Goal: Obtain resource: Download file/media

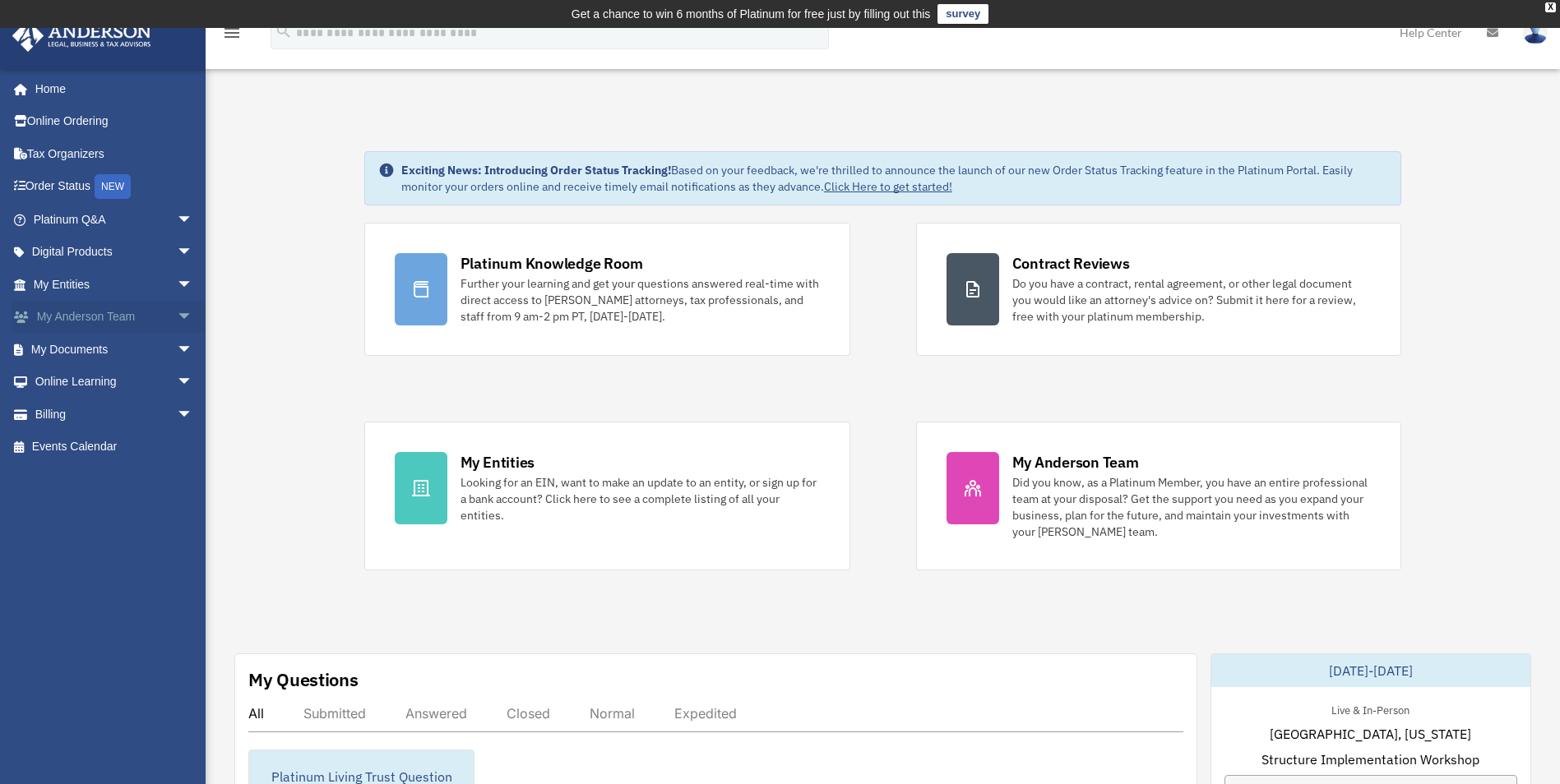
click at [111, 306] on link "My Anderson Team arrow_drop_down" at bounding box center [114, 317] width 207 height 33
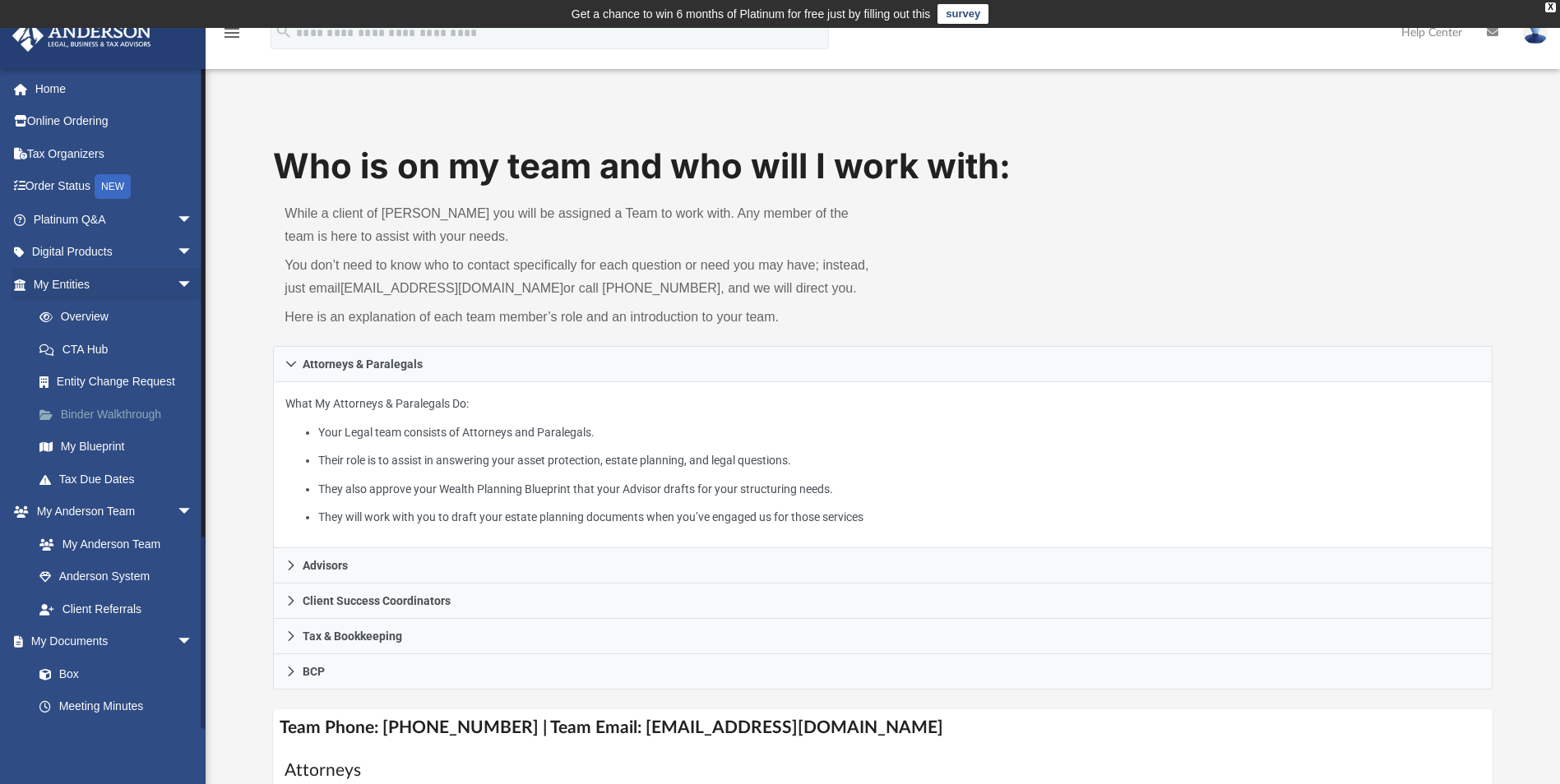
click at [105, 416] on link "Binder Walkthrough" at bounding box center [120, 415] width 195 height 33
click at [92, 445] on link "My Blueprint" at bounding box center [120, 447] width 195 height 33
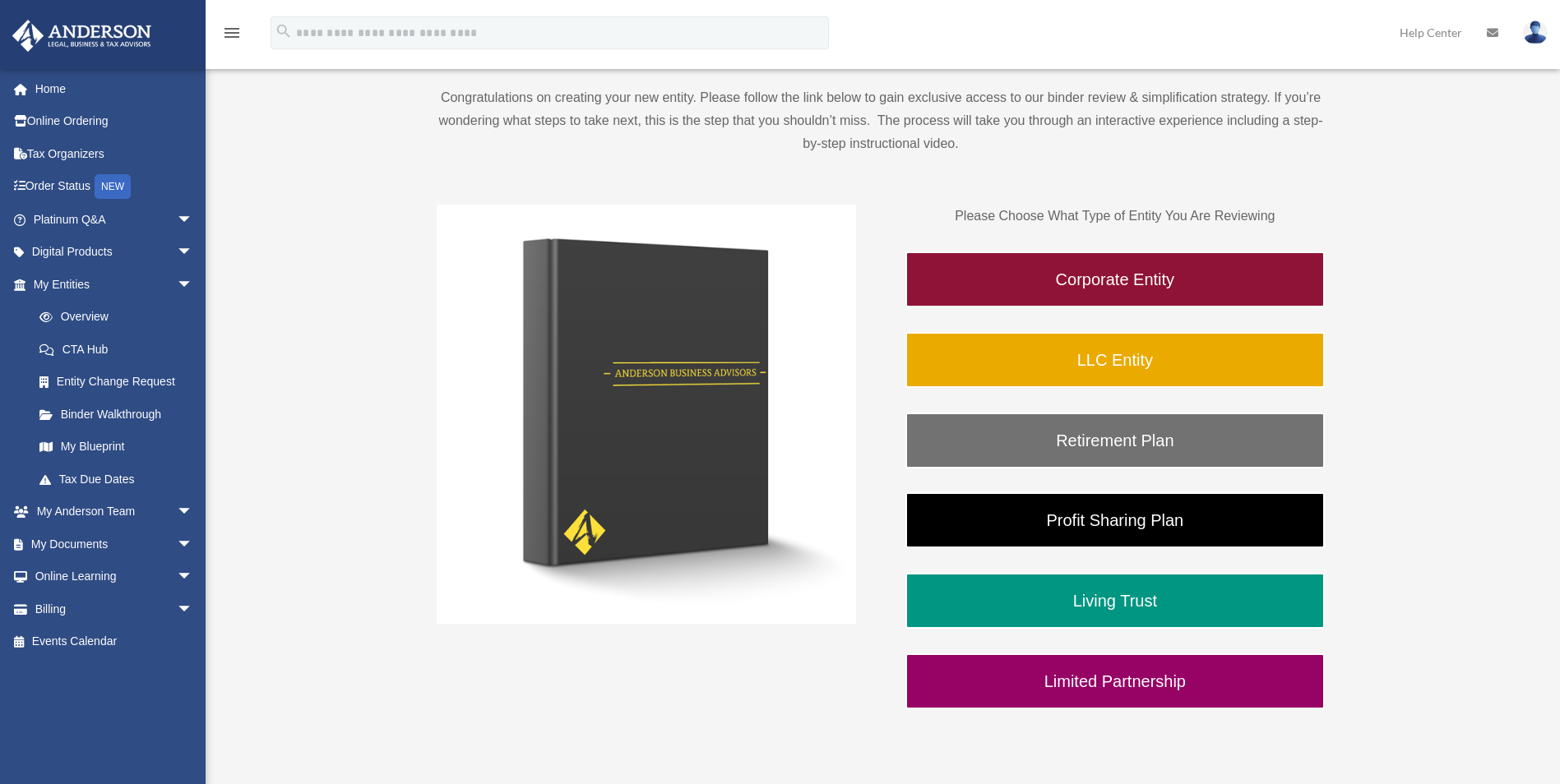
scroll to position [247, 0]
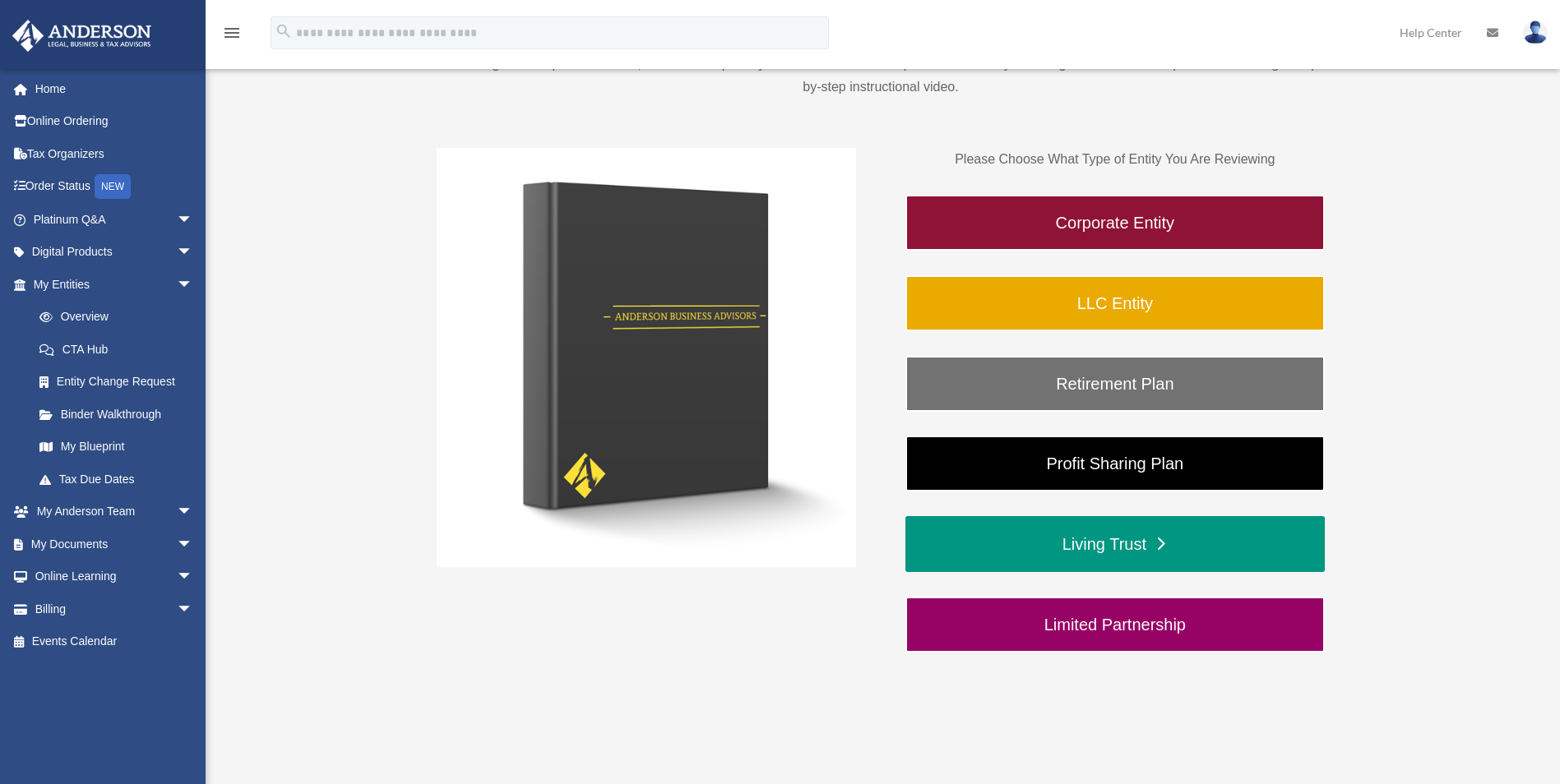
click at [1165, 531] on link "Living Trust" at bounding box center [1115, 544] width 419 height 56
click at [1163, 544] on link "Living Trust" at bounding box center [1115, 544] width 419 height 56
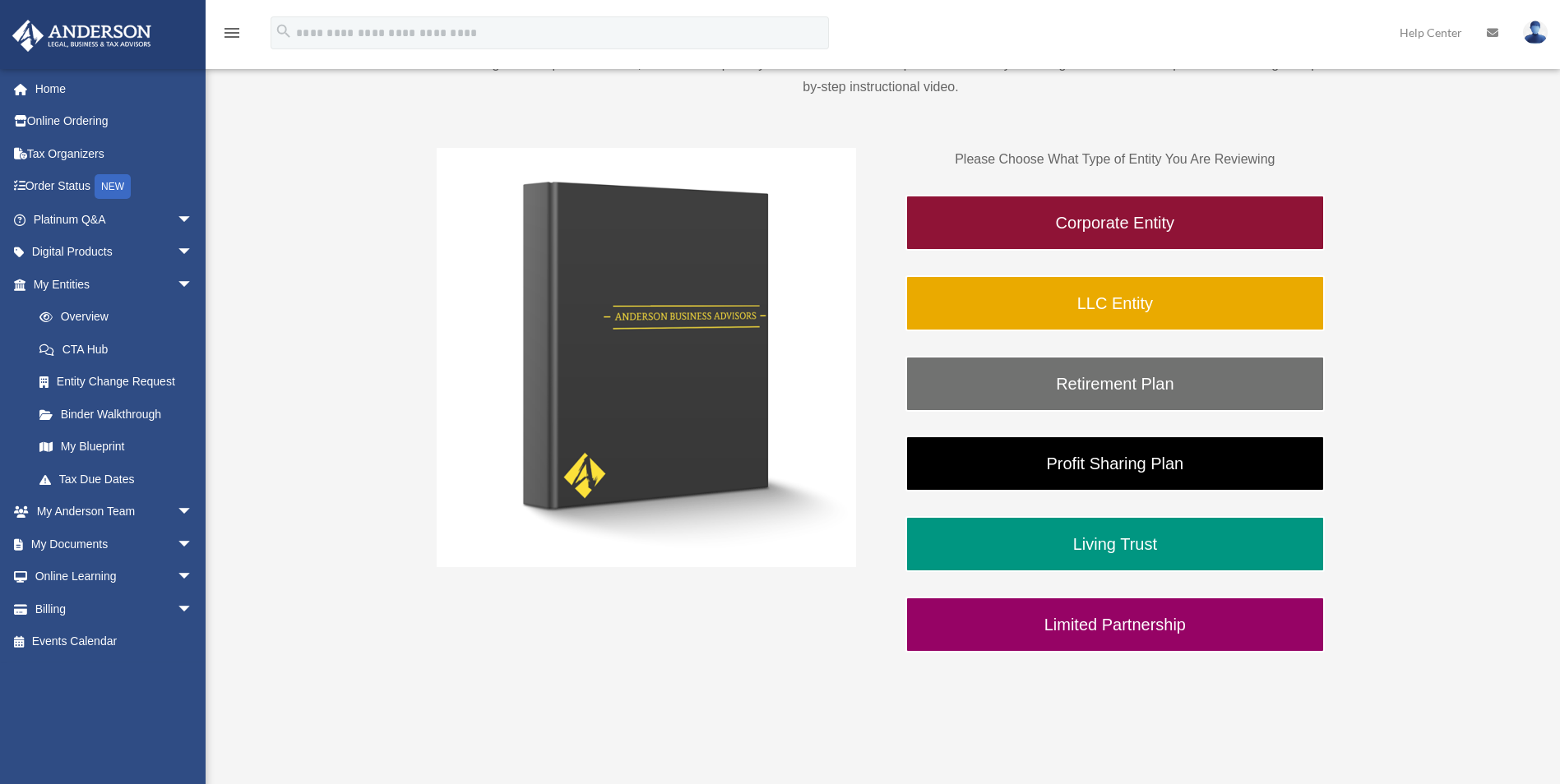
scroll to position [171, 0]
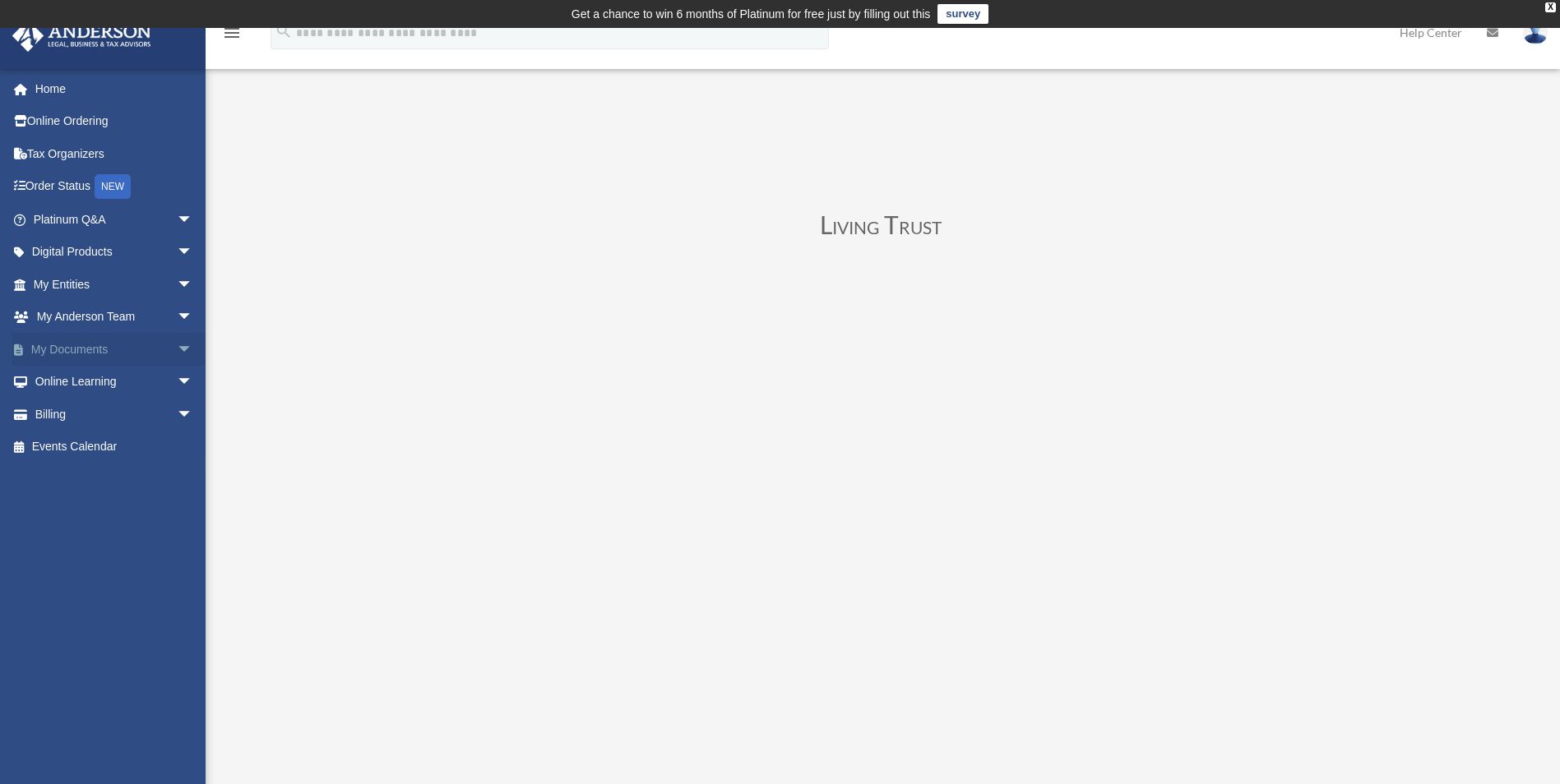
click at [177, 350] on span "arrow_drop_down" at bounding box center [193, 349] width 33 height 34
click at [114, 449] on link "Forms Library" at bounding box center [120, 447] width 195 height 33
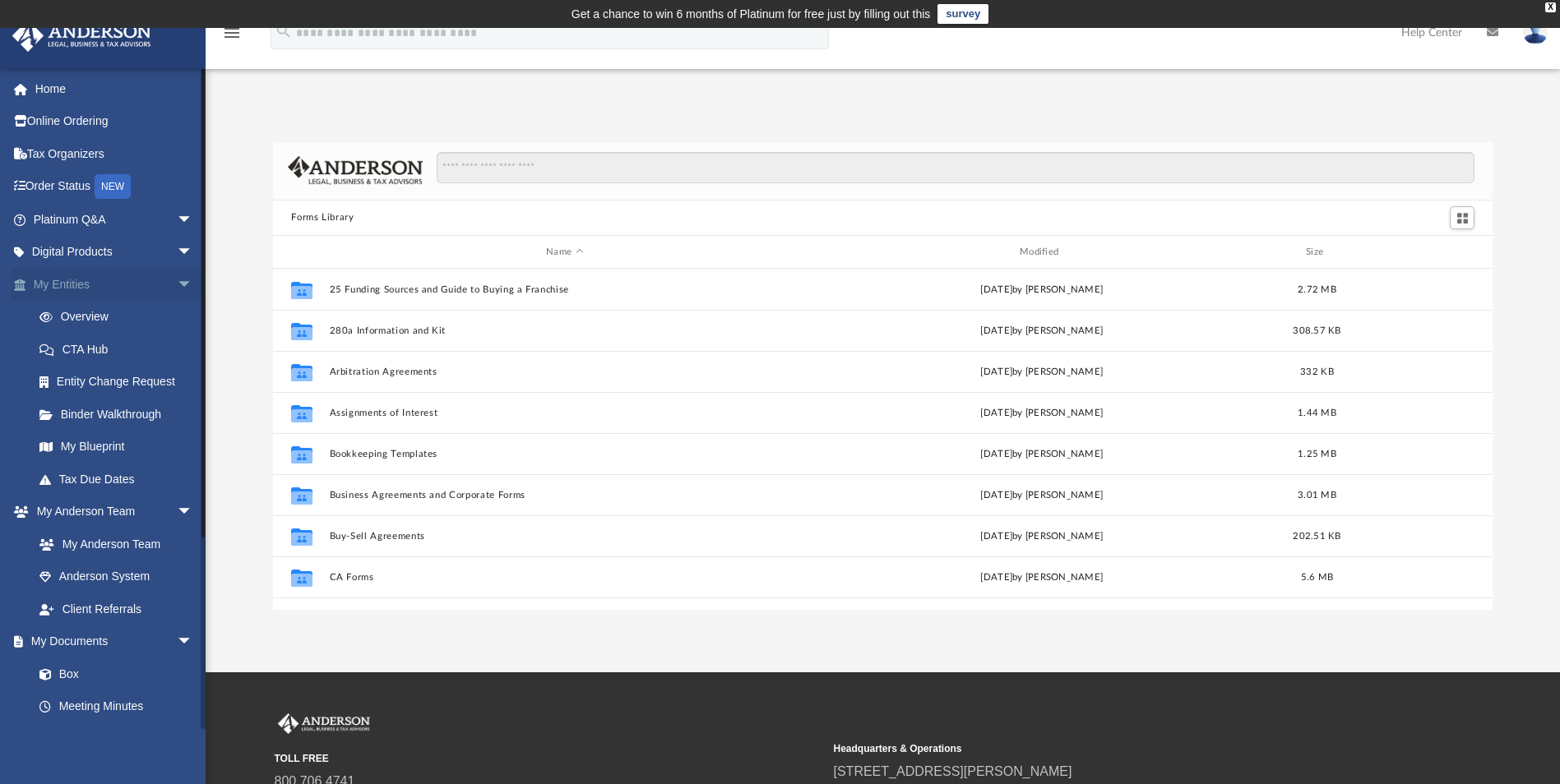
scroll to position [362, 1207]
click at [177, 284] on span "arrow_drop_down" at bounding box center [193, 285] width 33 height 34
click at [102, 666] on link "Video Training" at bounding box center [120, 674] width 195 height 33
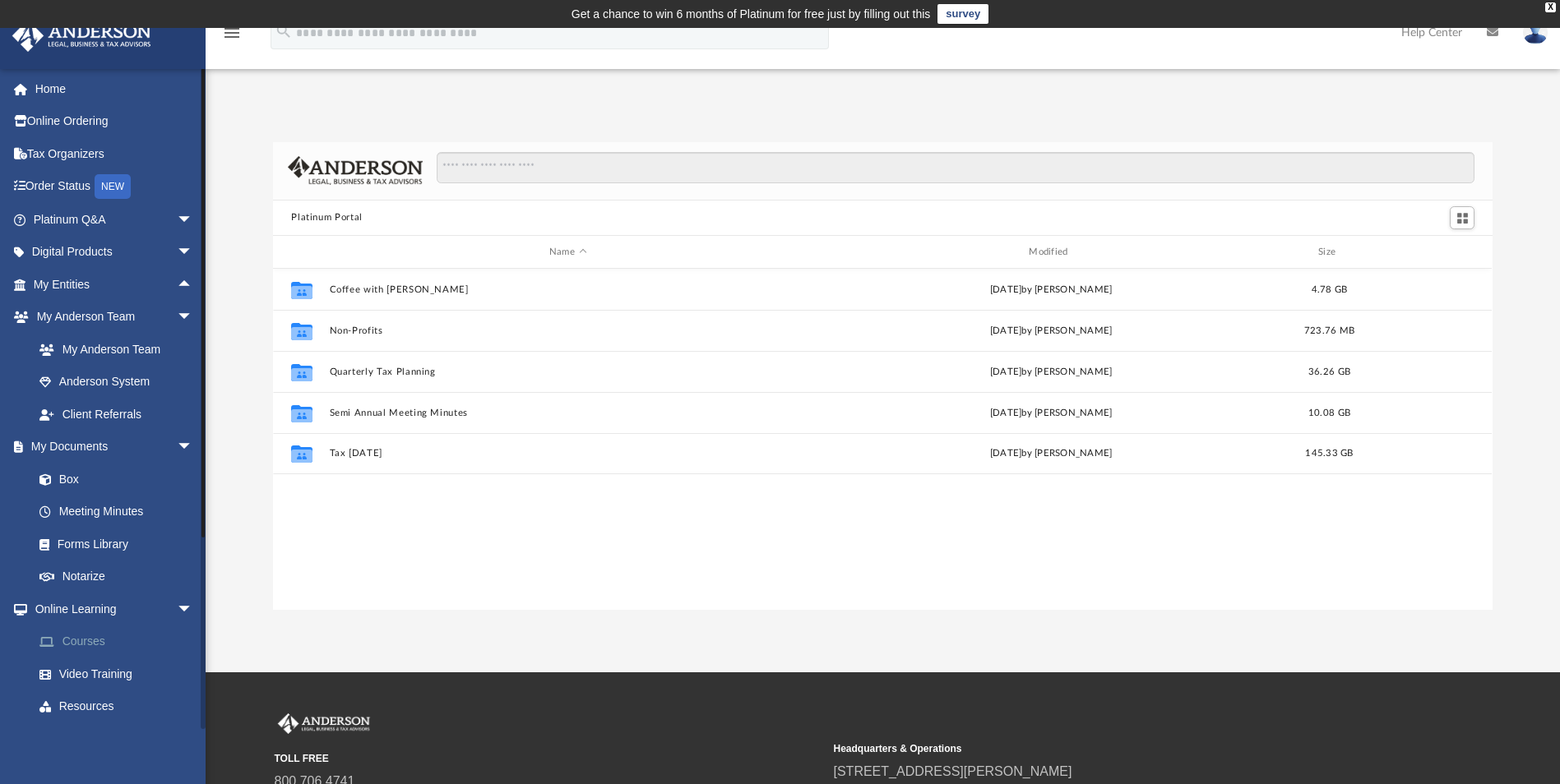
scroll to position [362, 1207]
click at [91, 643] on link "Courses" at bounding box center [120, 642] width 195 height 33
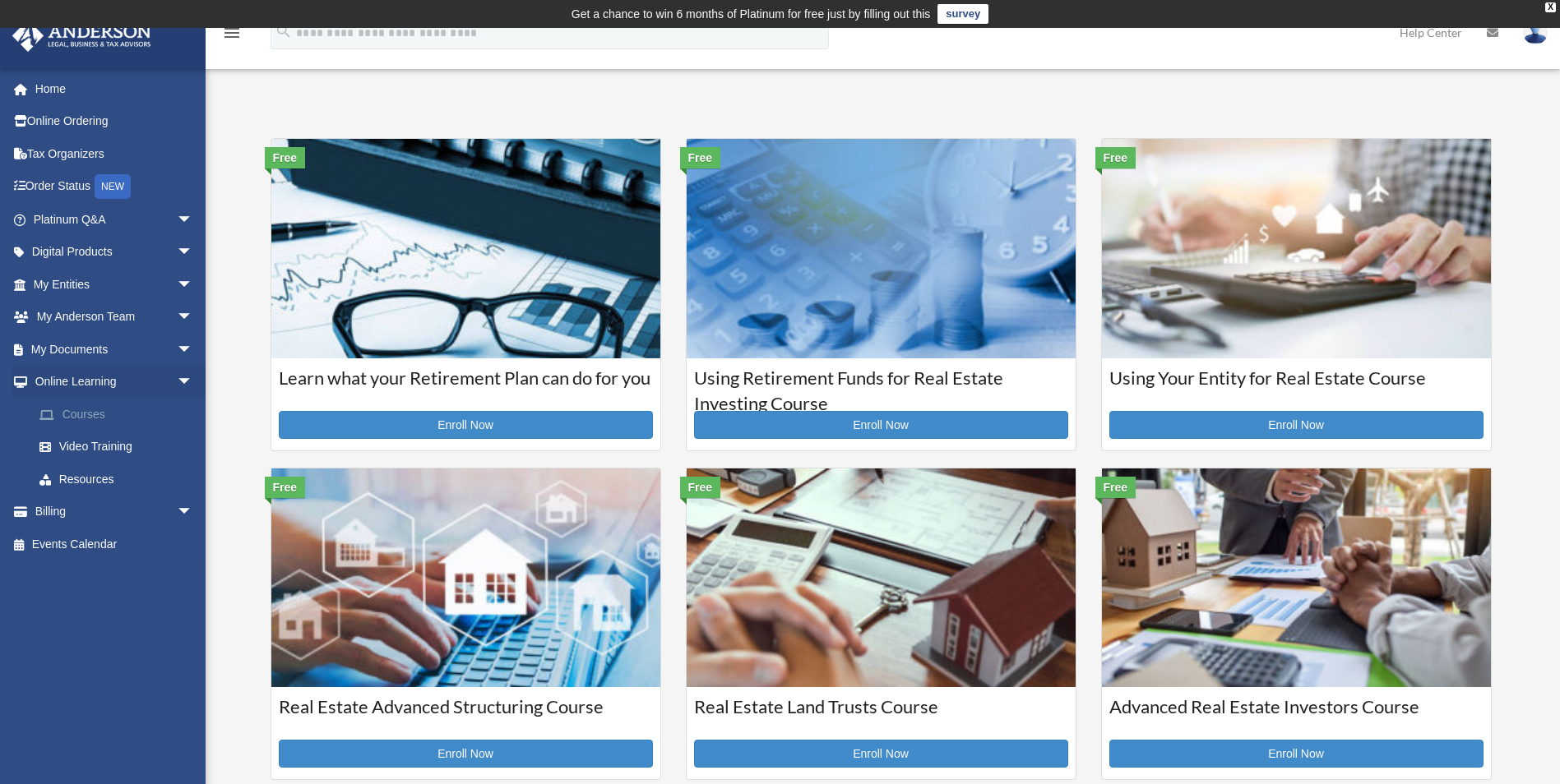
click at [102, 416] on link "Courses" at bounding box center [120, 415] width 195 height 33
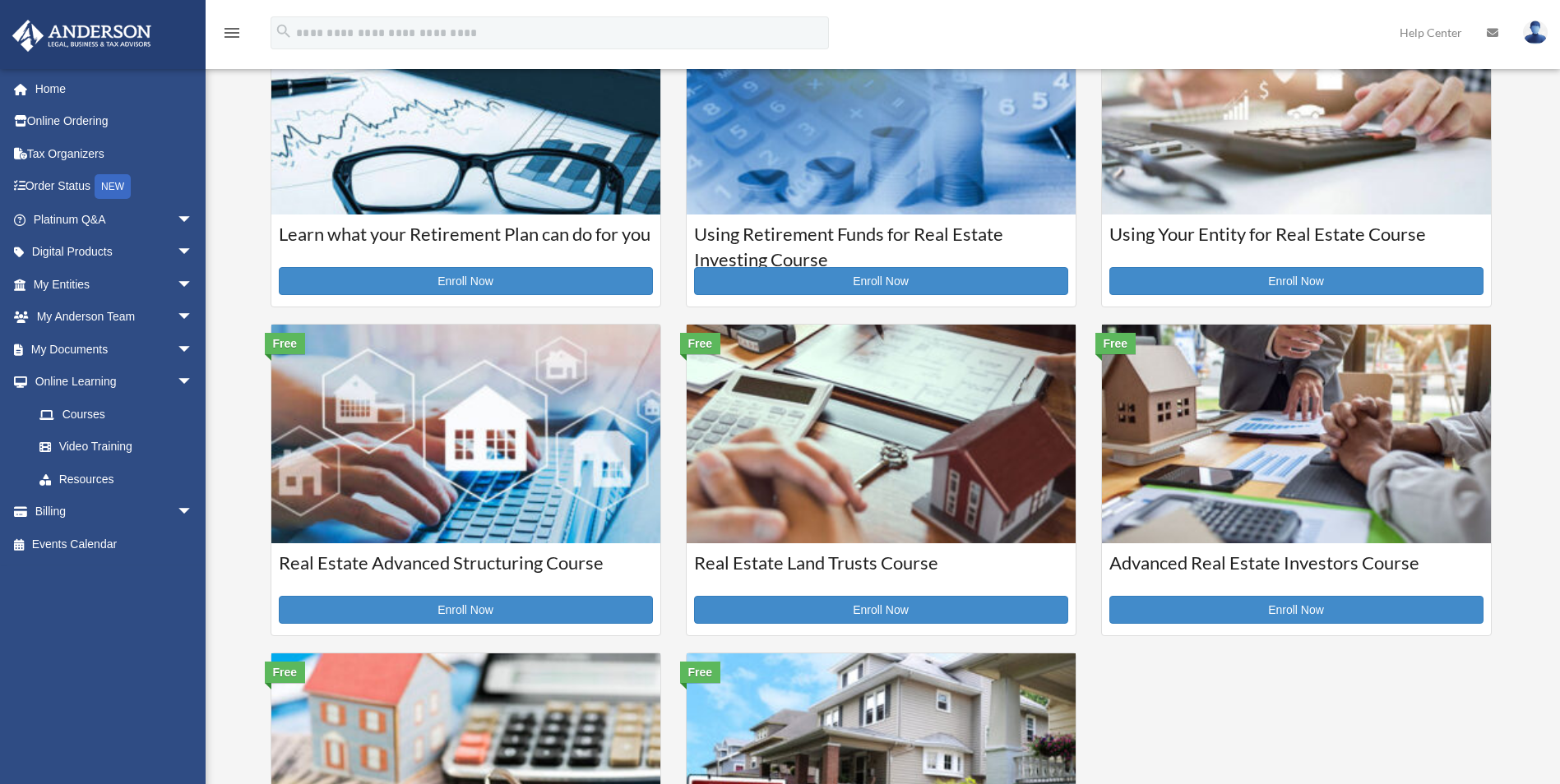
scroll to position [165, 0]
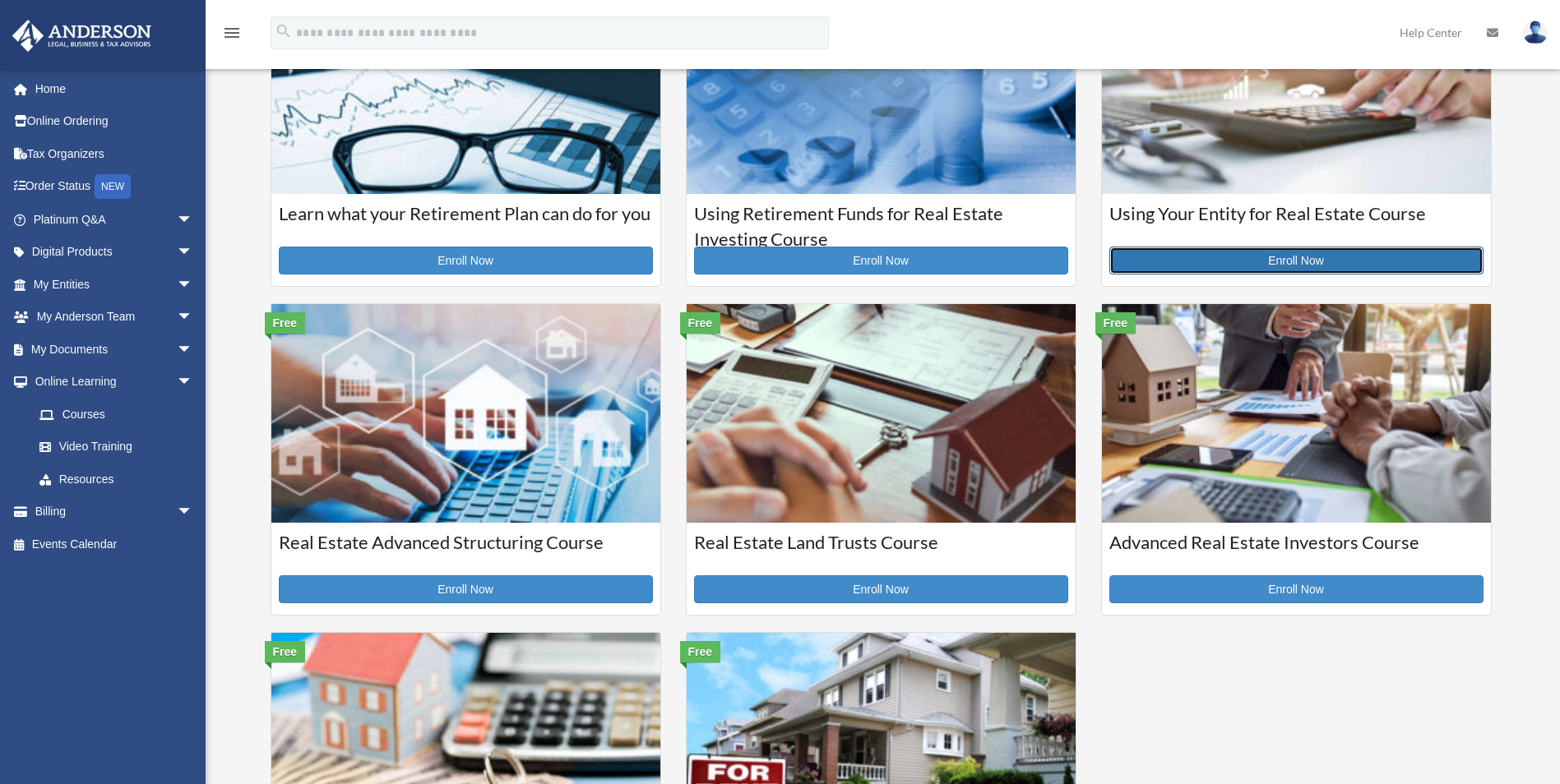
click at [1321, 262] on link "Enroll Now" at bounding box center [1296, 260] width 374 height 28
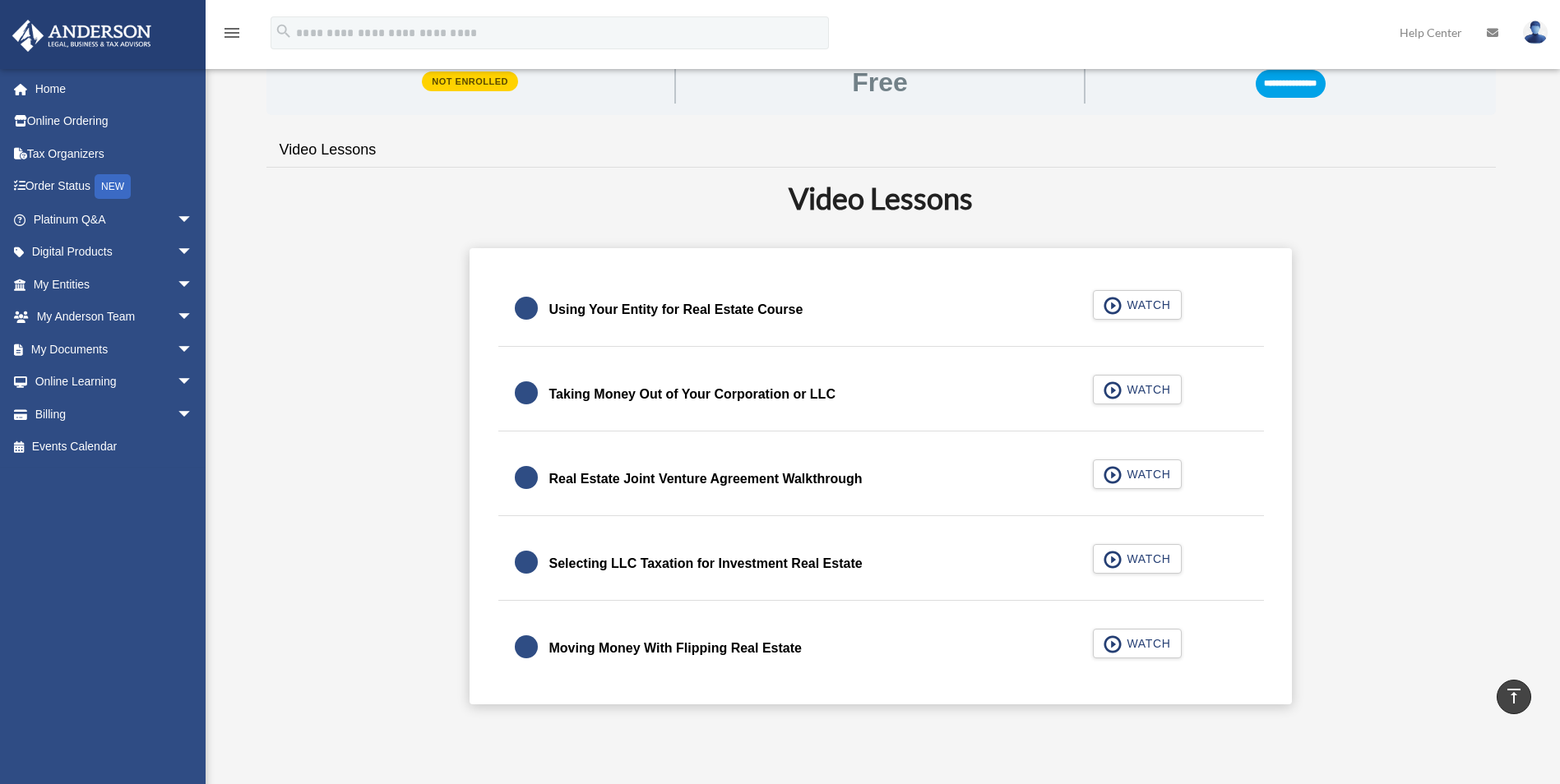
scroll to position [328, 0]
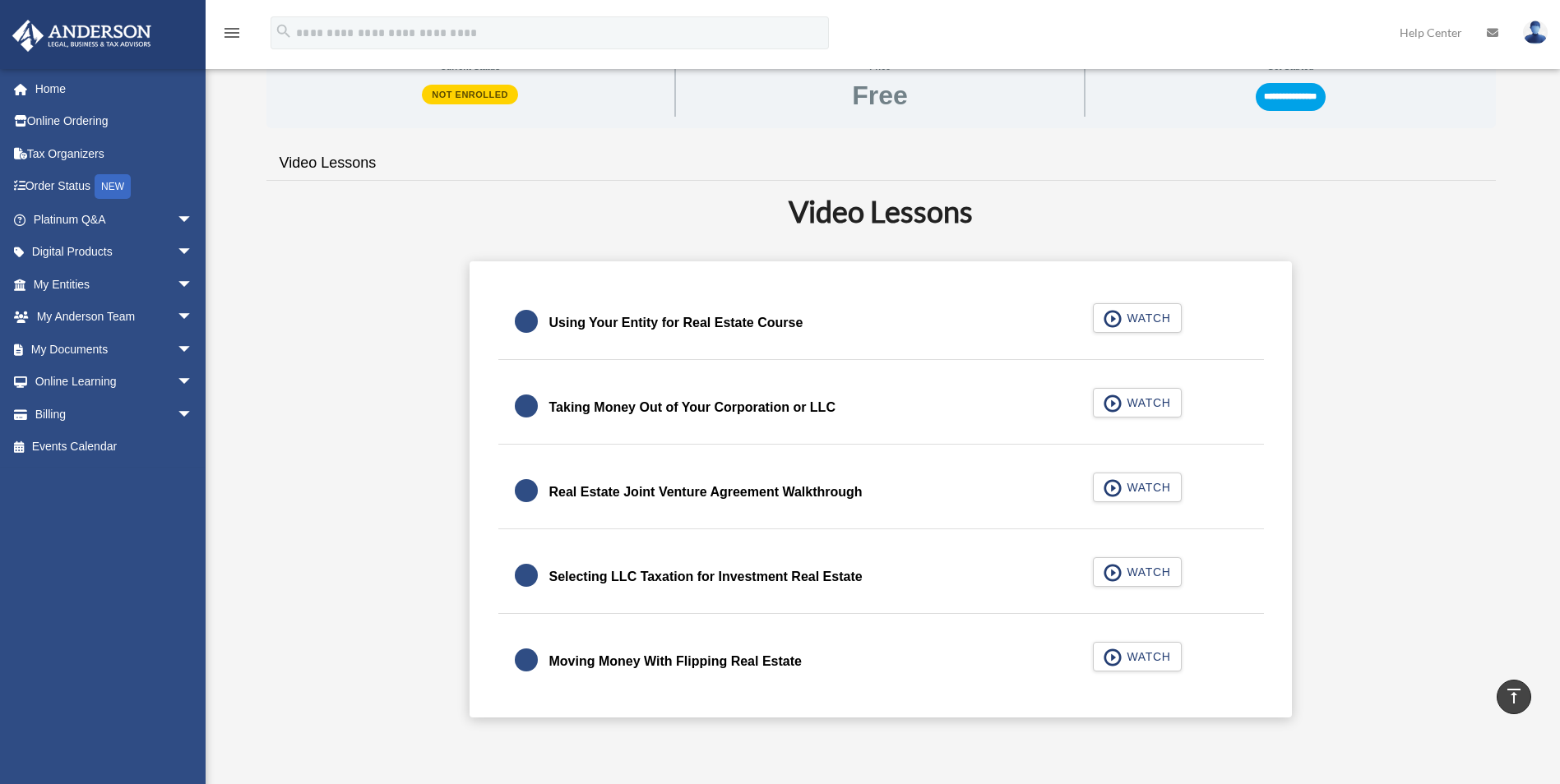
drag, startPoint x: 1512, startPoint y: 407, endPoint x: 1403, endPoint y: 402, distance: 109.1
click at [1511, 406] on div "**********" at bounding box center [883, 249] width 1266 height 976
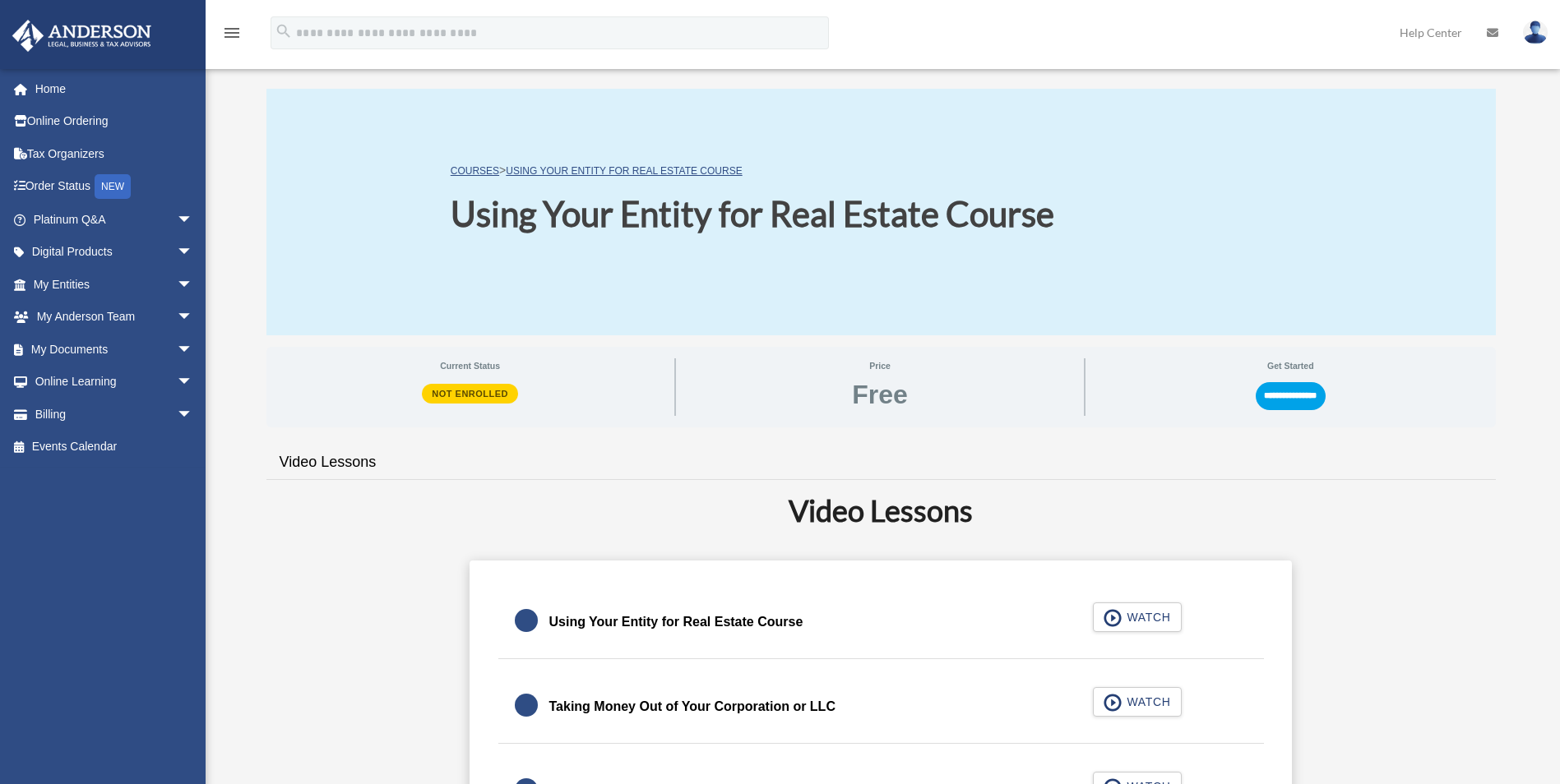
scroll to position [0, 0]
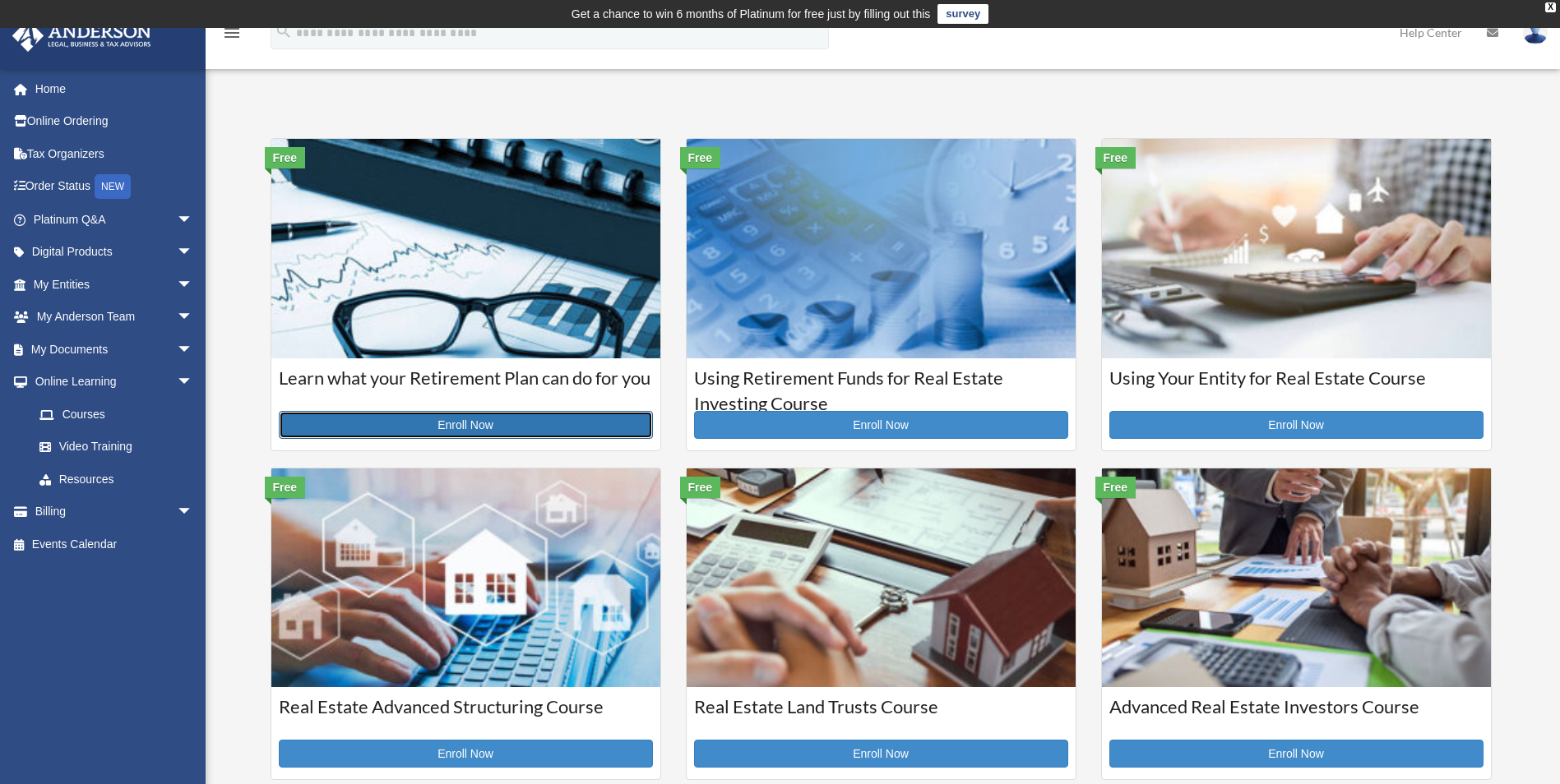
drag, startPoint x: 485, startPoint y: 422, endPoint x: 494, endPoint y: 422, distance: 9.0
click at [485, 422] on link "Enroll Now" at bounding box center [465, 425] width 374 height 28
click at [513, 229] on img at bounding box center [465, 247] width 389 height 219
click at [61, 482] on link "Resources" at bounding box center [120, 479] width 195 height 33
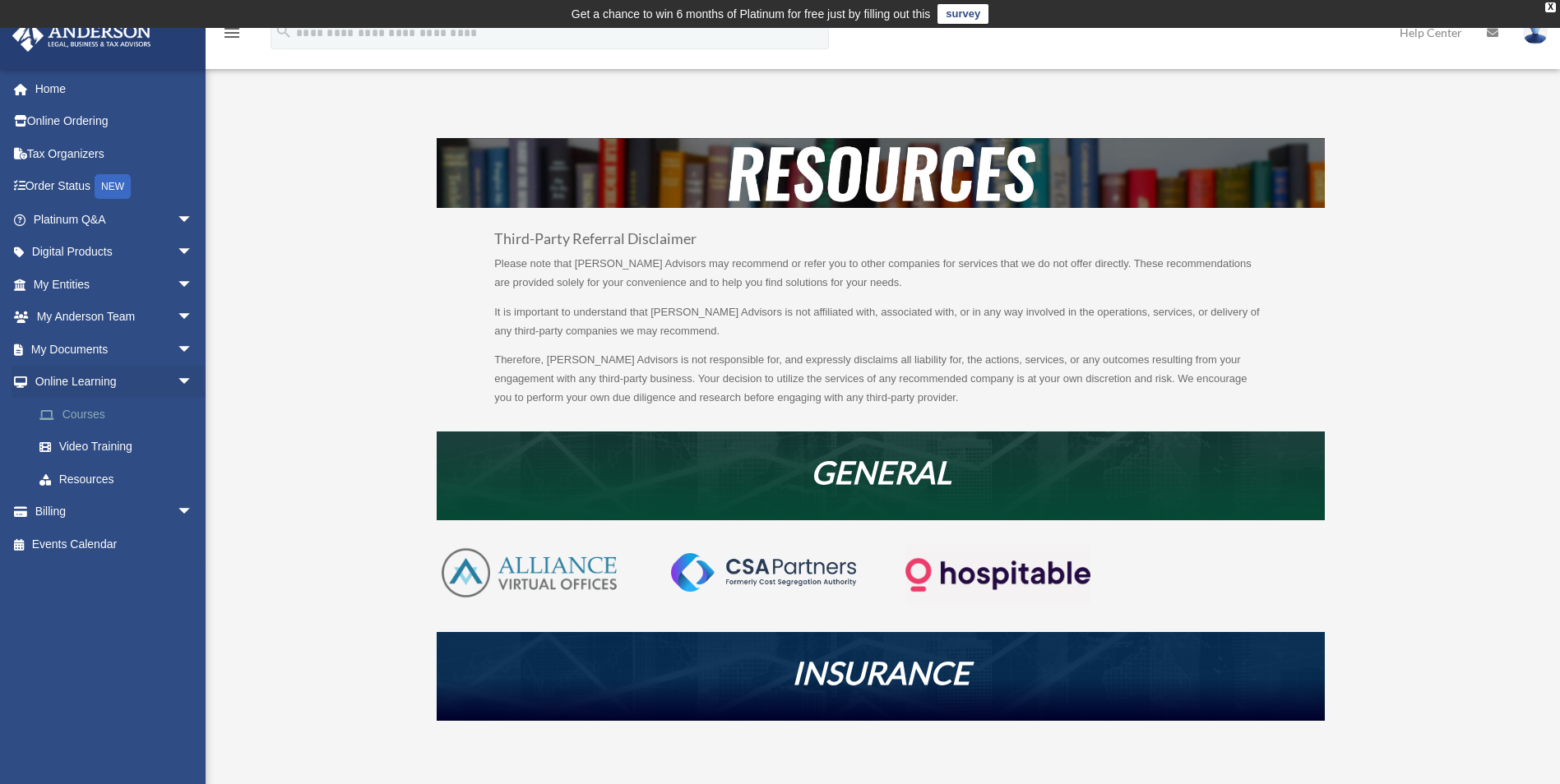
click at [54, 409] on span at bounding box center [56, 415] width 14 height 11
click at [88, 414] on link "Courses" at bounding box center [120, 415] width 195 height 33
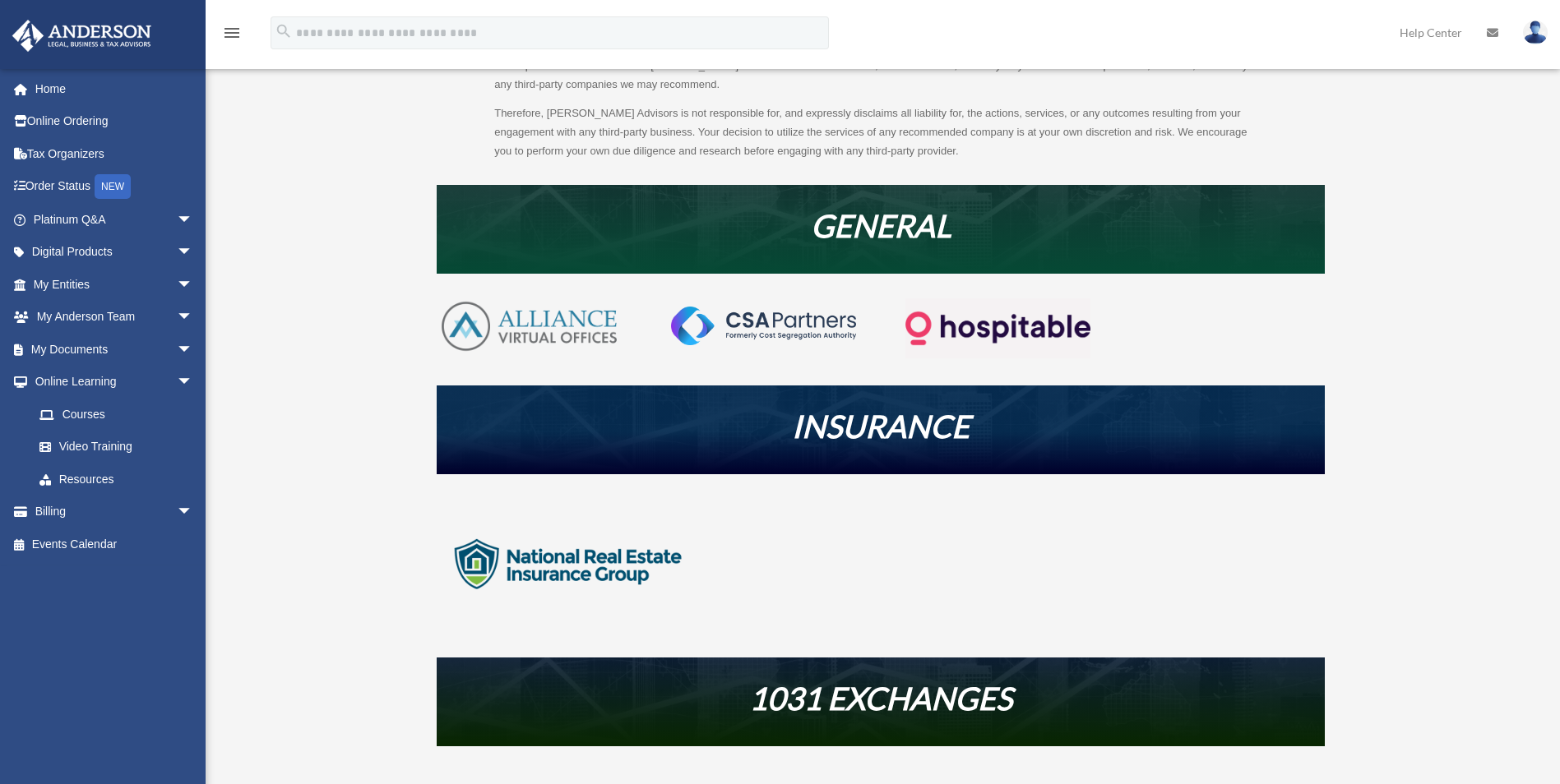
scroll to position [57, 0]
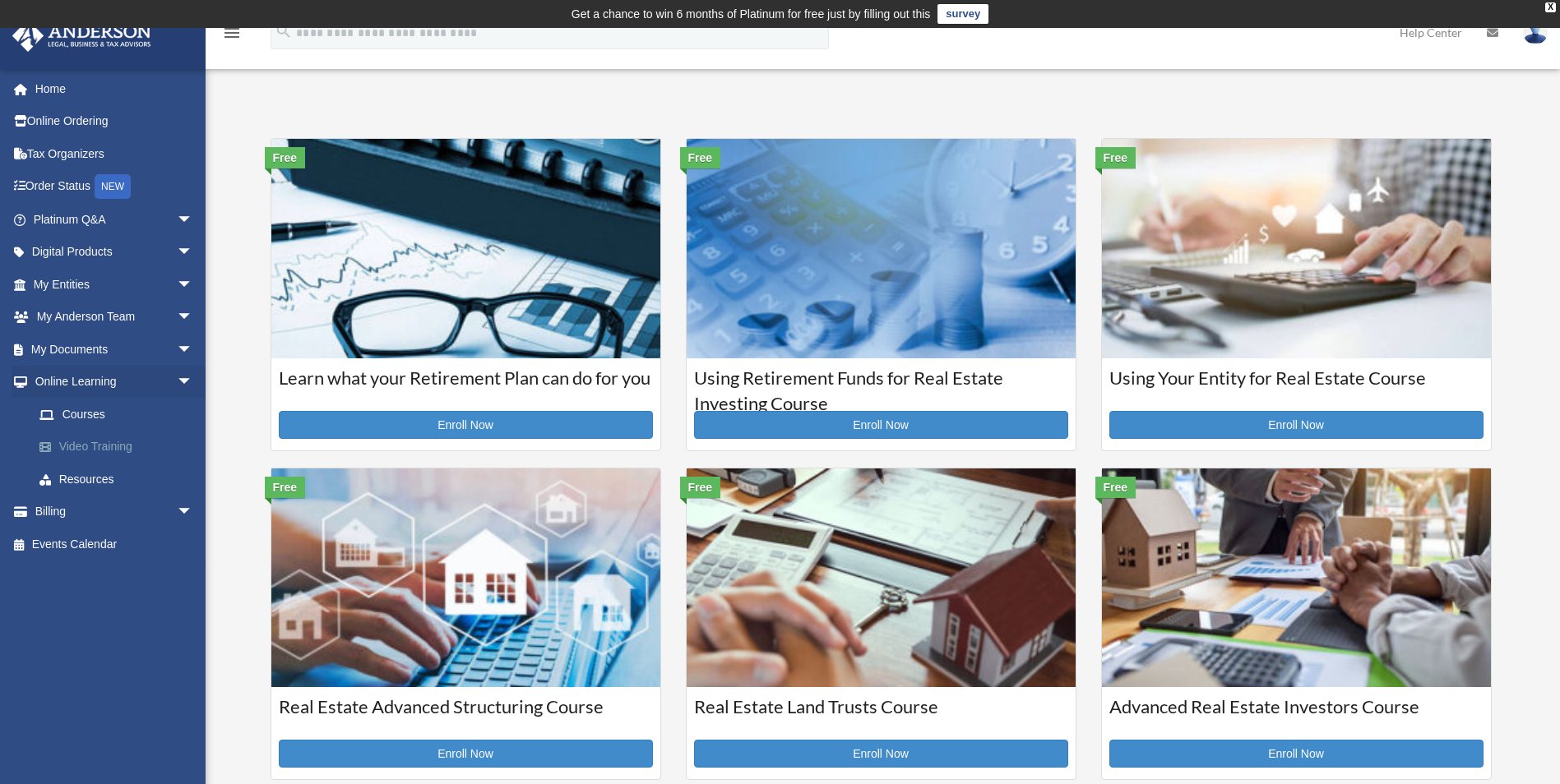
click at [120, 439] on link "Video Training" at bounding box center [120, 447] width 195 height 33
click at [117, 450] on link "Video Training" at bounding box center [120, 447] width 195 height 33
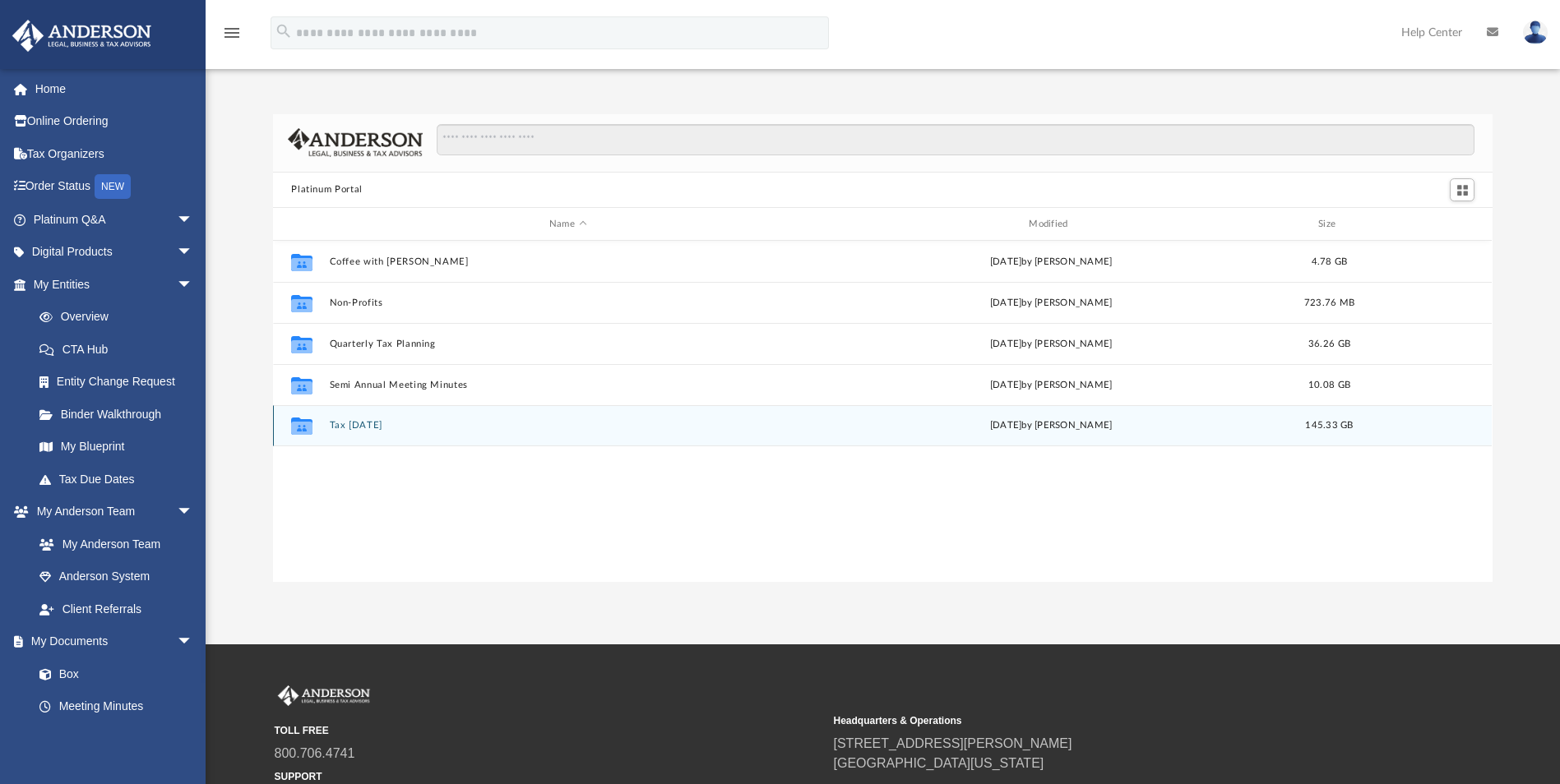
scroll to position [362, 1207]
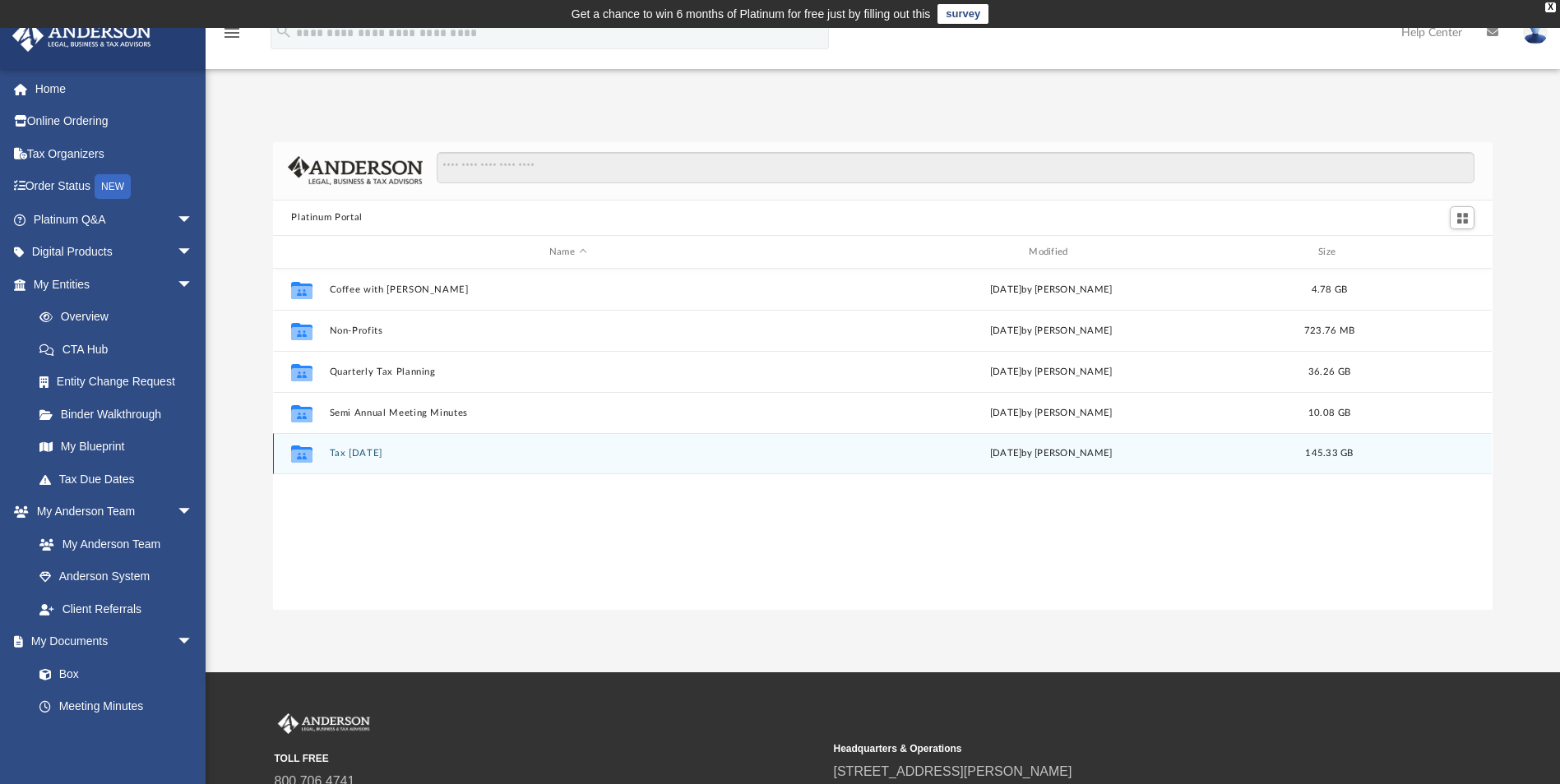
click at [368, 453] on button "Tax Tuesday" at bounding box center [567, 454] width 476 height 10
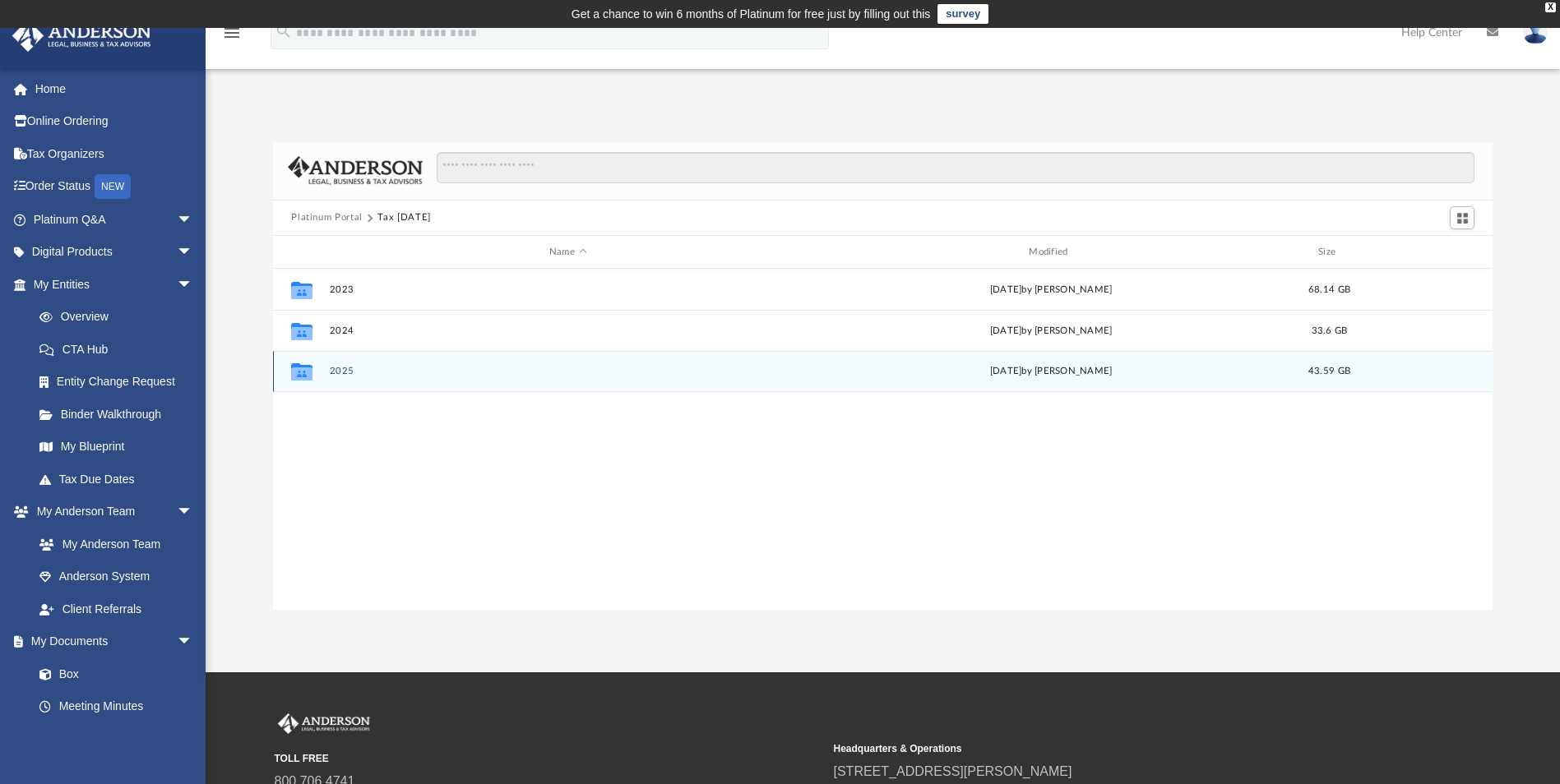
click at [410, 377] on div "Collaborated Folder 2025 Wed Aug 27 2025 by Zyan Treadwell 43.59 GB" at bounding box center [882, 371] width 1218 height 41
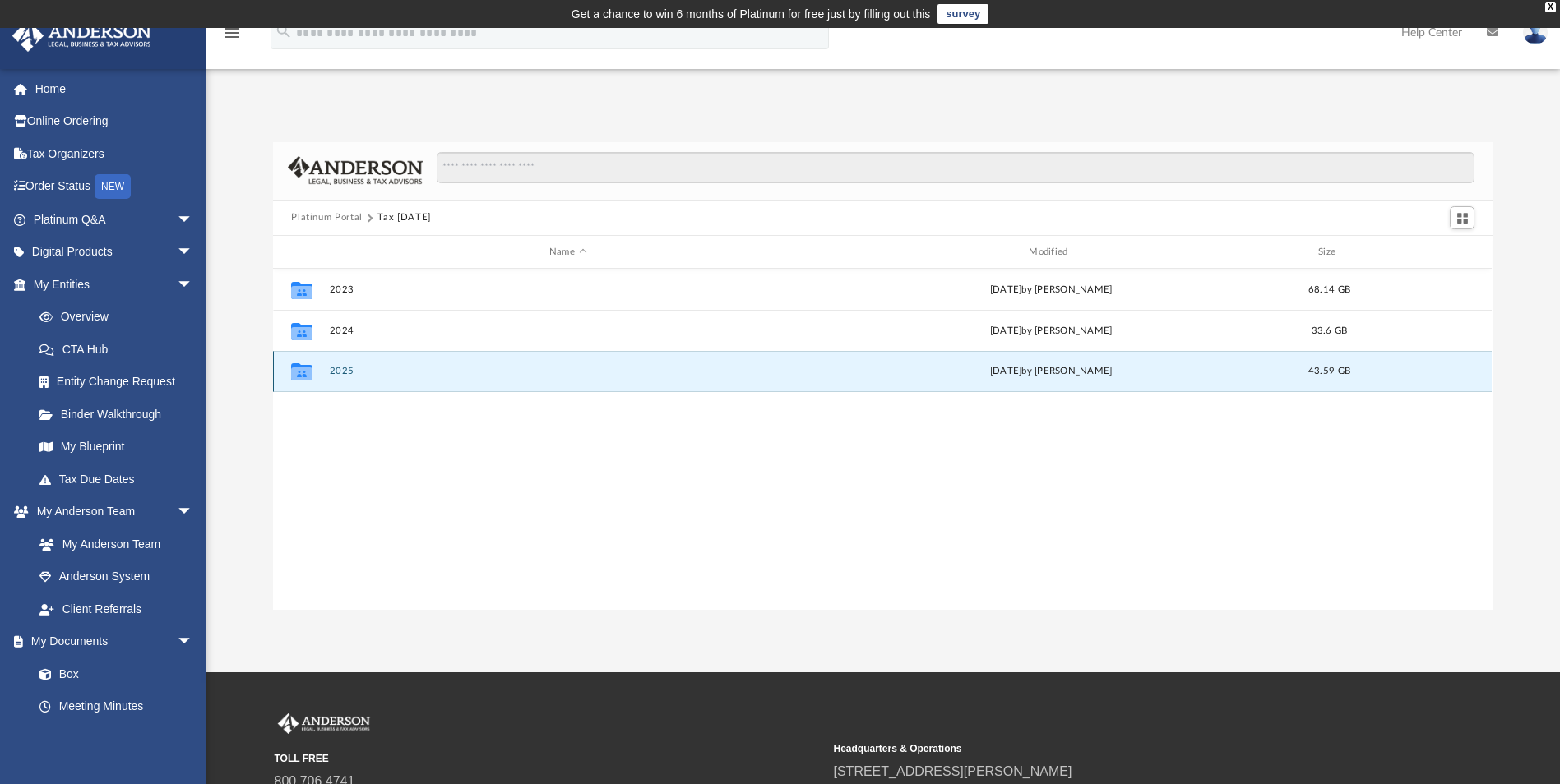
click at [296, 369] on icon "grid" at bounding box center [302, 374] width 22 height 13
click at [338, 368] on button "2025" at bounding box center [567, 372] width 476 height 10
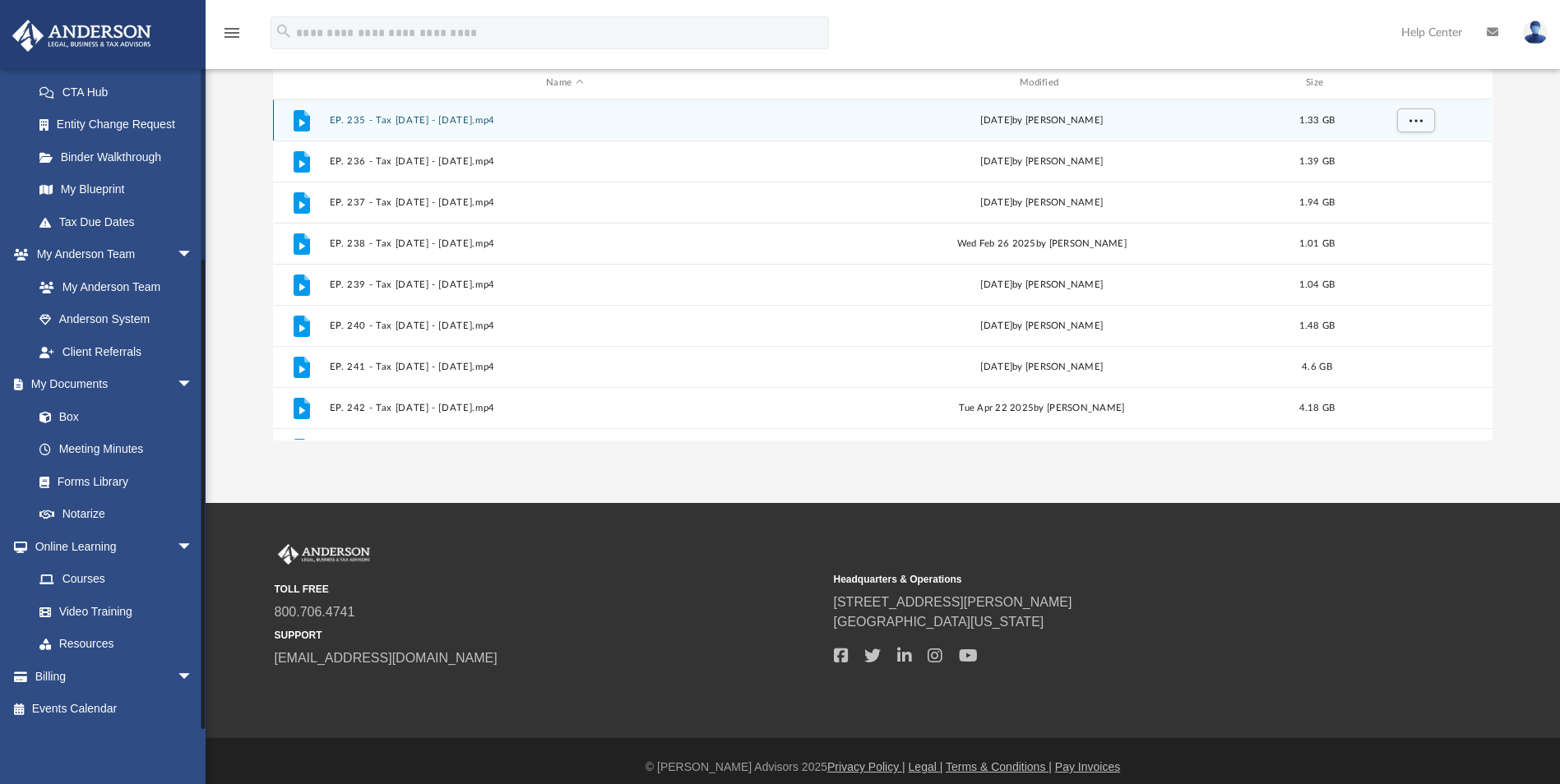
scroll to position [182, 0]
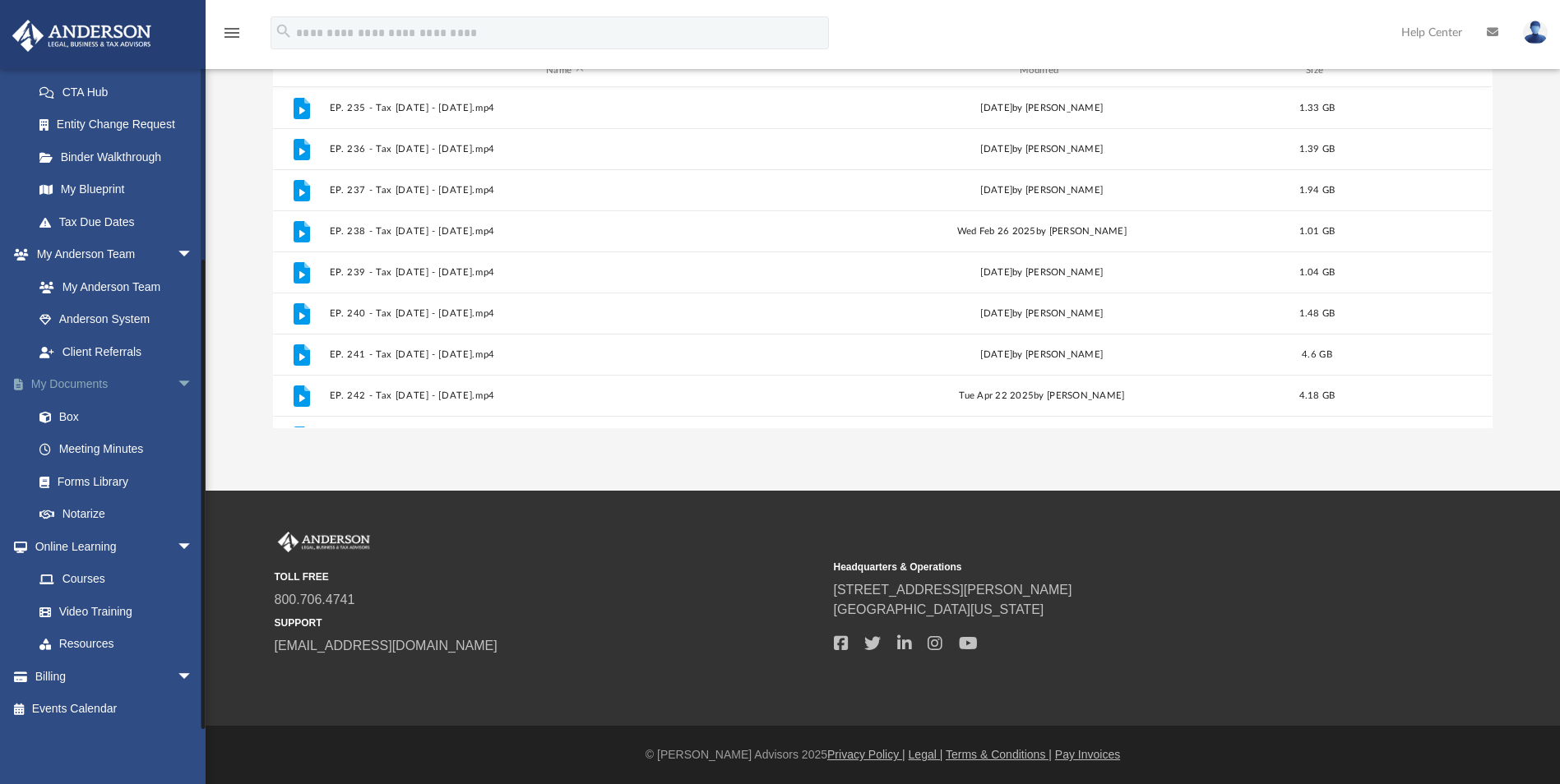
click at [177, 384] on span "arrow_drop_down" at bounding box center [193, 385] width 33 height 34
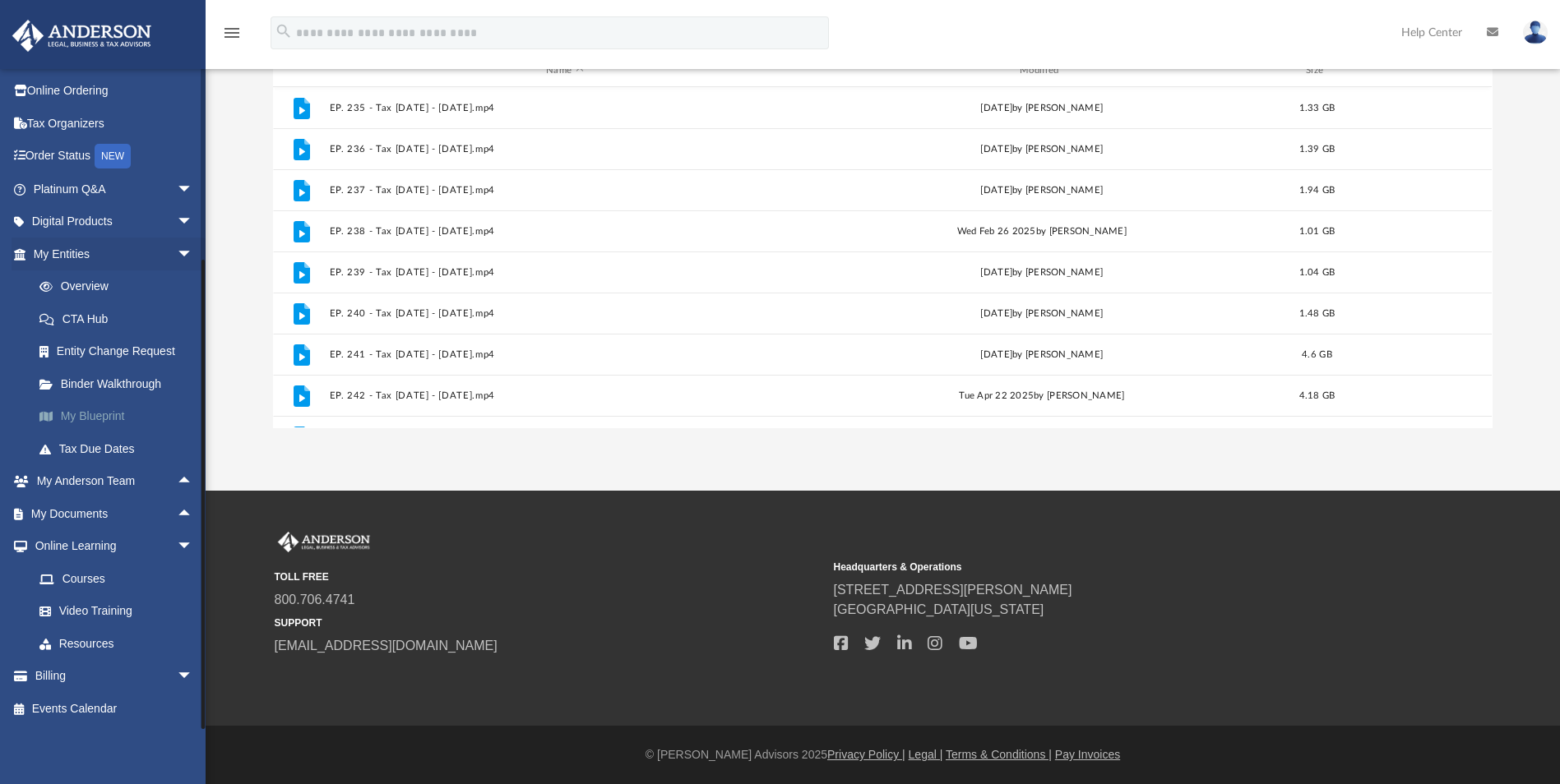
click at [112, 413] on link "My Blueprint" at bounding box center [120, 417] width 195 height 33
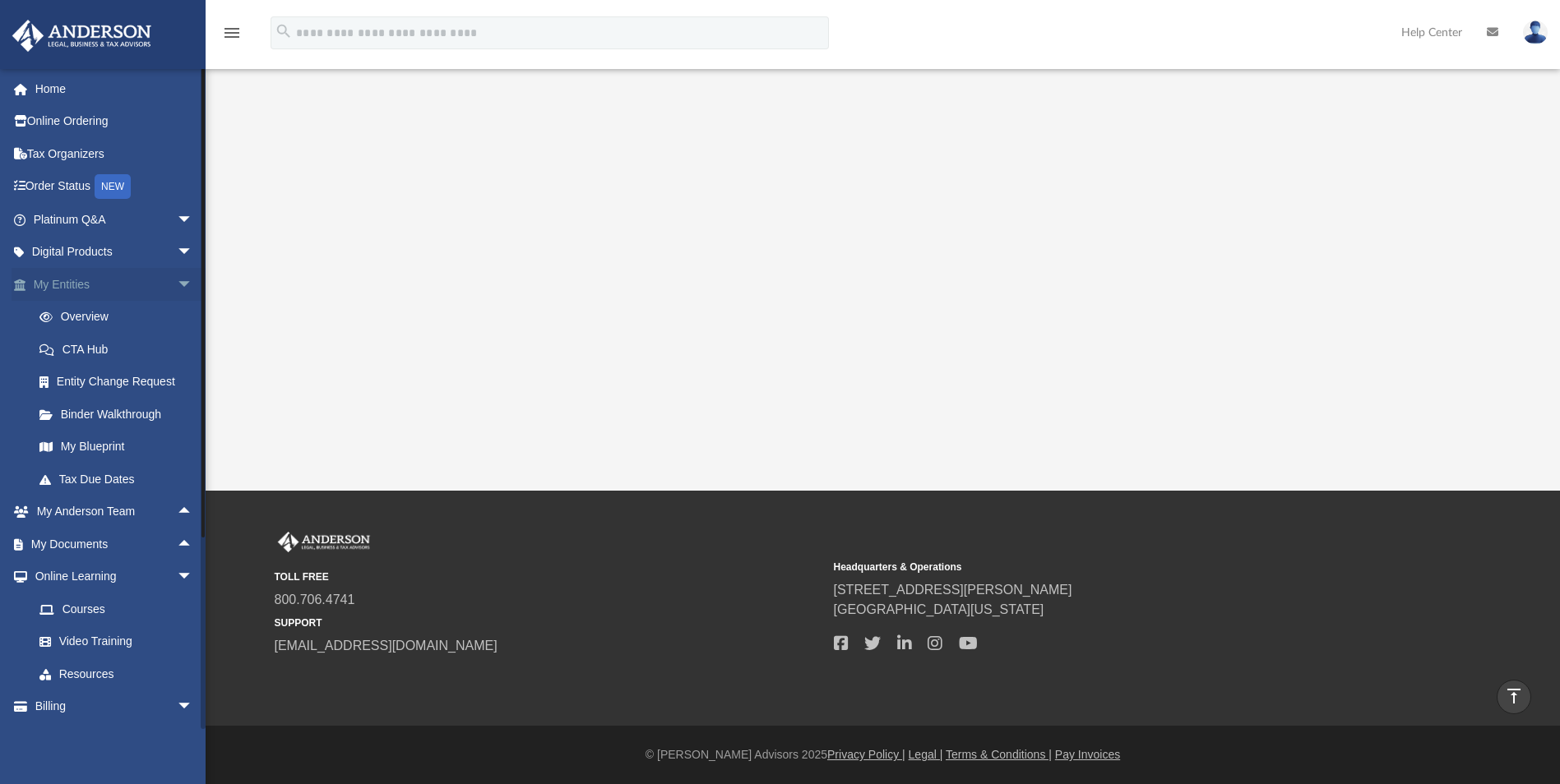
click at [177, 282] on span "arrow_drop_down" at bounding box center [193, 285] width 33 height 34
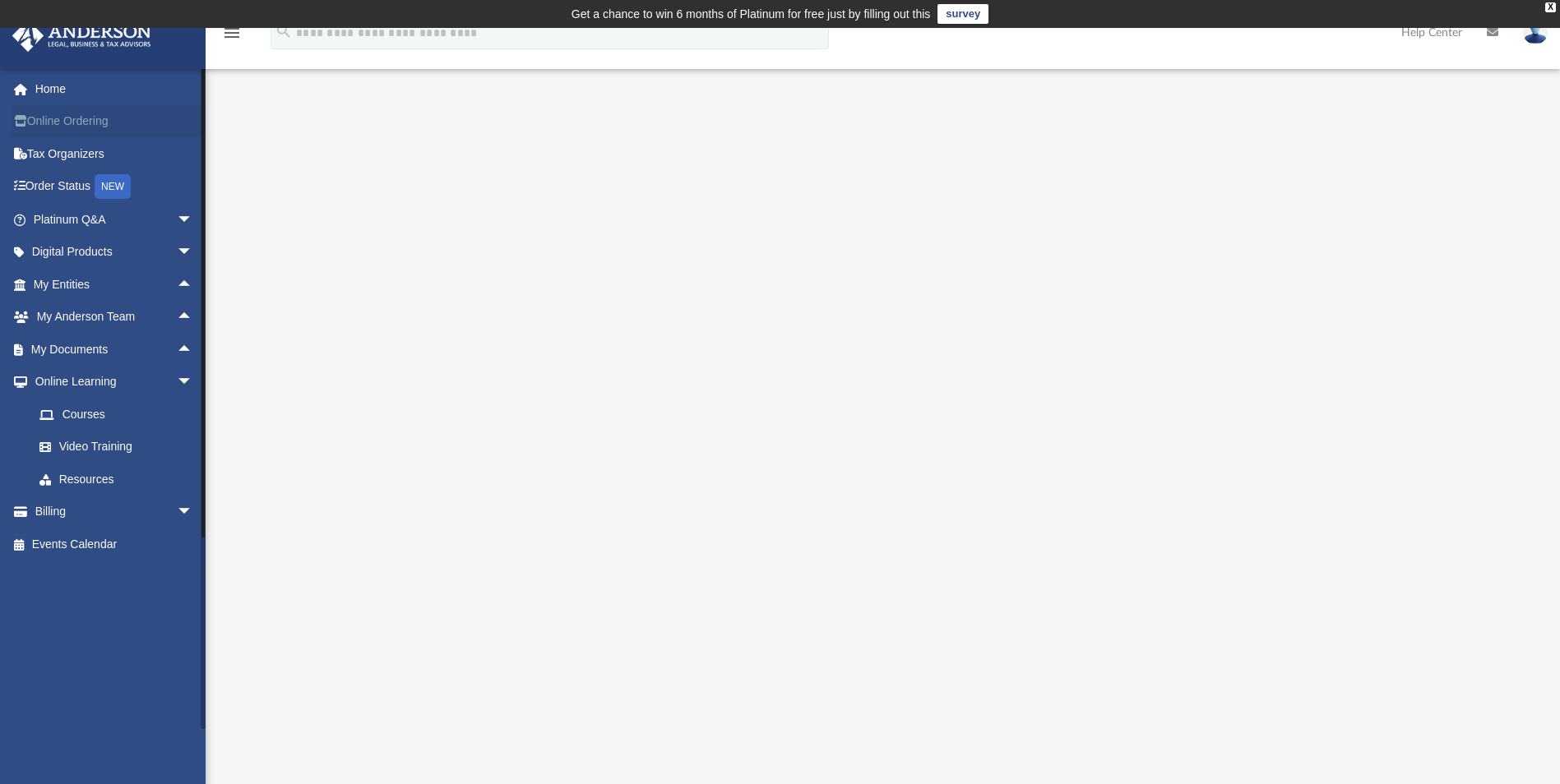
click at [107, 105] on link "Online Ordering" at bounding box center [114, 122] width 207 height 33
click at [84, 85] on link "Home" at bounding box center [114, 89] width 207 height 33
click at [50, 91] on link "Home" at bounding box center [114, 89] width 207 height 33
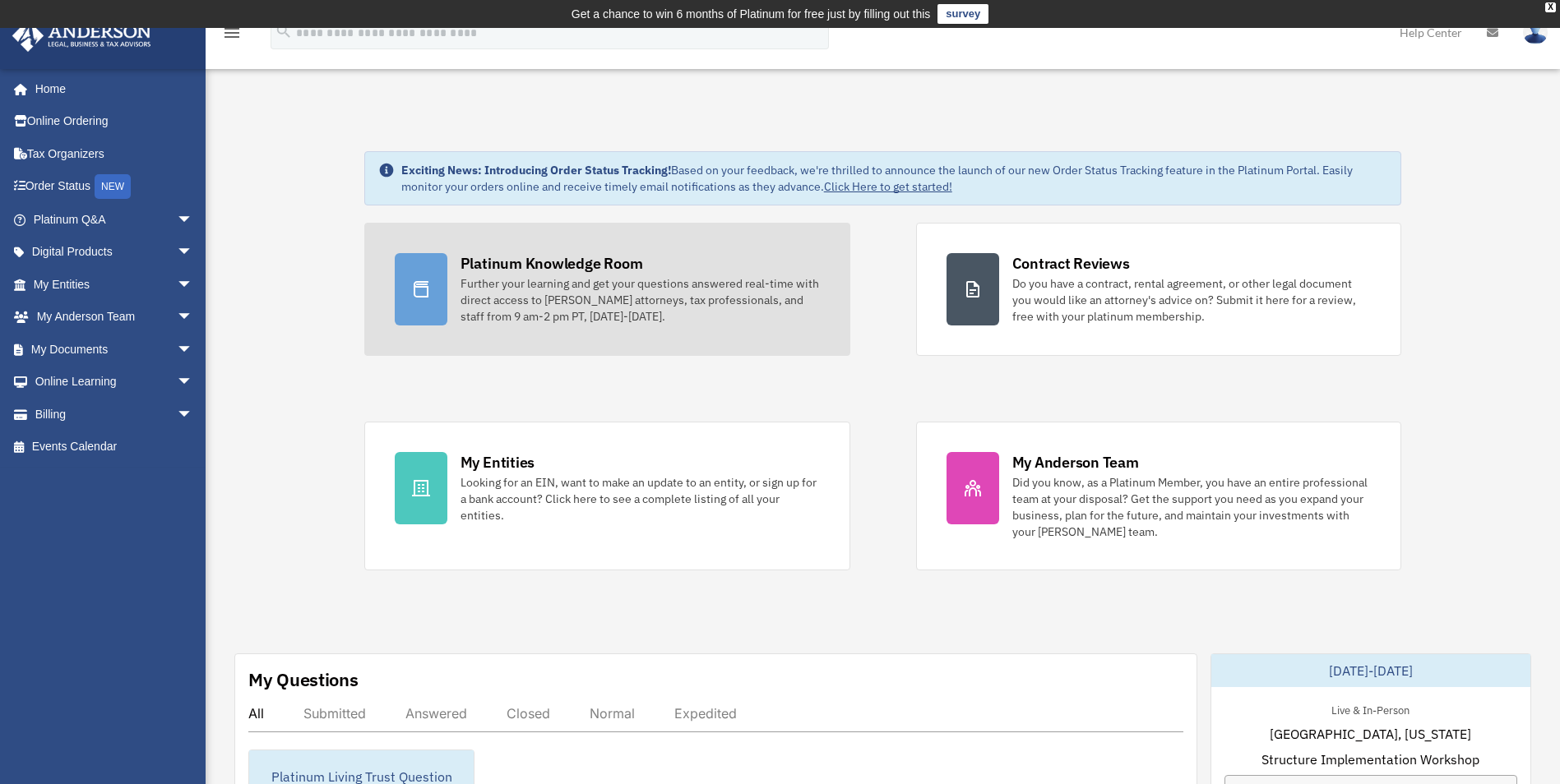
click at [634, 284] on div "Further your learning and get your questions answered real-time with direct acc…" at bounding box center [640, 300] width 359 height 50
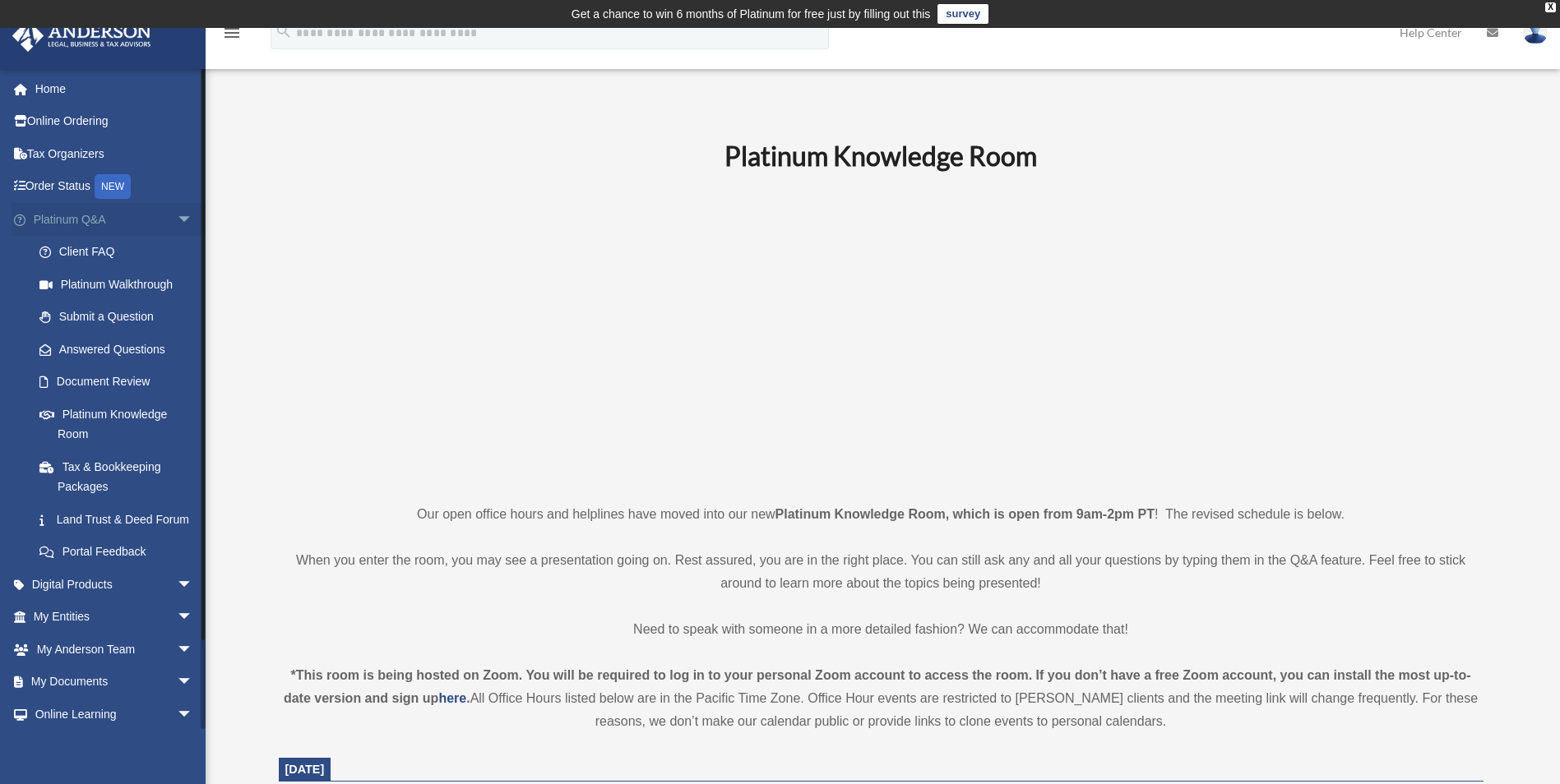
click at [177, 213] on span "arrow_drop_down" at bounding box center [193, 220] width 33 height 34
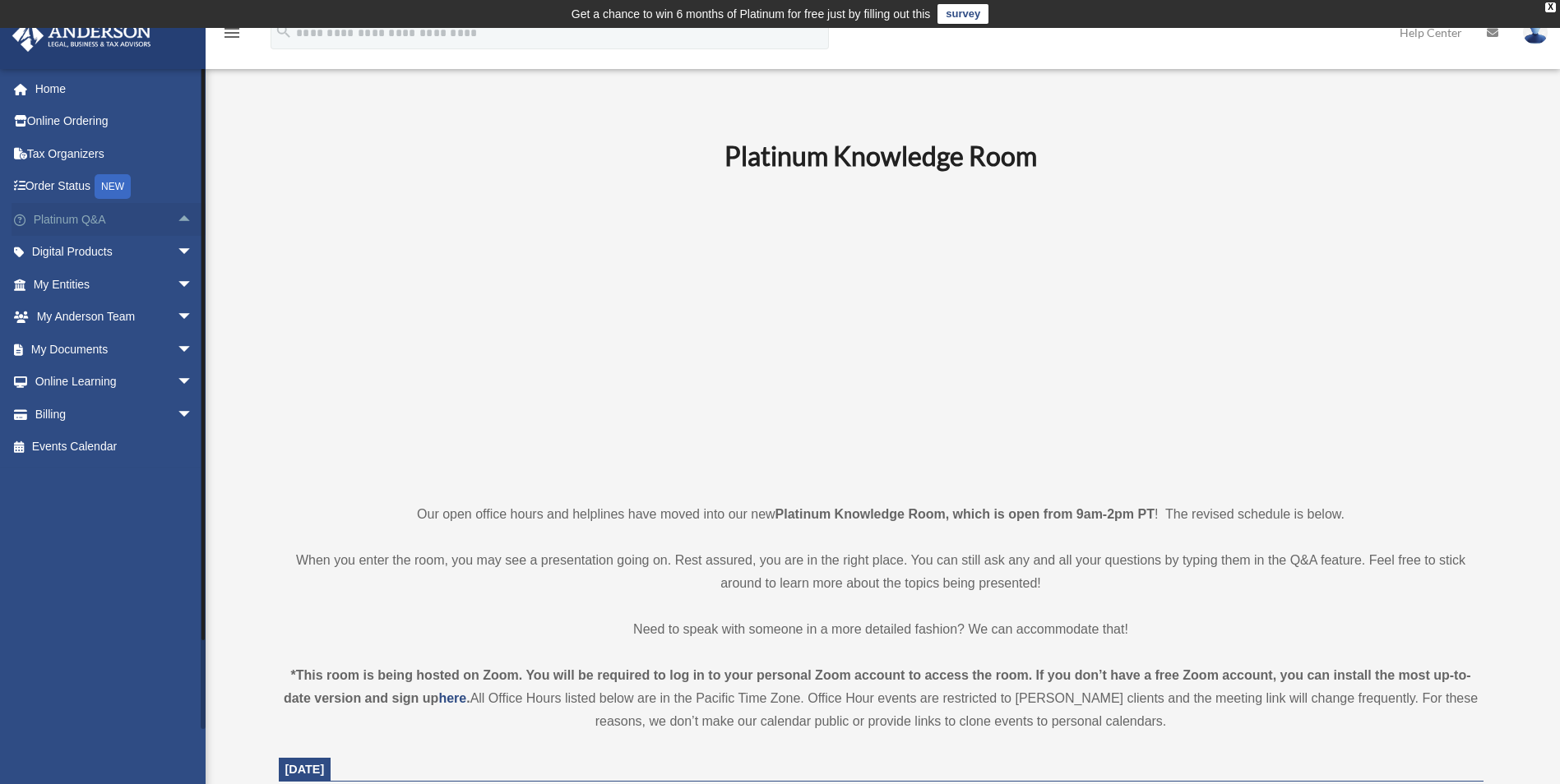
click at [177, 222] on span "arrow_drop_up" at bounding box center [193, 220] width 33 height 34
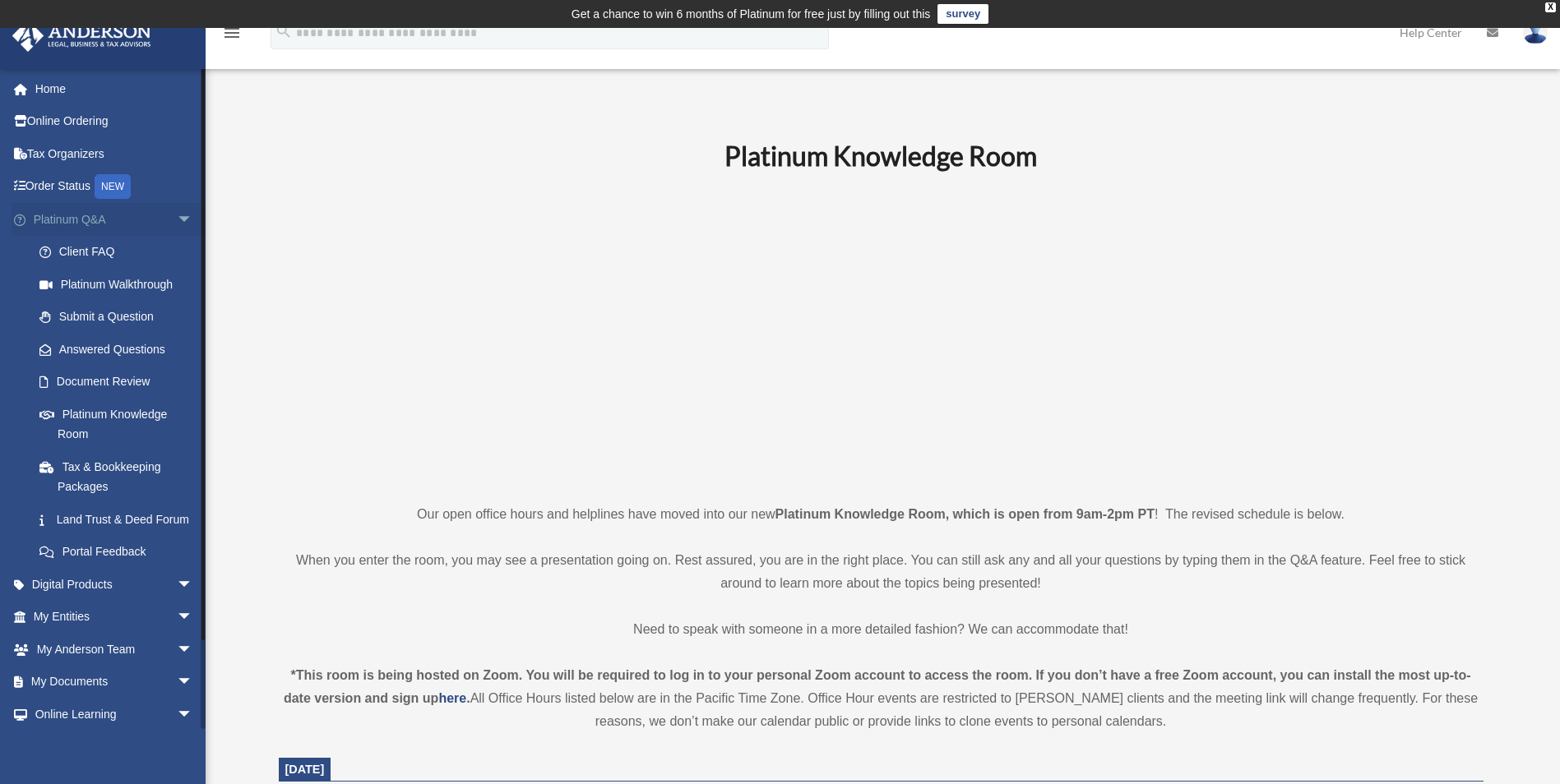
click at [177, 213] on span "arrow_drop_down" at bounding box center [193, 220] width 33 height 34
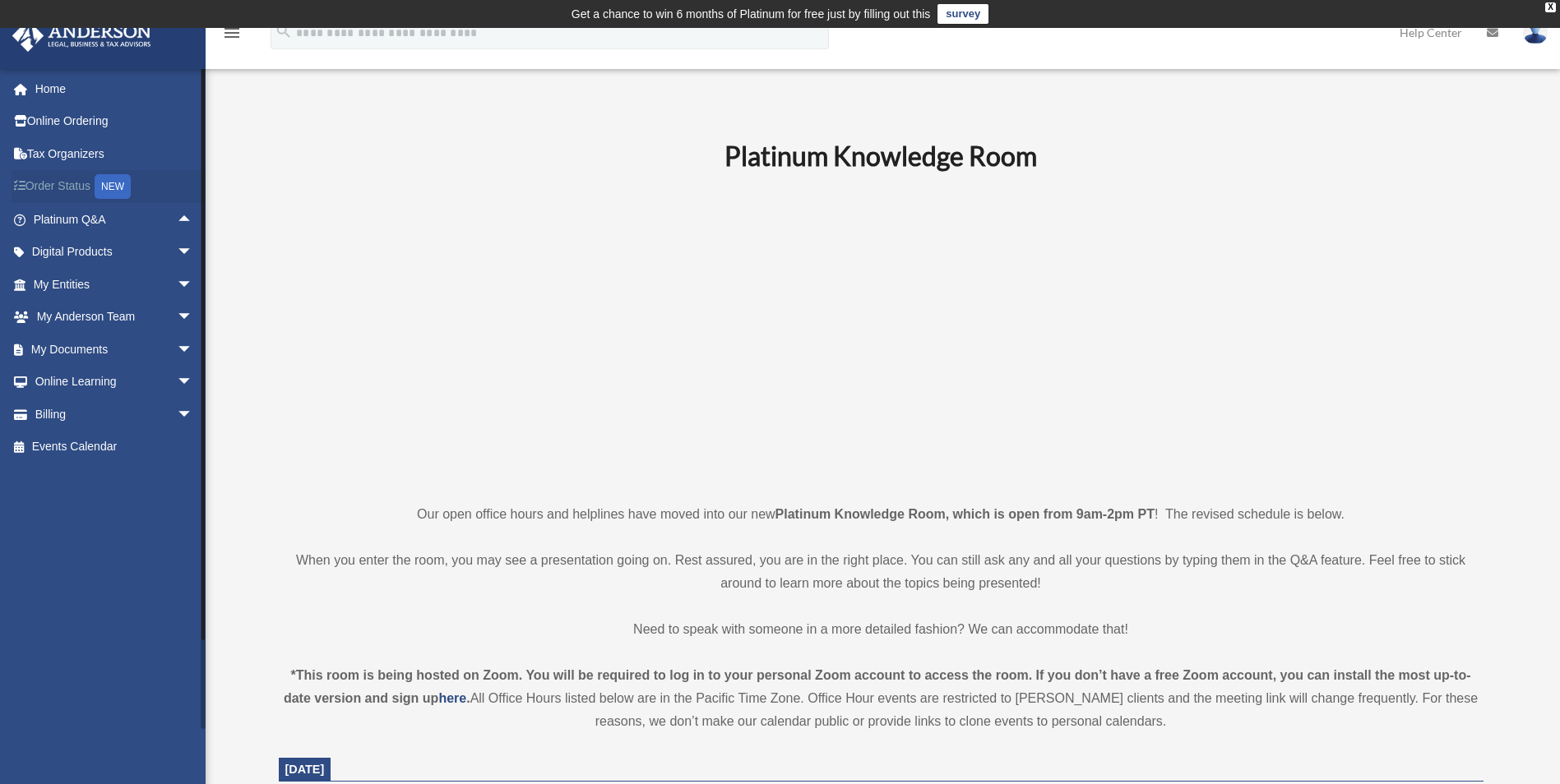
click at [68, 178] on link "Order Status NEW" at bounding box center [114, 186] width 207 height 34
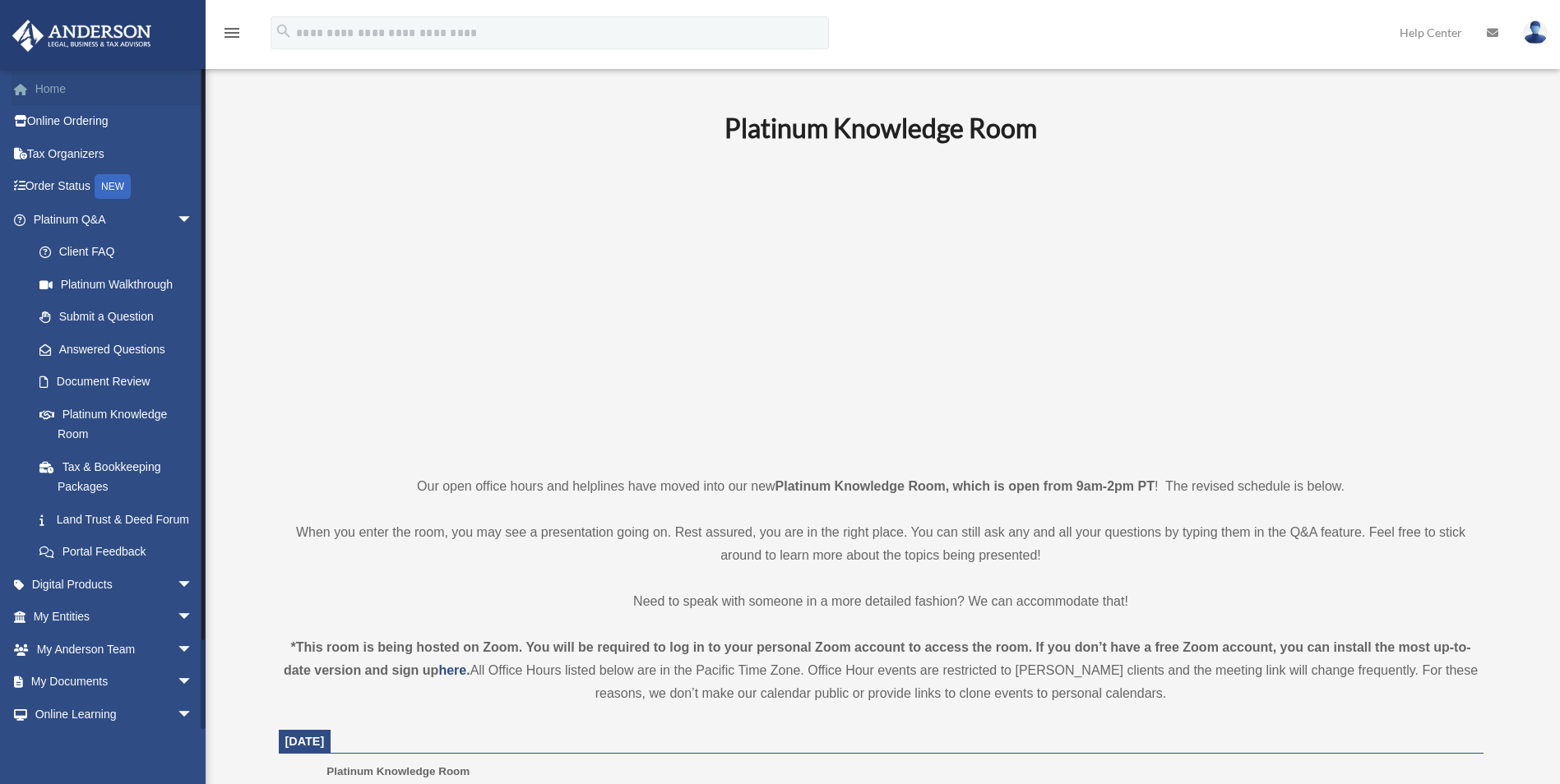
click at [55, 95] on link "Home" at bounding box center [114, 89] width 207 height 33
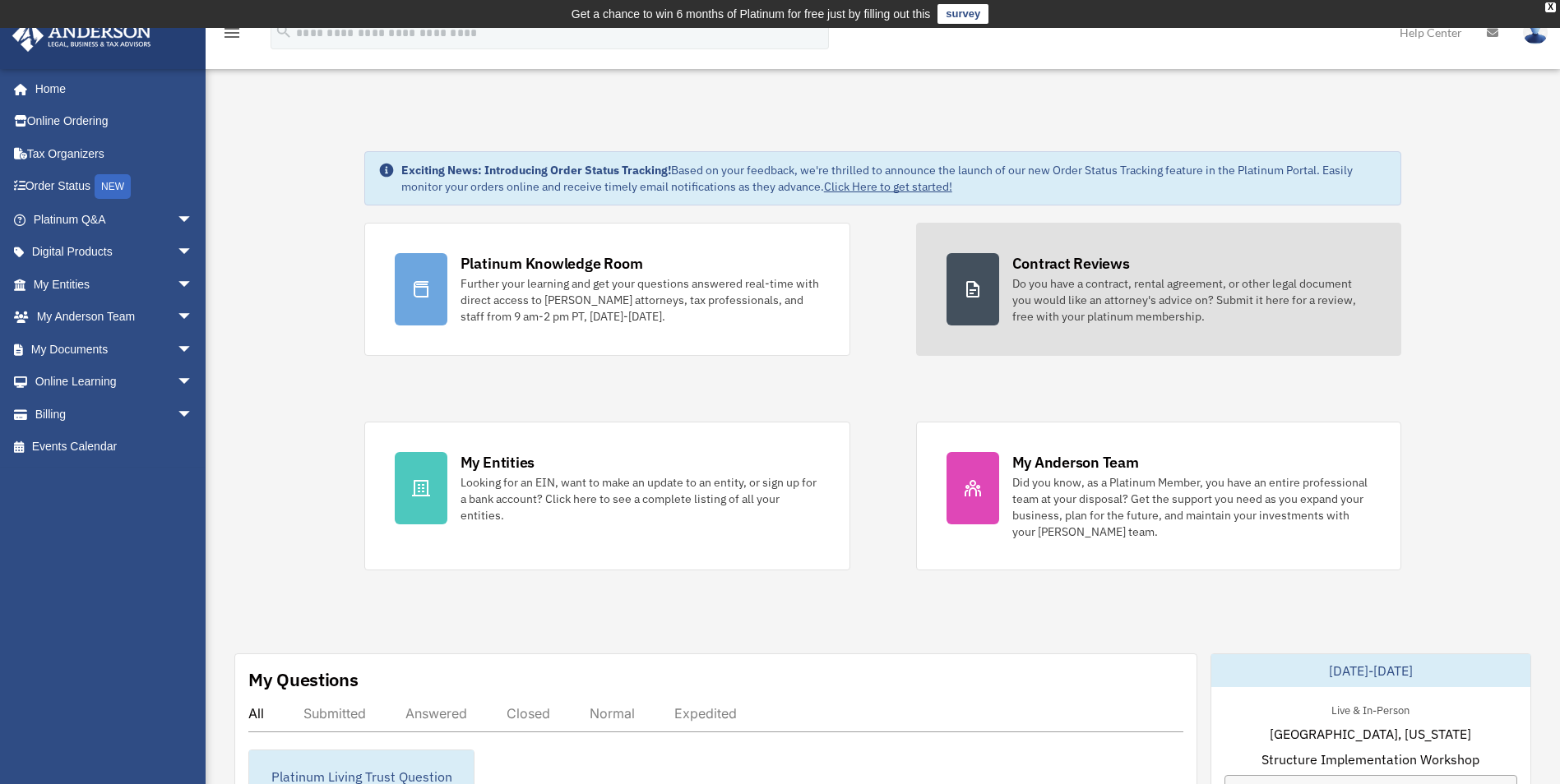
click at [1184, 292] on div "Do you have a contract, rental agreement, or other legal document you would lik…" at bounding box center [1192, 300] width 359 height 50
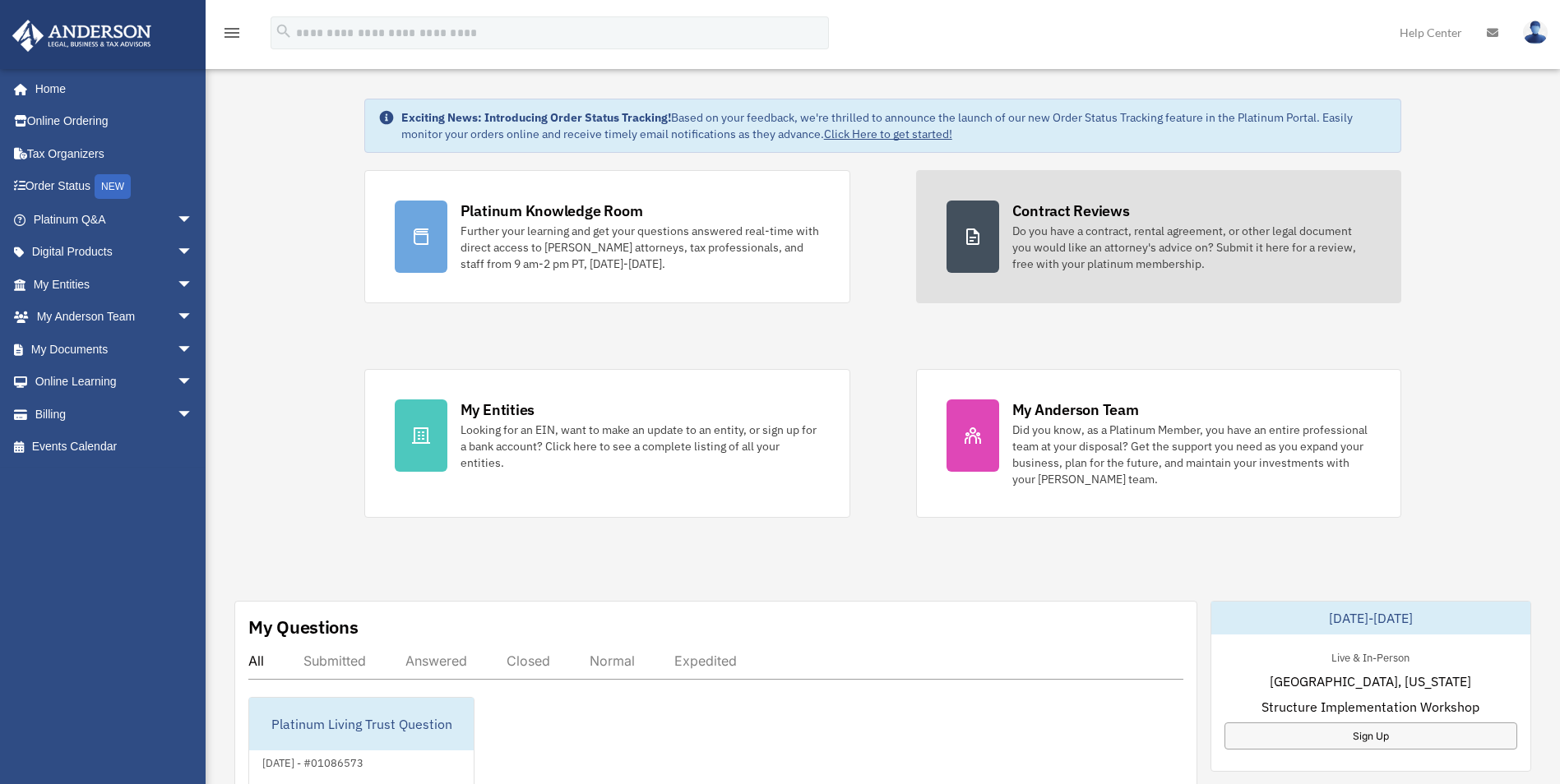
scroll to position [82, 0]
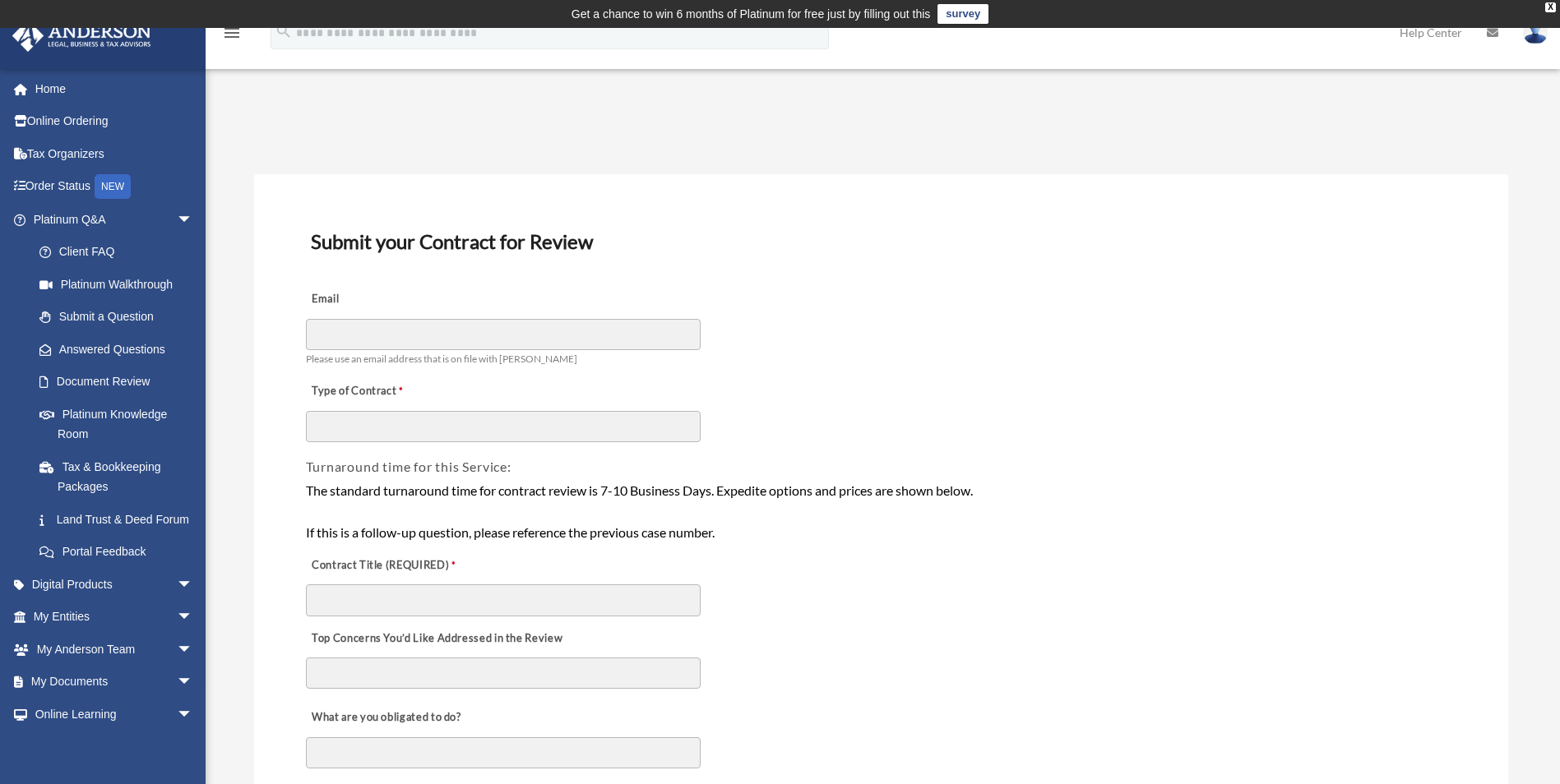
click at [1067, 242] on h3 "Submit your Contract for Review" at bounding box center [881, 242] width 1154 height 35
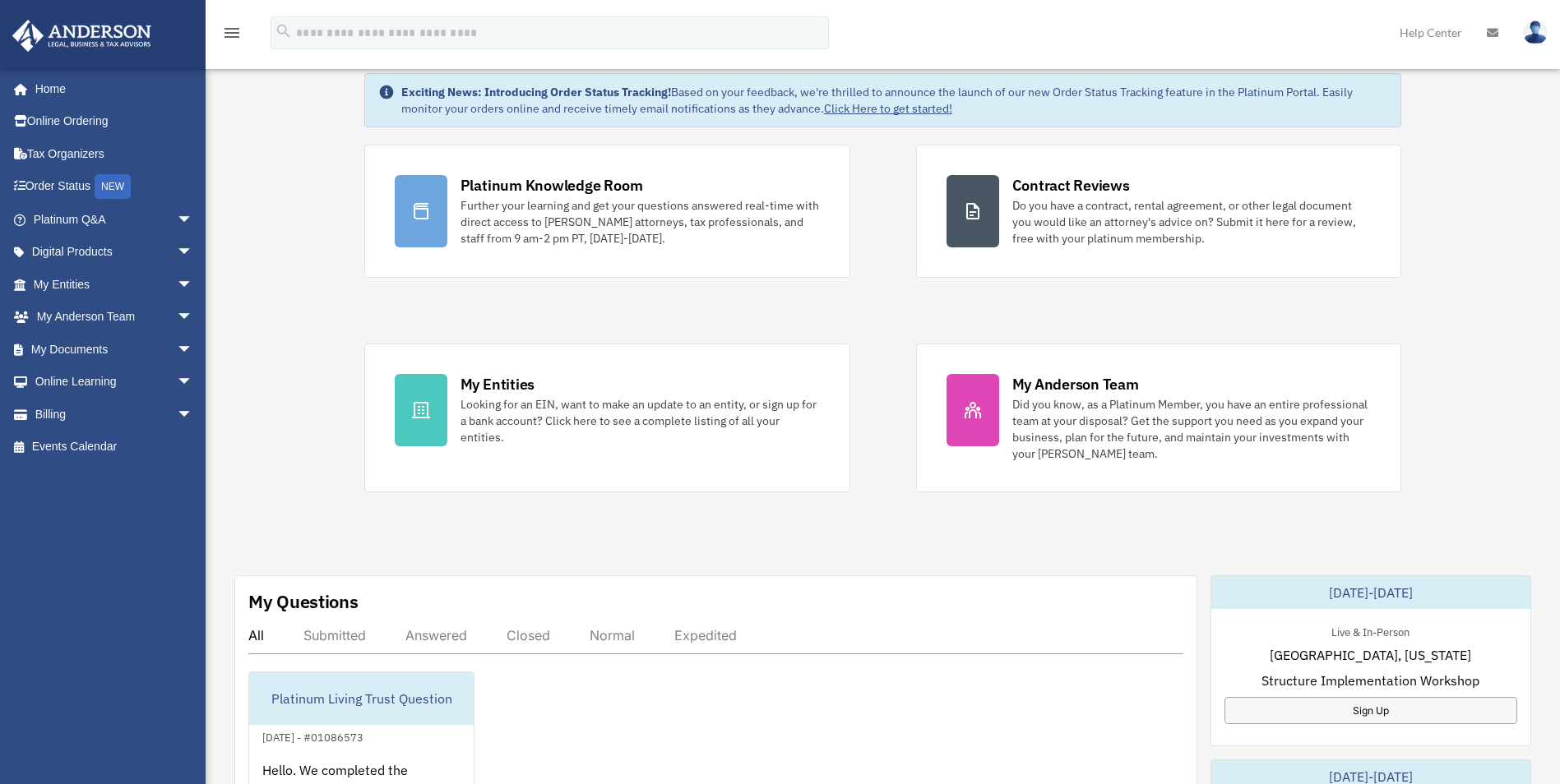
scroll to position [82, 0]
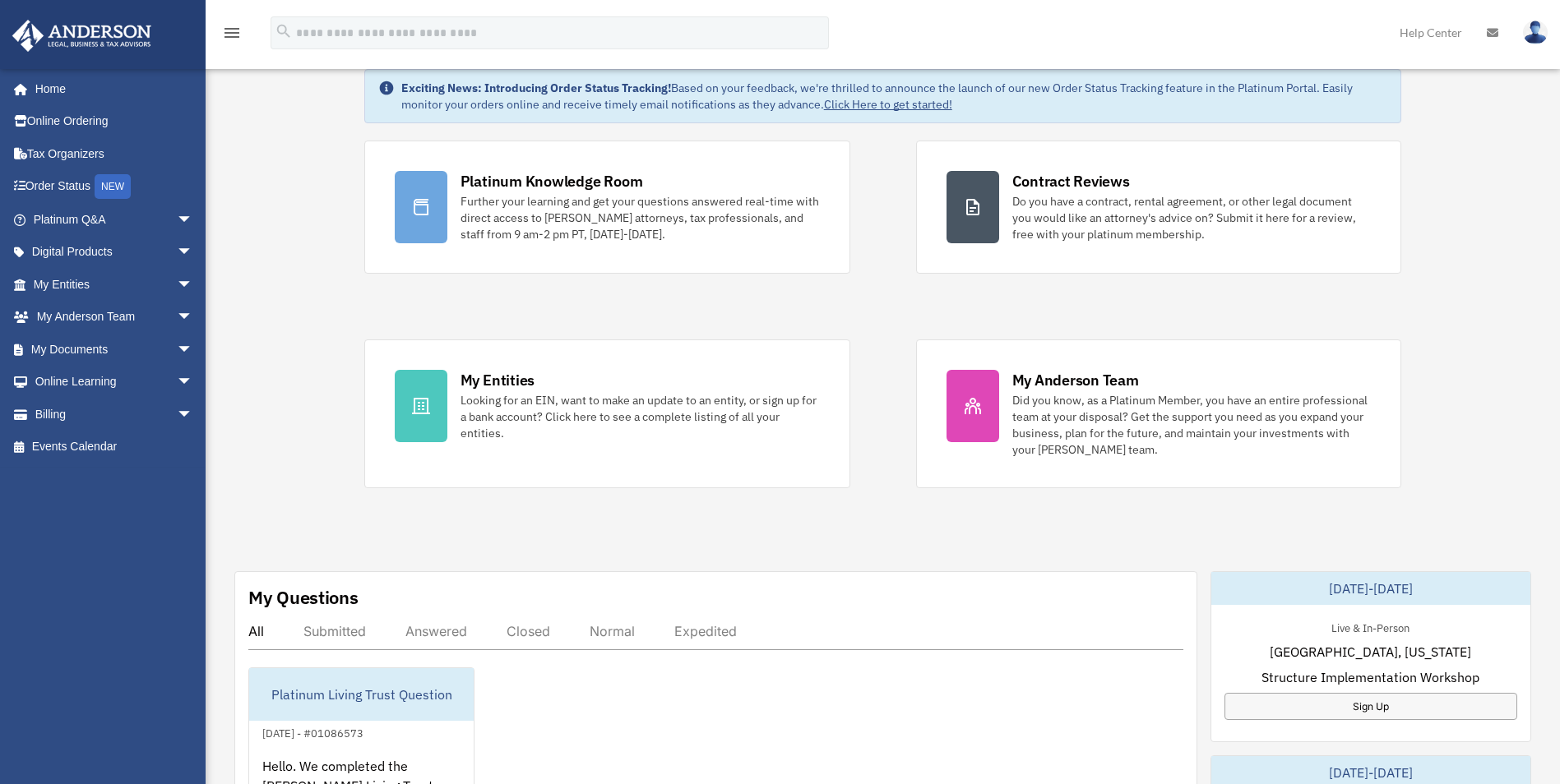
click at [1437, 294] on div "Exciting News: Introducing Order Status Tracking! Based on your feedback, we're…" at bounding box center [883, 784] width 1379 height 1512
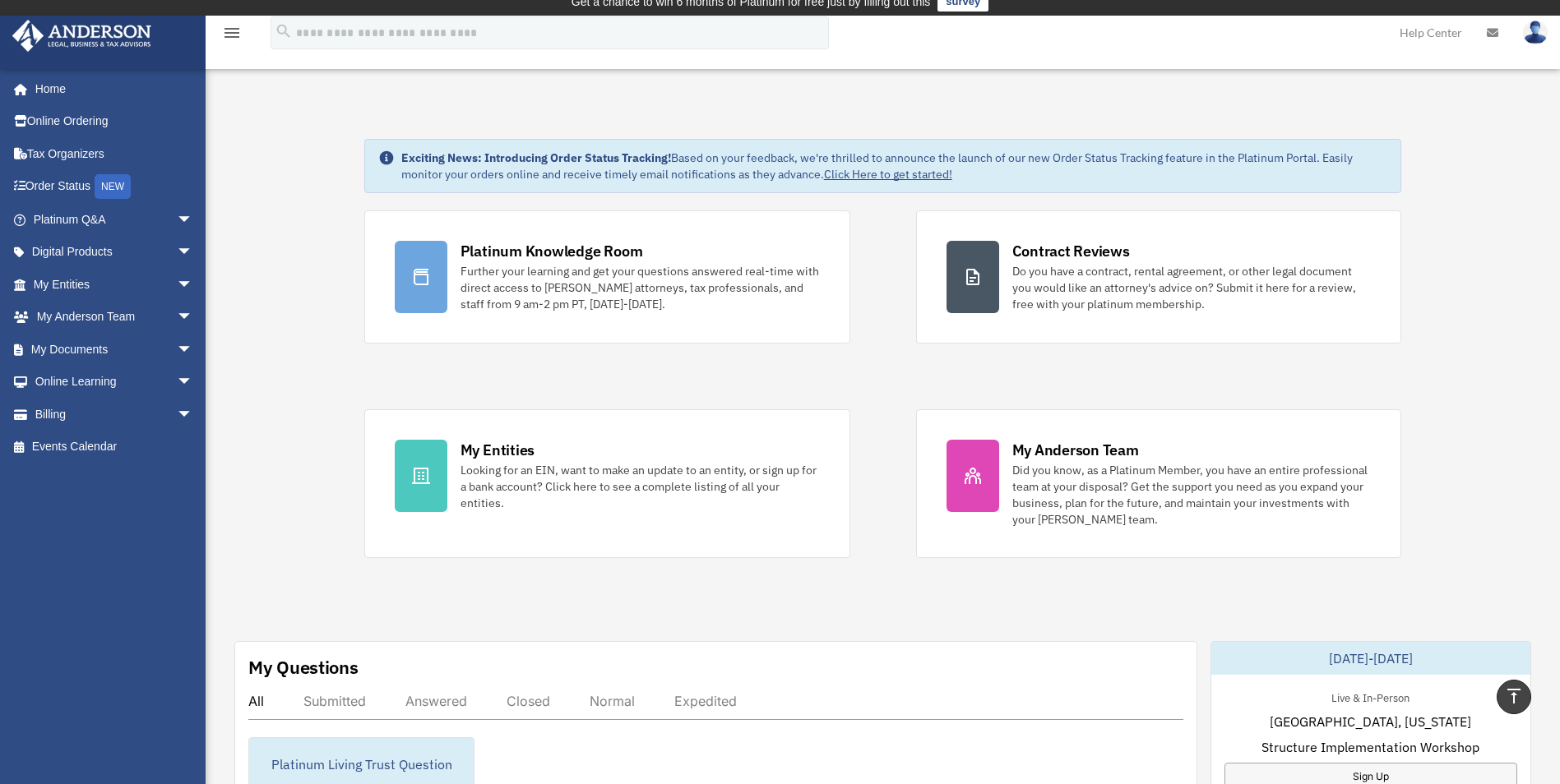
scroll to position [0, 0]
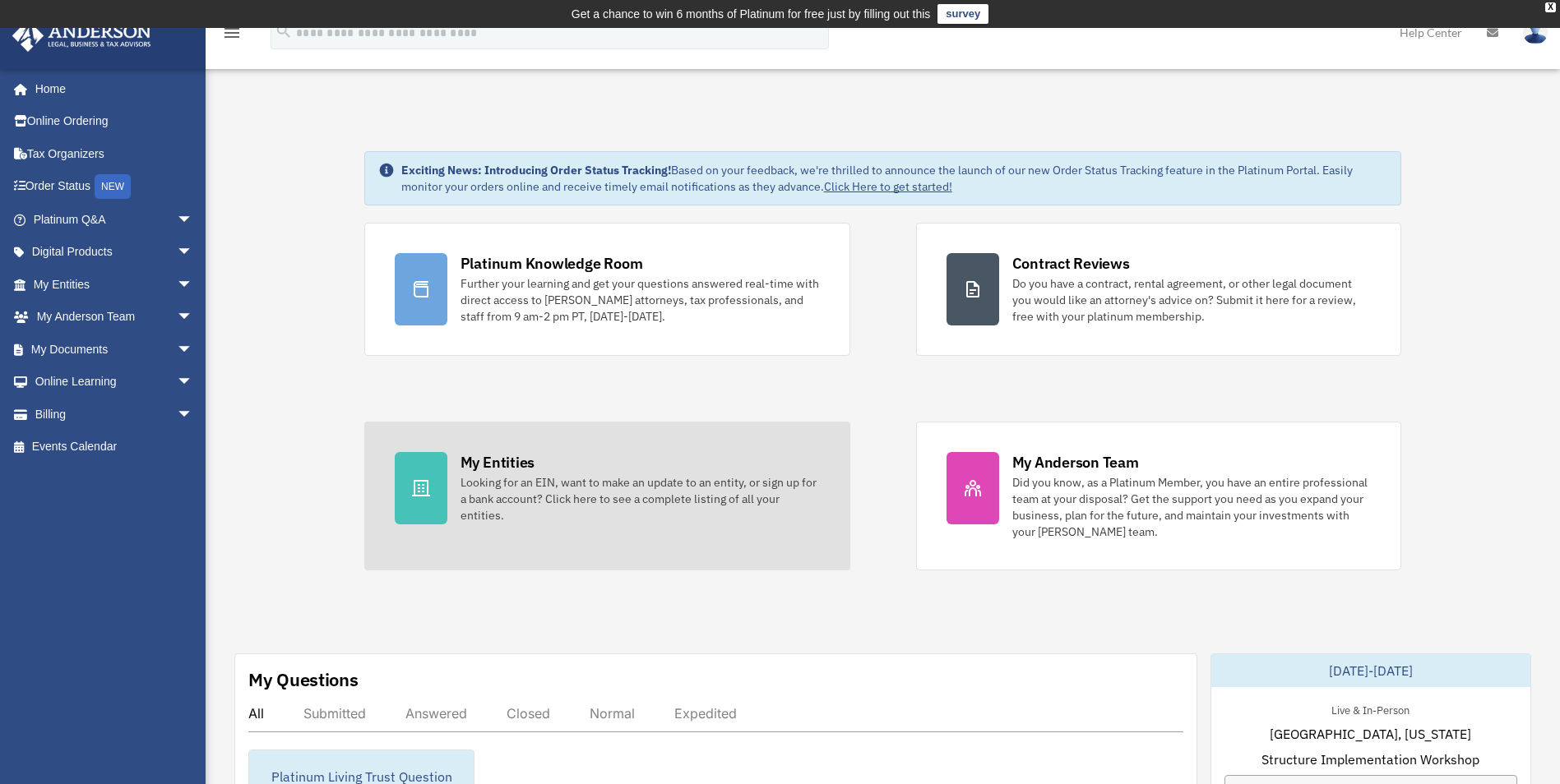
click at [604, 497] on div "Looking for an EIN, want to make an update to an entity, or sign up for a bank …" at bounding box center [640, 498] width 359 height 50
click at [442, 483] on div at bounding box center [421, 488] width 52 height 72
click at [516, 458] on div "My Entities" at bounding box center [497, 463] width 74 height 21
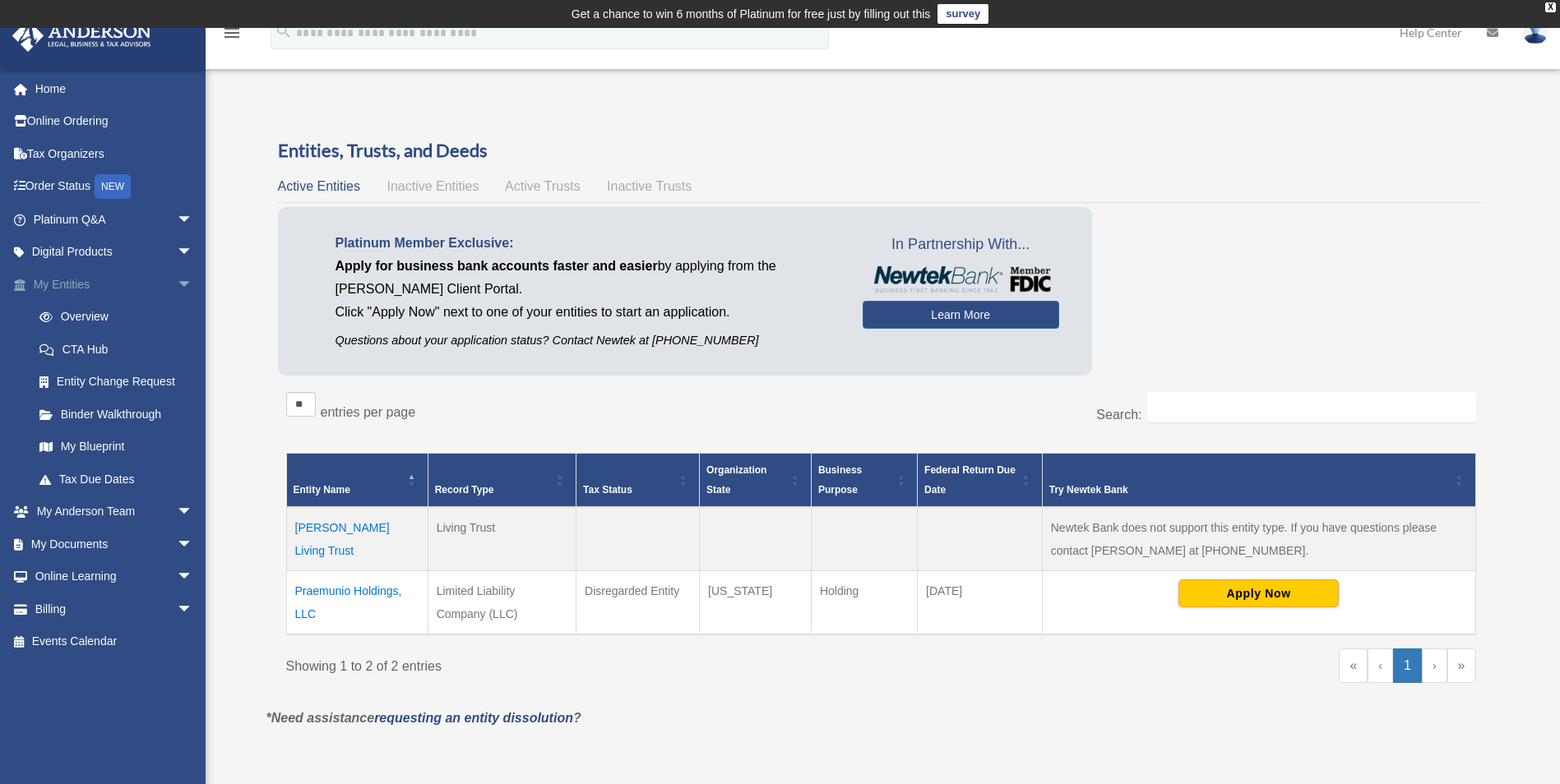
click at [177, 281] on span "arrow_drop_down" at bounding box center [193, 285] width 33 height 34
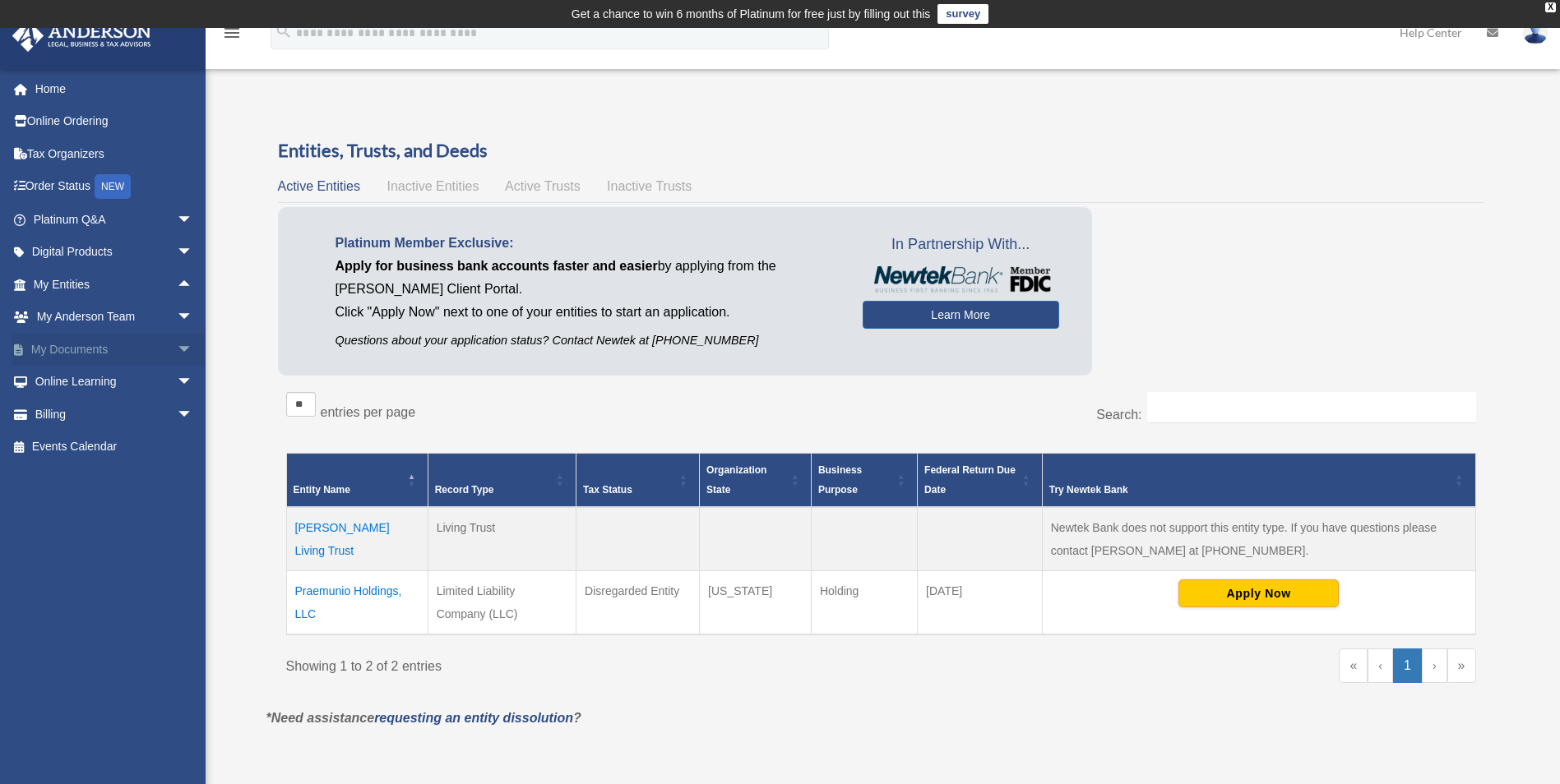
click at [177, 344] on span "arrow_drop_down" at bounding box center [193, 349] width 33 height 34
click at [126, 449] on link "Forms Library" at bounding box center [120, 447] width 195 height 33
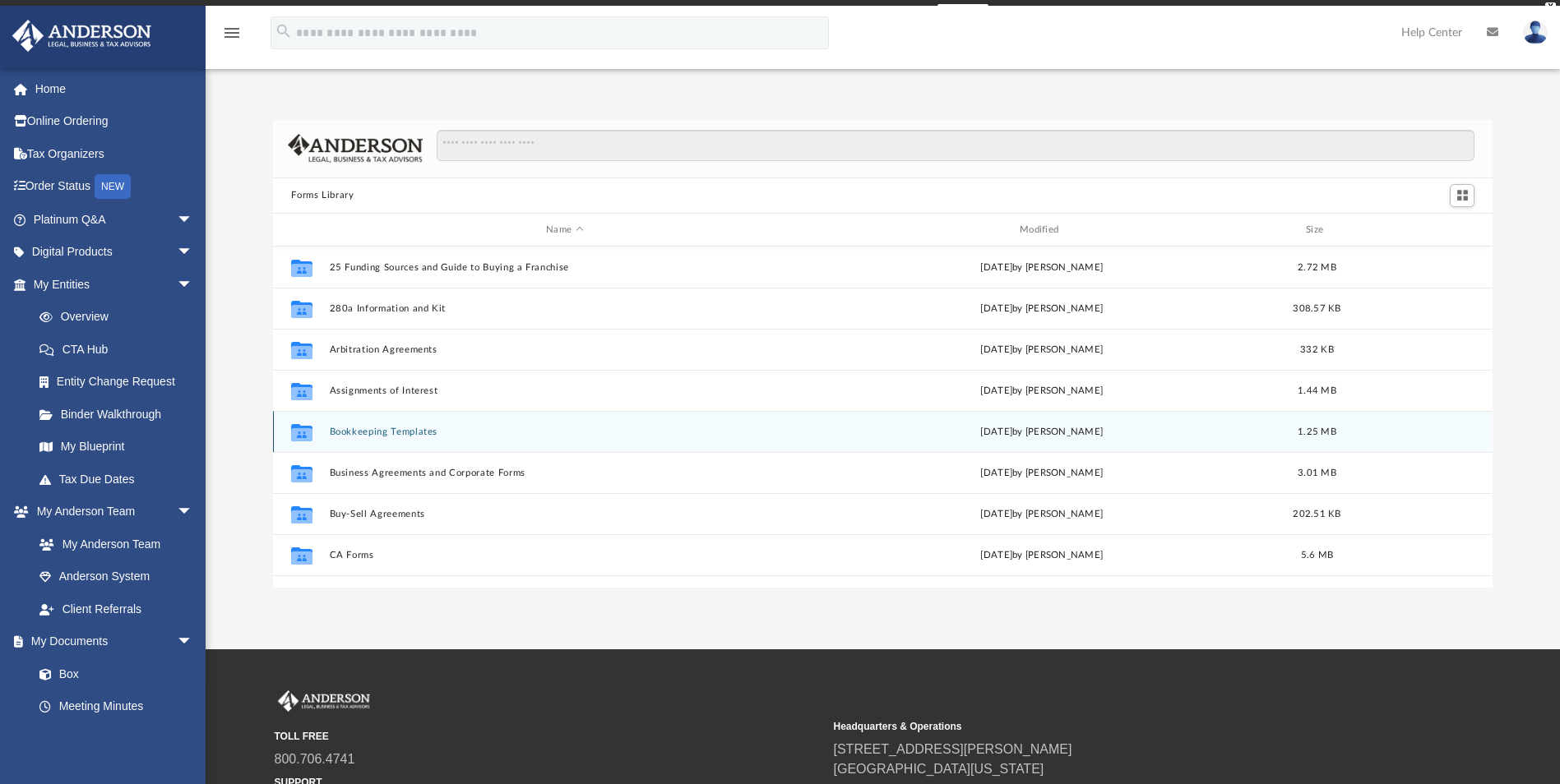
scroll to position [362, 1207]
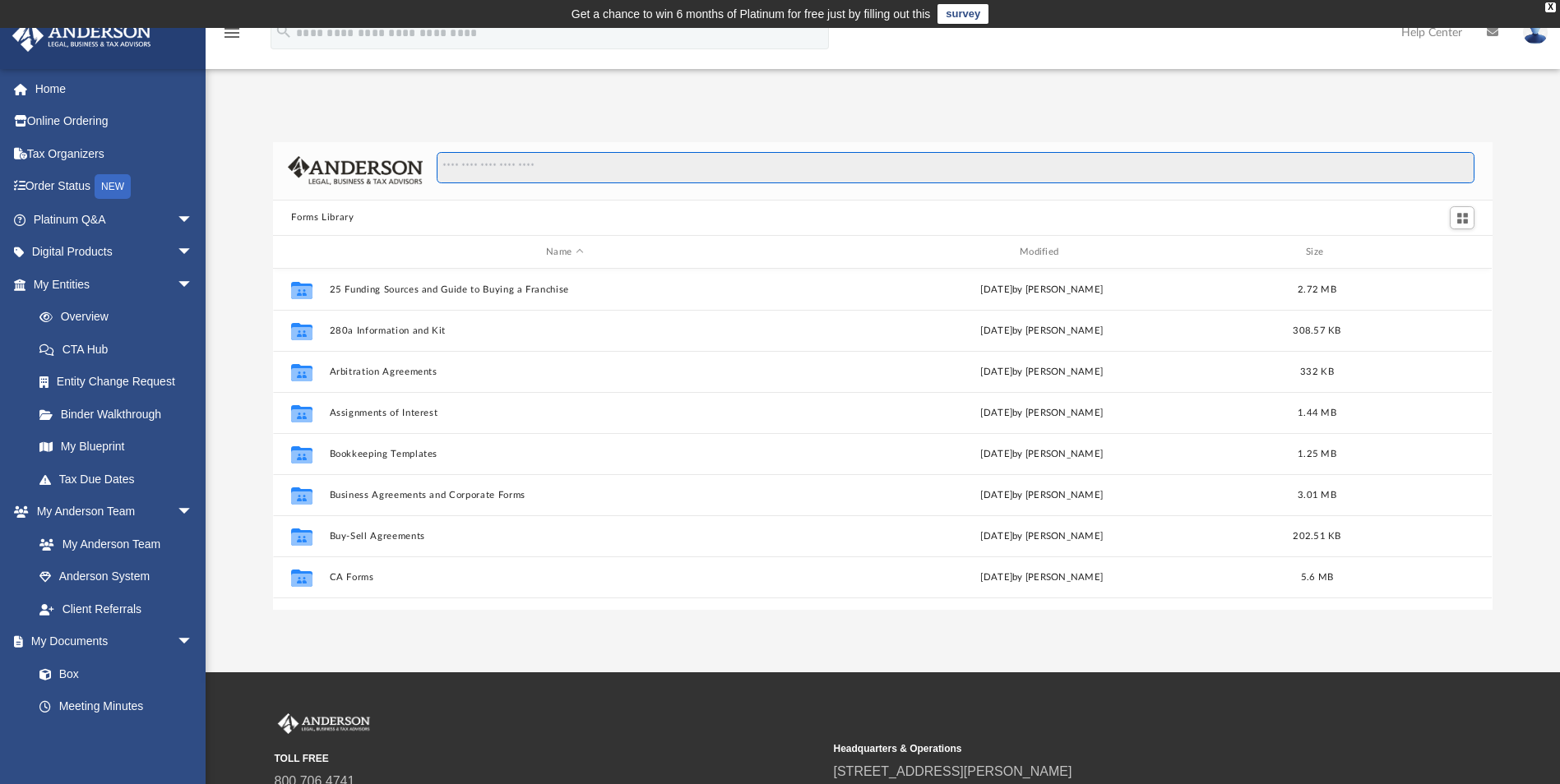
click at [504, 154] on input "Search files and folders" at bounding box center [955, 168] width 1038 height 31
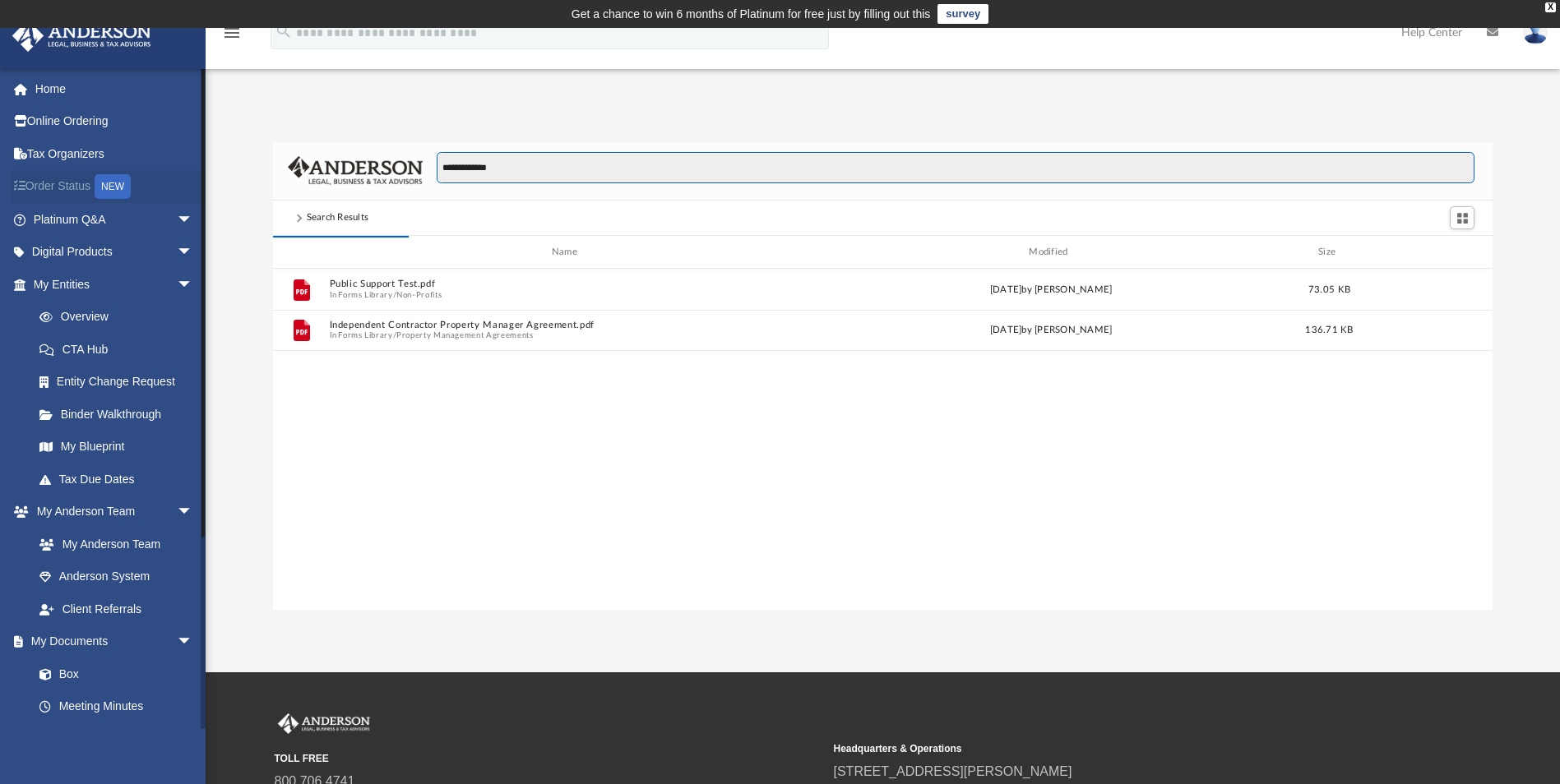
scroll to position [311, 1207]
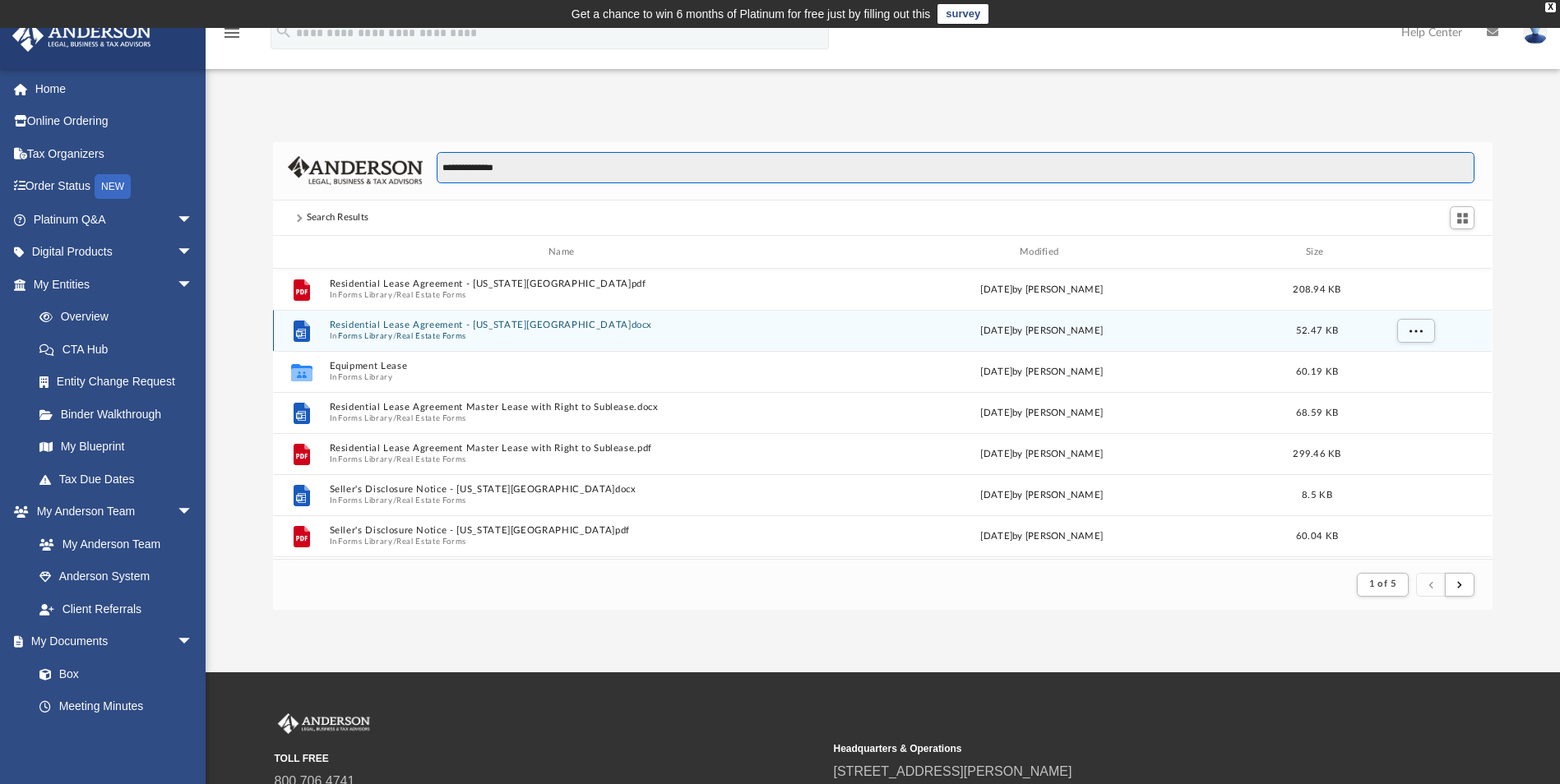
type input "**********"
click at [444, 331] on button "Real Estate Forms" at bounding box center [431, 336] width 70 height 10
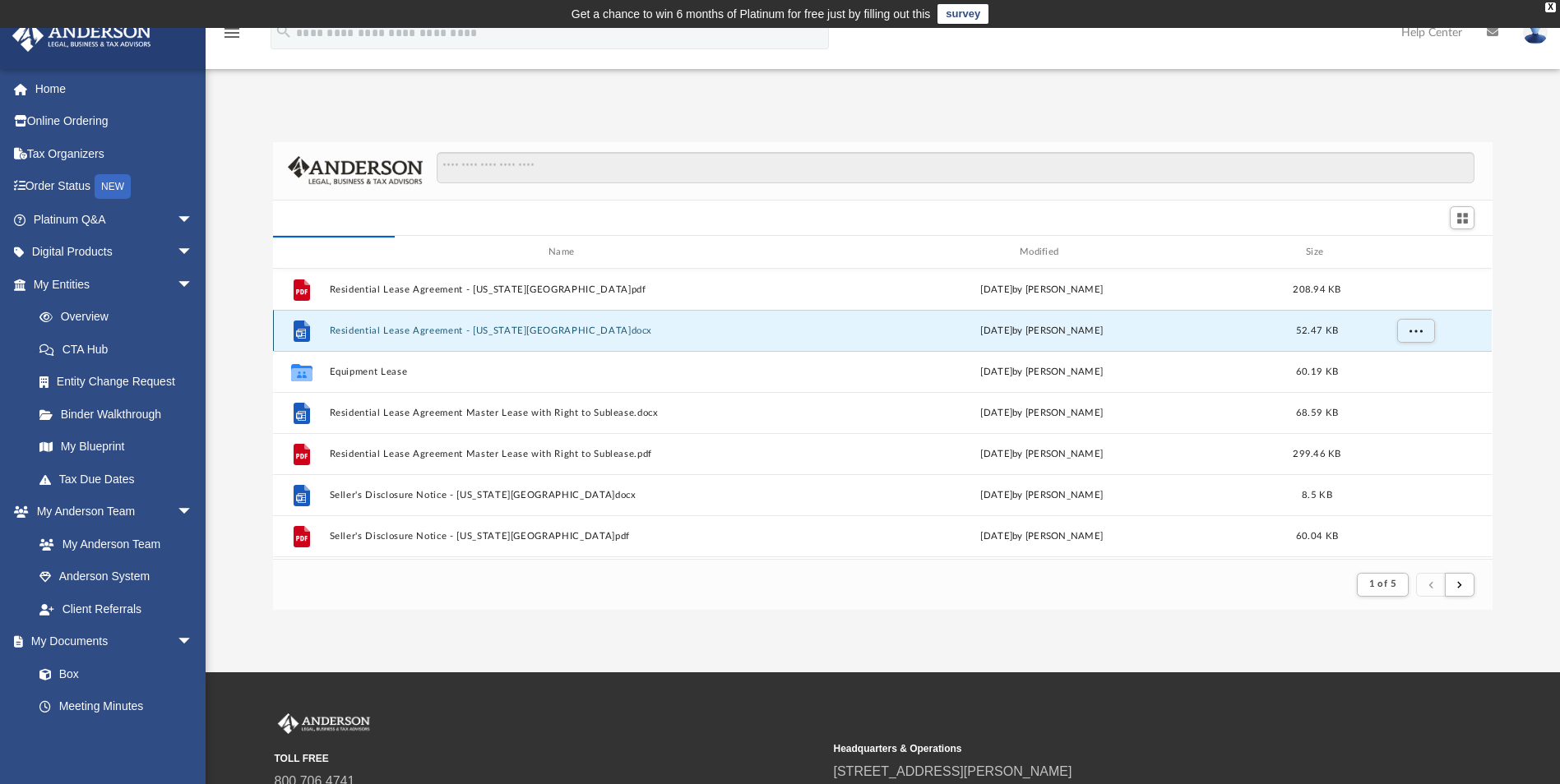
click at [351, 328] on button "Residential Lease Agreement - [US_STATE][GEOGRAPHIC_DATA]docx" at bounding box center [565, 331] width 471 height 10
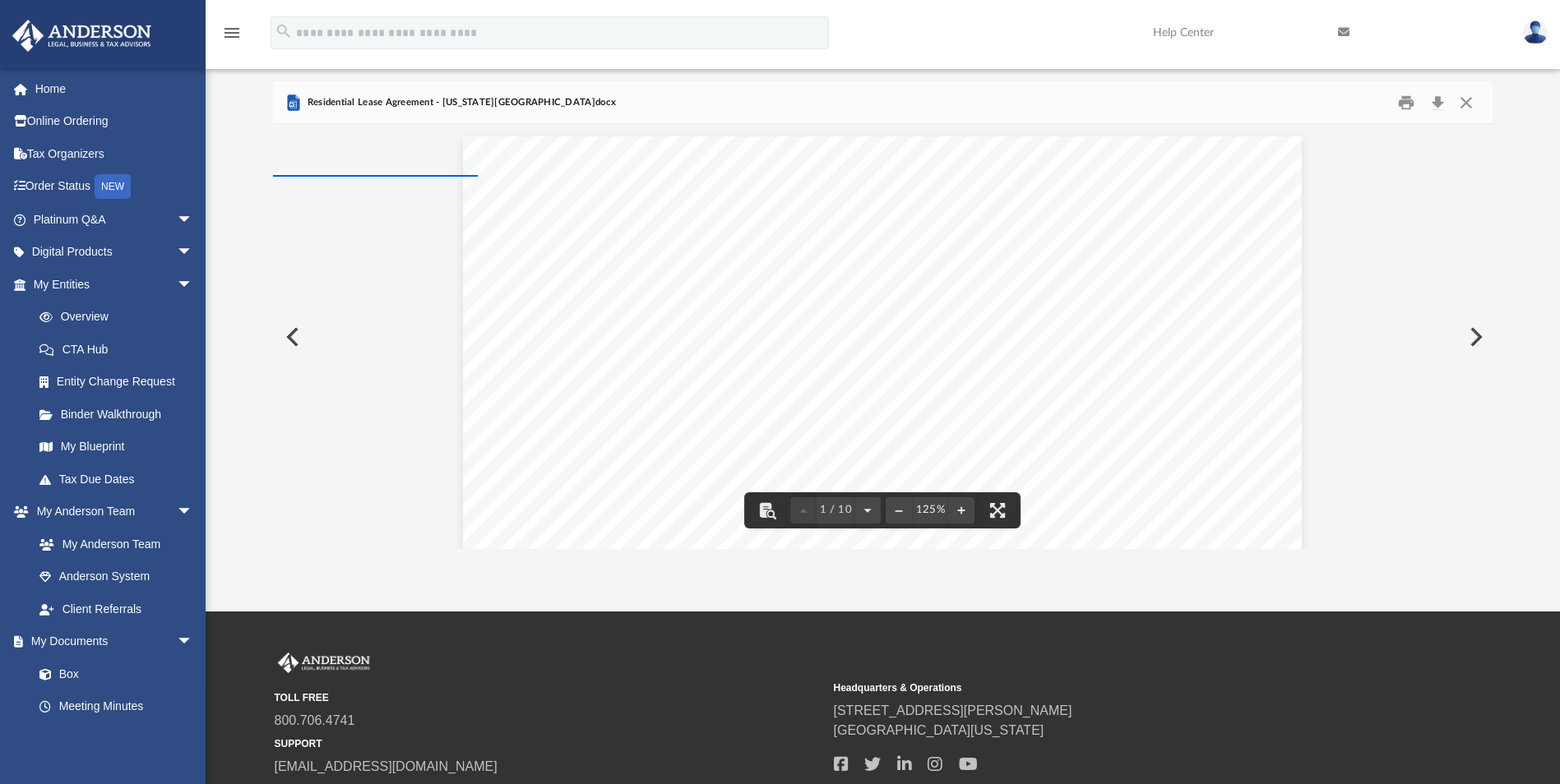
scroll to position [0, 0]
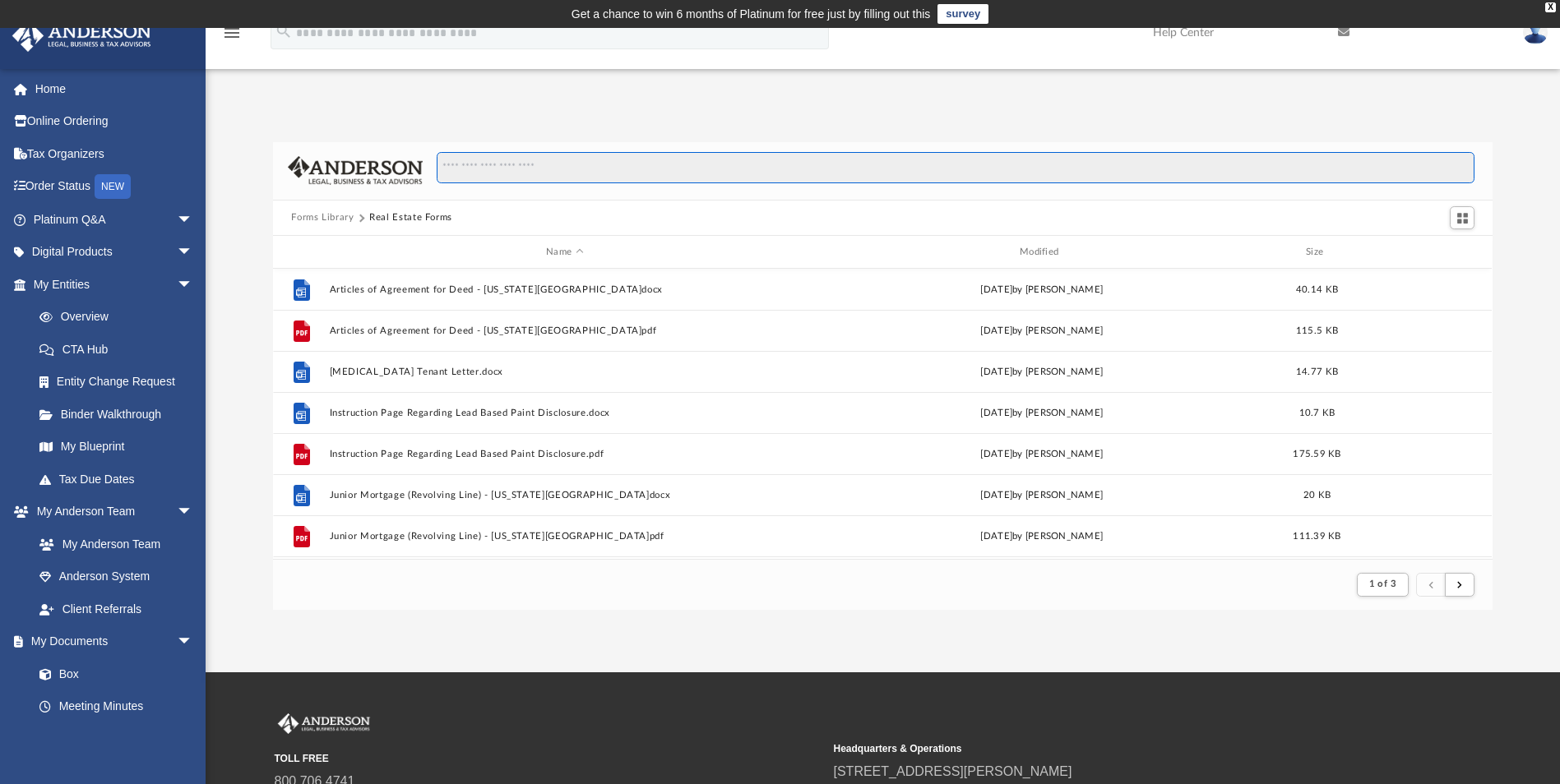
click at [521, 169] on input "Search files and folders" at bounding box center [955, 168] width 1038 height 31
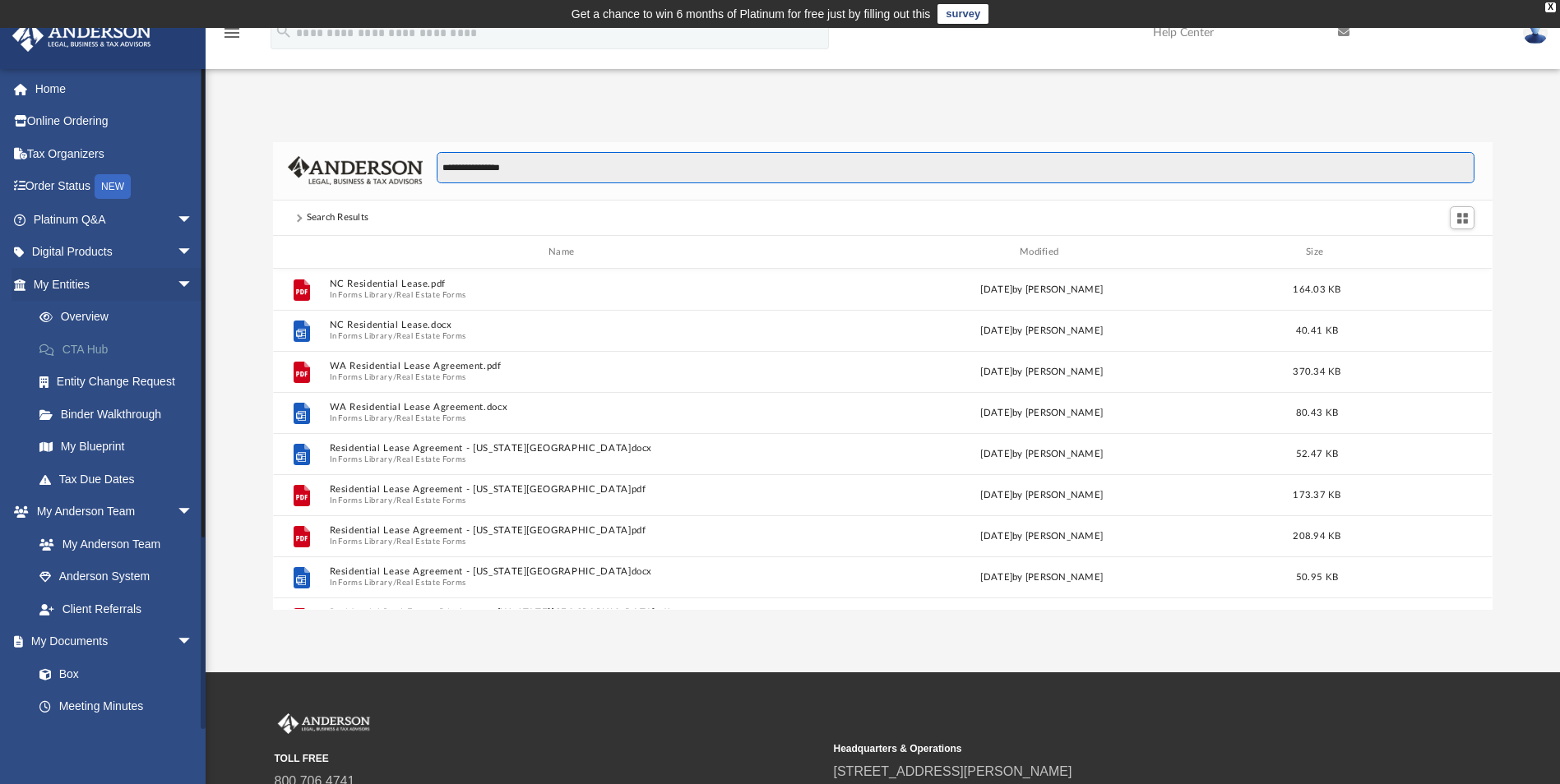
scroll to position [362, 1207]
type input "**********"
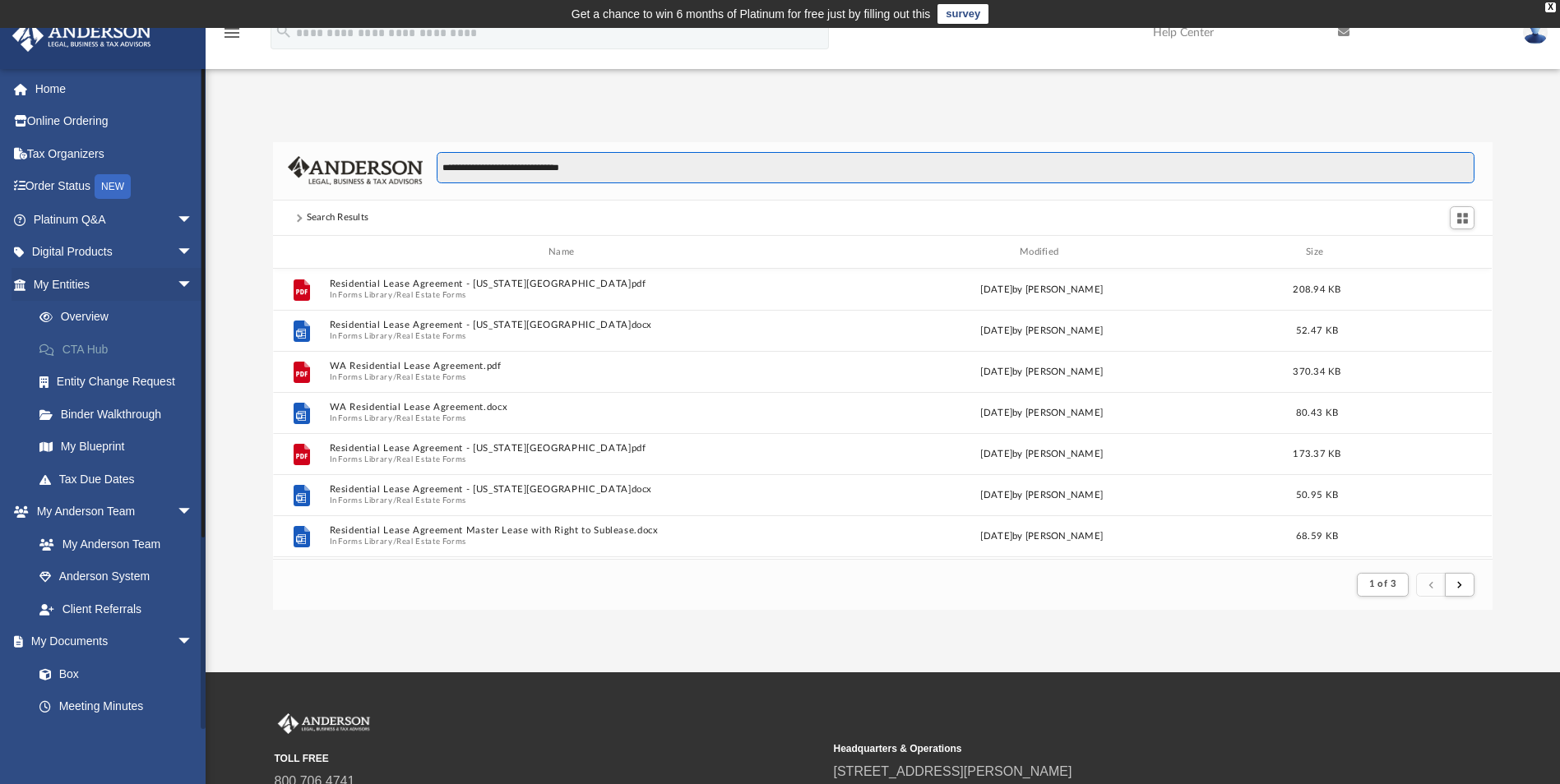
scroll to position [311, 1207]
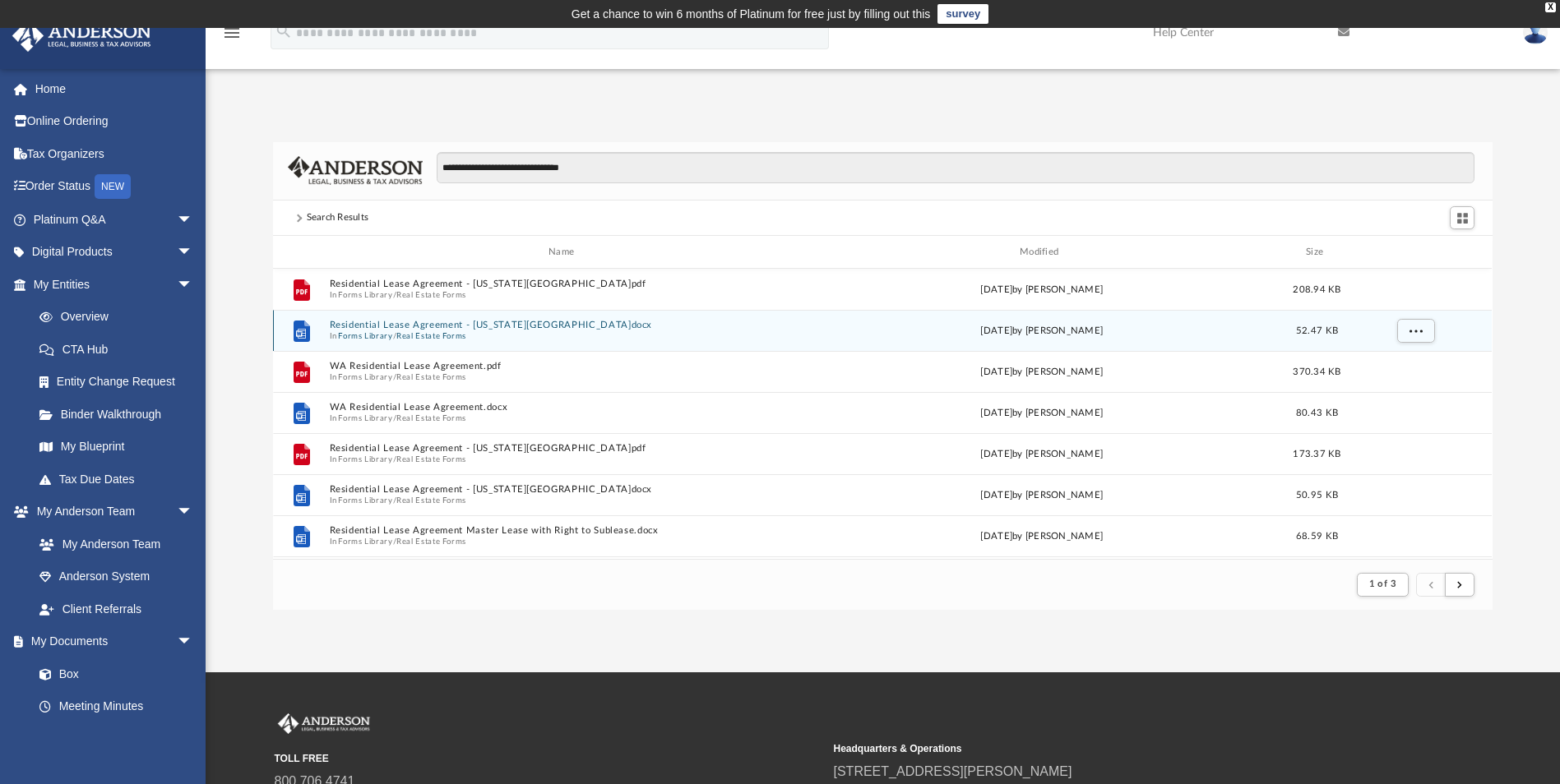
click at [457, 326] on button "Residential Lease Agreement - [US_STATE][GEOGRAPHIC_DATA]docx" at bounding box center [565, 326] width 471 height 10
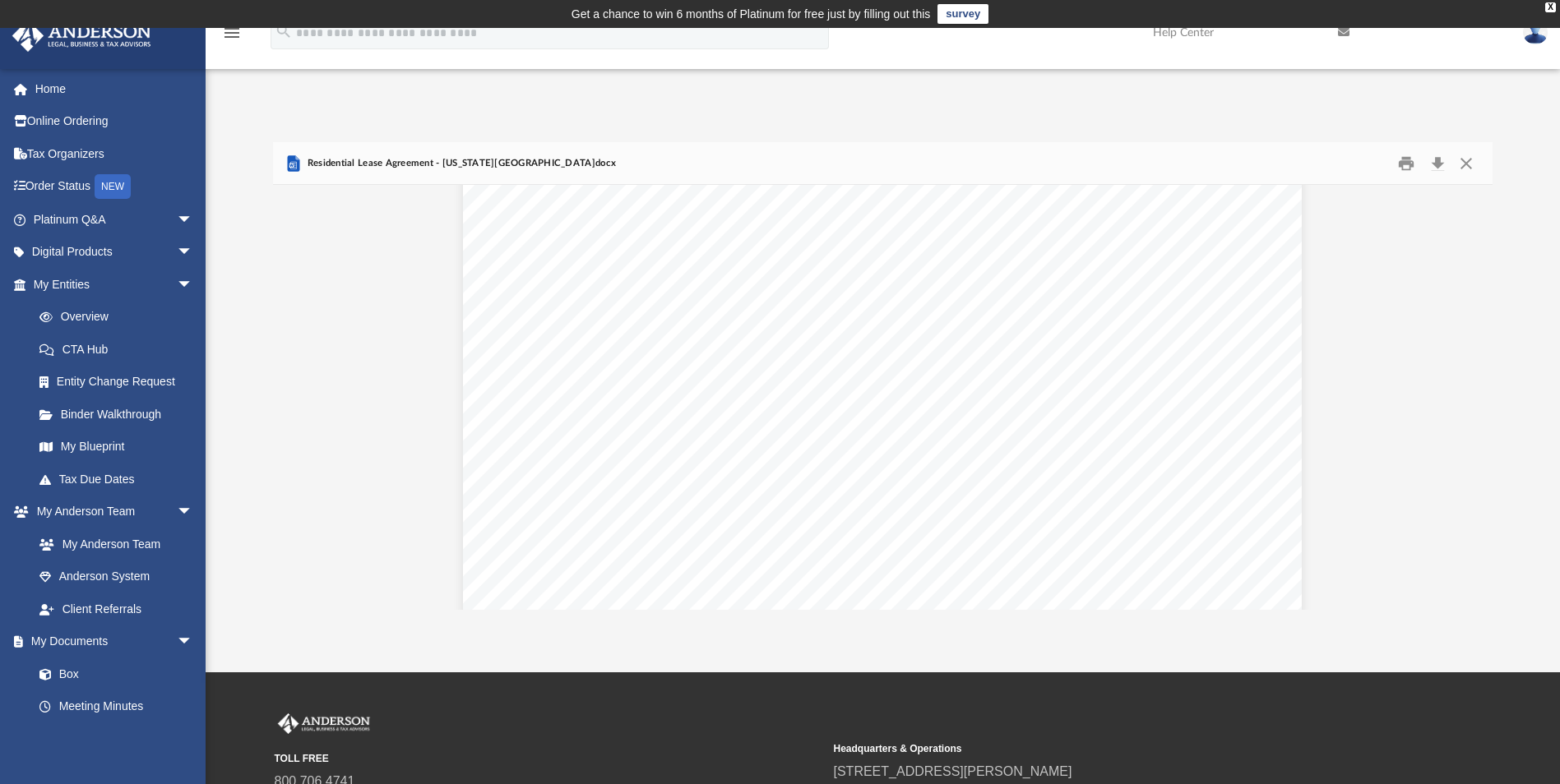
scroll to position [0, 0]
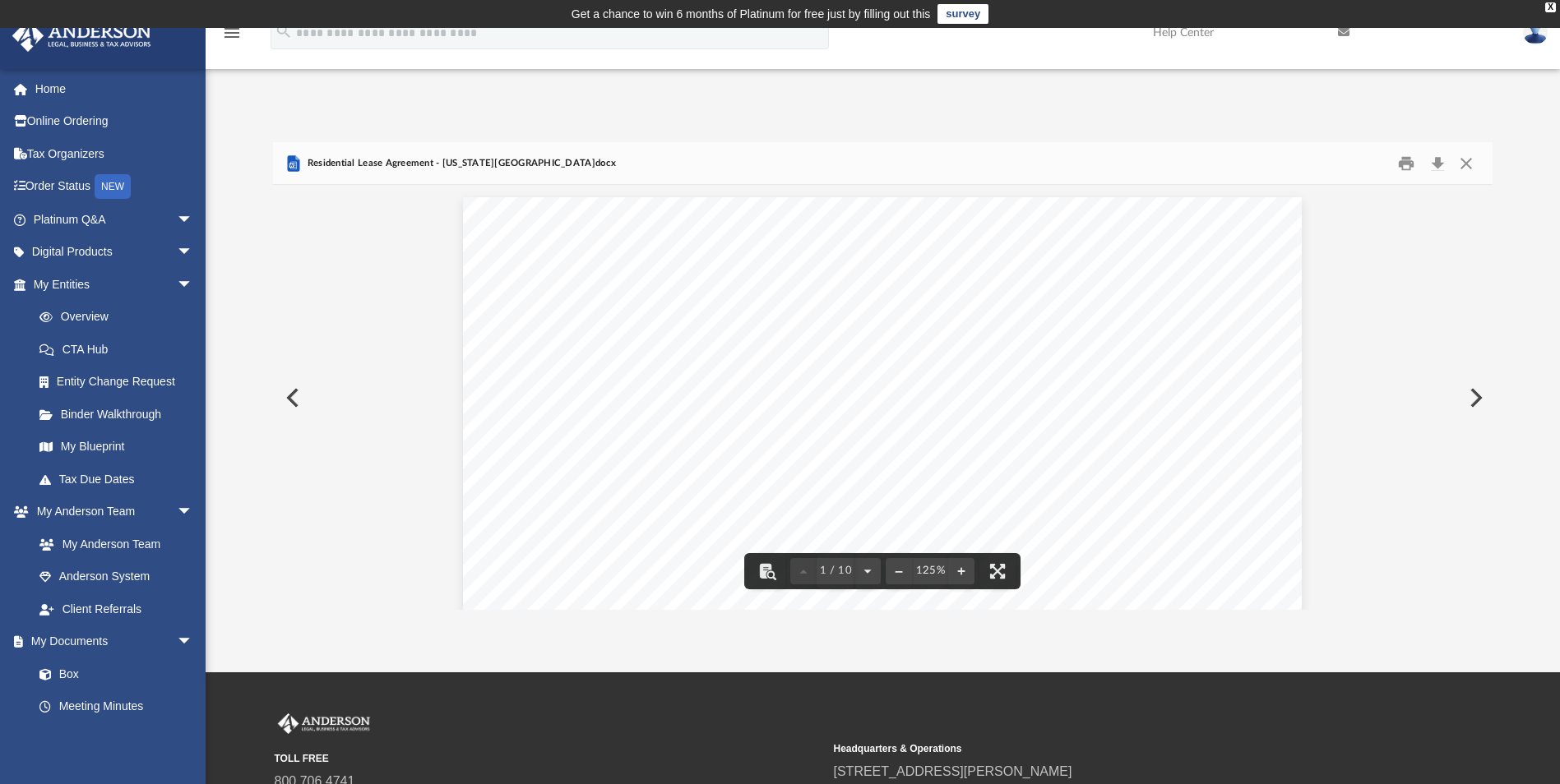
click at [1071, 432] on span "acknowledged," at bounding box center [1049, 430] width 82 height 13
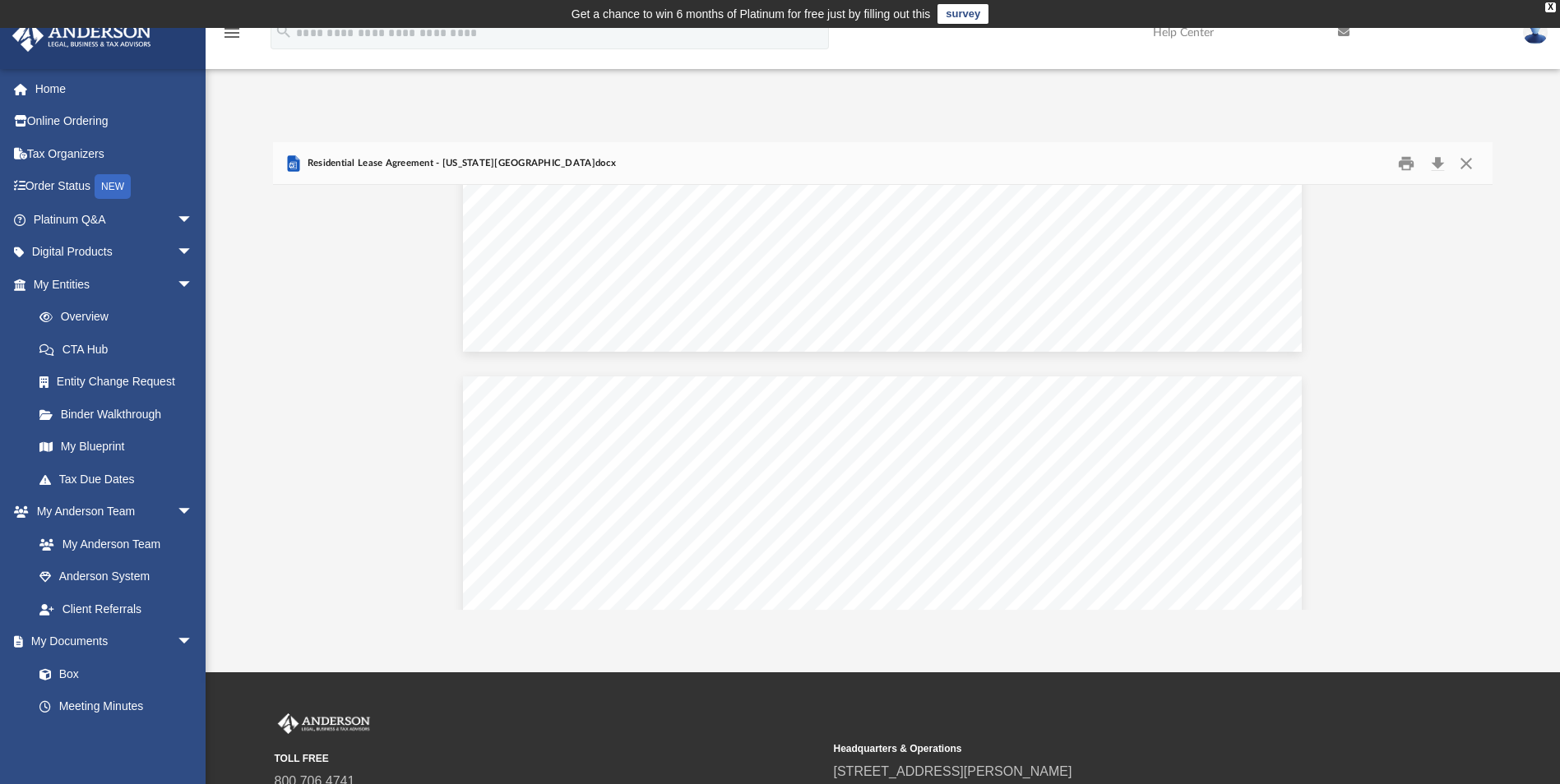
scroll to position [6494, 0]
click at [177, 255] on span "arrow_drop_down" at bounding box center [193, 253] width 33 height 34
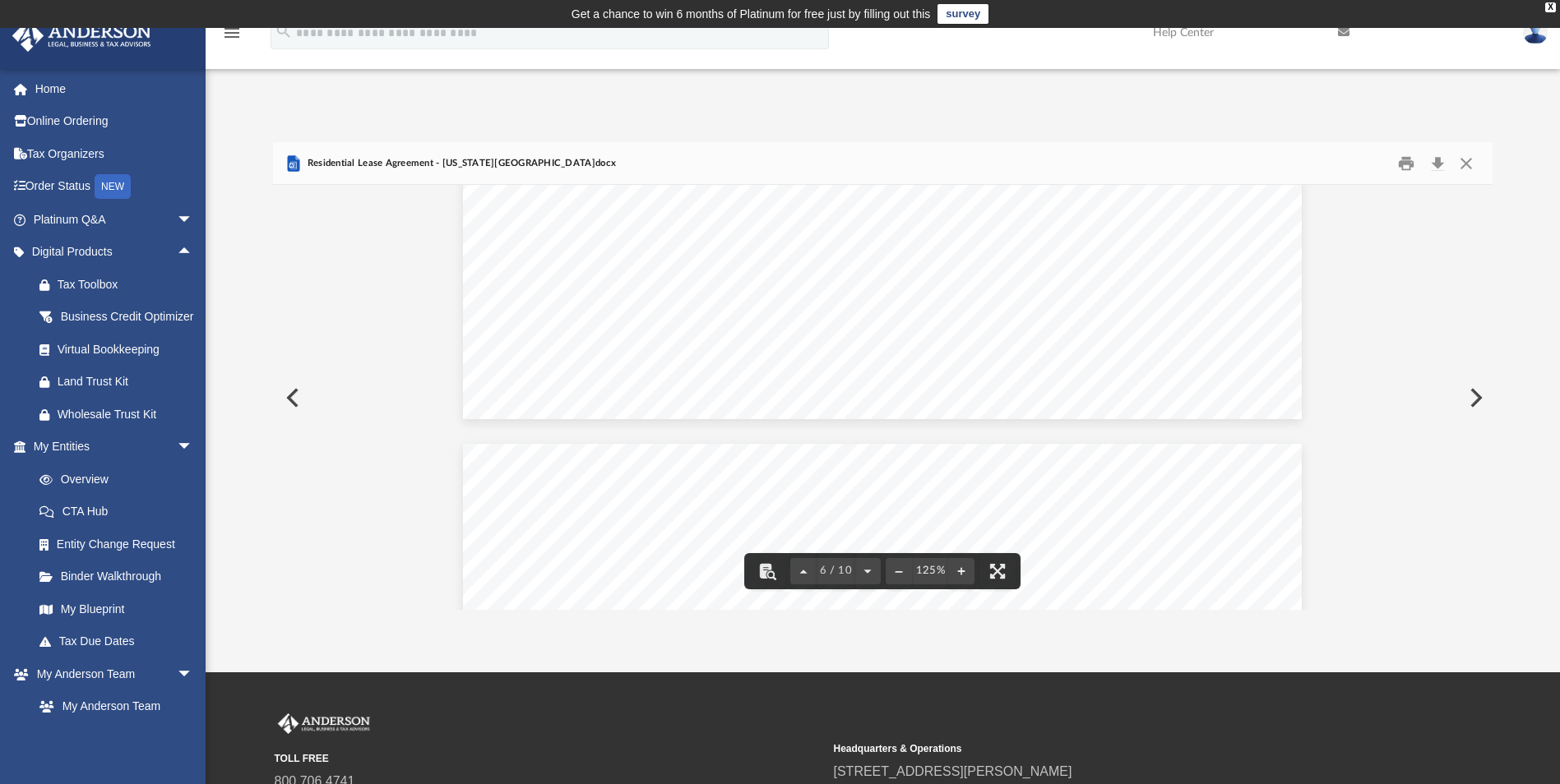
scroll to position [0, 0]
click at [938, 379] on span "severally" at bounding box center [960, 382] width 50 height 13
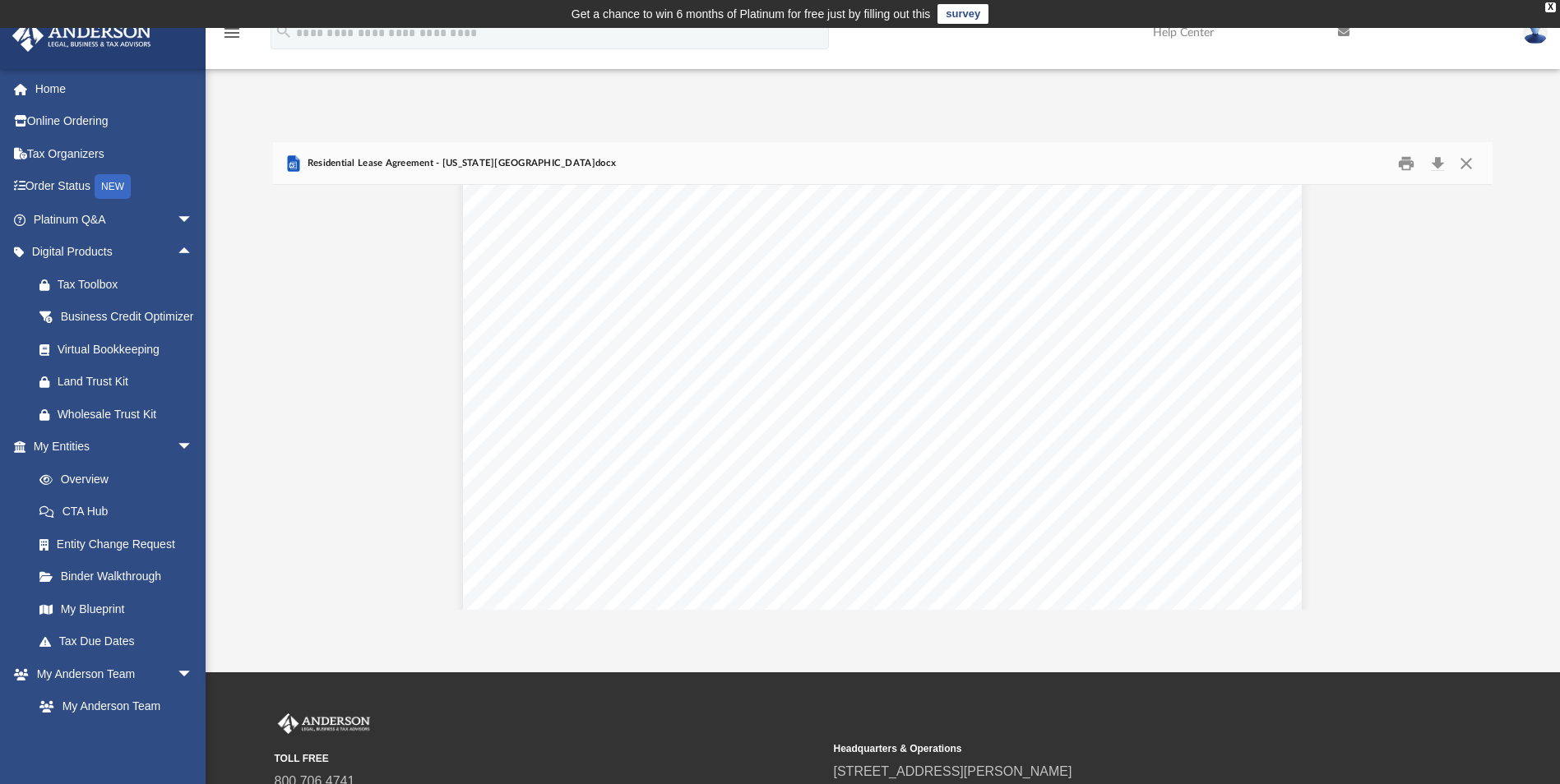
scroll to position [740, 0]
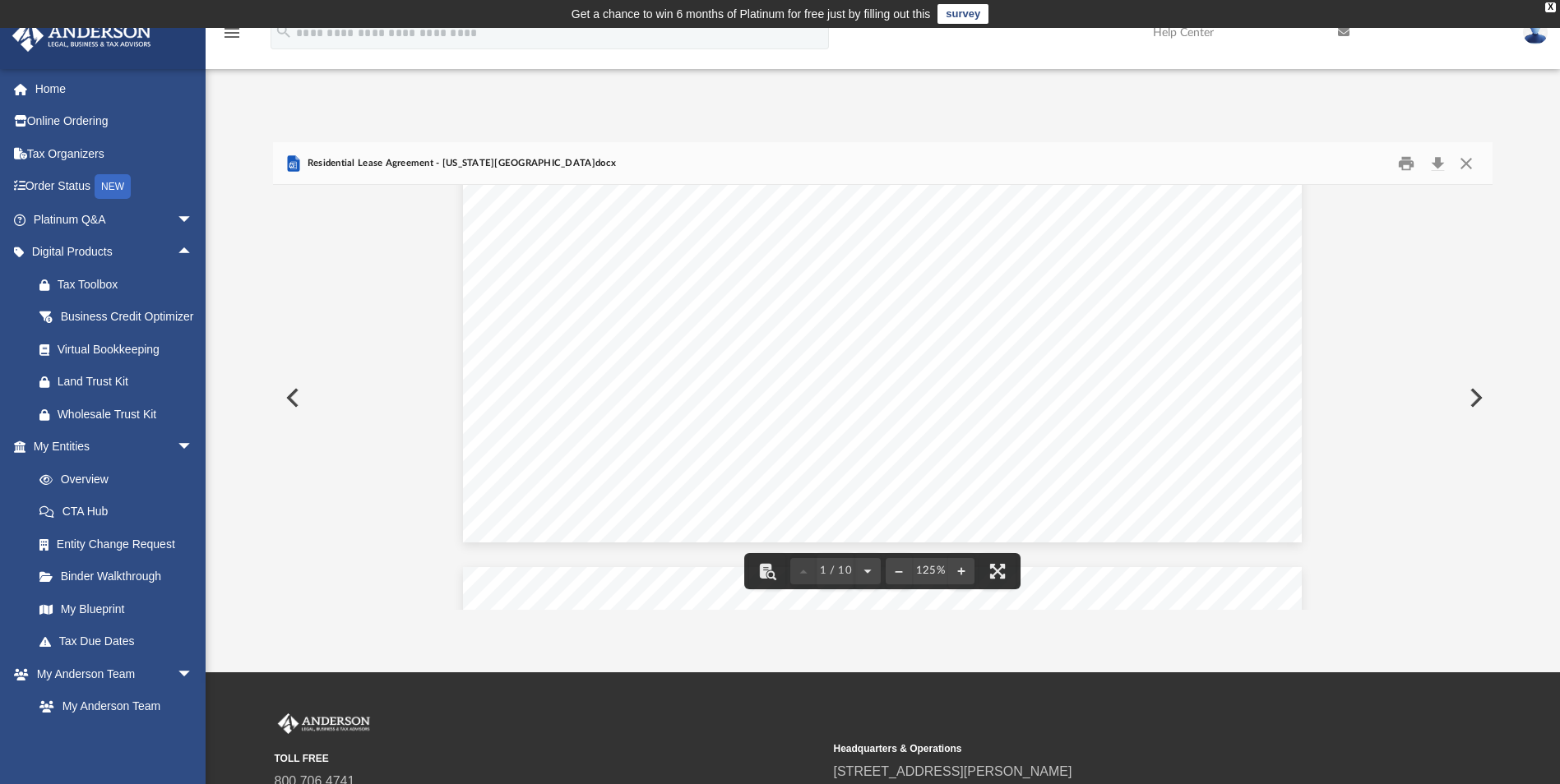
click at [1008, 314] on div "Lease Agreement Page 1 of 9 [US_STATE] RESIDENTIAL LEASE AGREEMENT This Residen…" at bounding box center [882, 0] width 838 height 1085
drag, startPoint x: 1008, startPoint y: 314, endPoint x: 931, endPoint y: 418, distance: 129.4
click at [931, 418] on span "cash," at bounding box center [937, 418] width 27 height 13
click at [1061, 464] on div "Lease Agreement Page 1 of 9 [US_STATE] RESIDENTIAL LEASE AGREEMENT This Residen…" at bounding box center [882, 0] width 838 height 1085
